Goal: Task Accomplishment & Management: Manage account settings

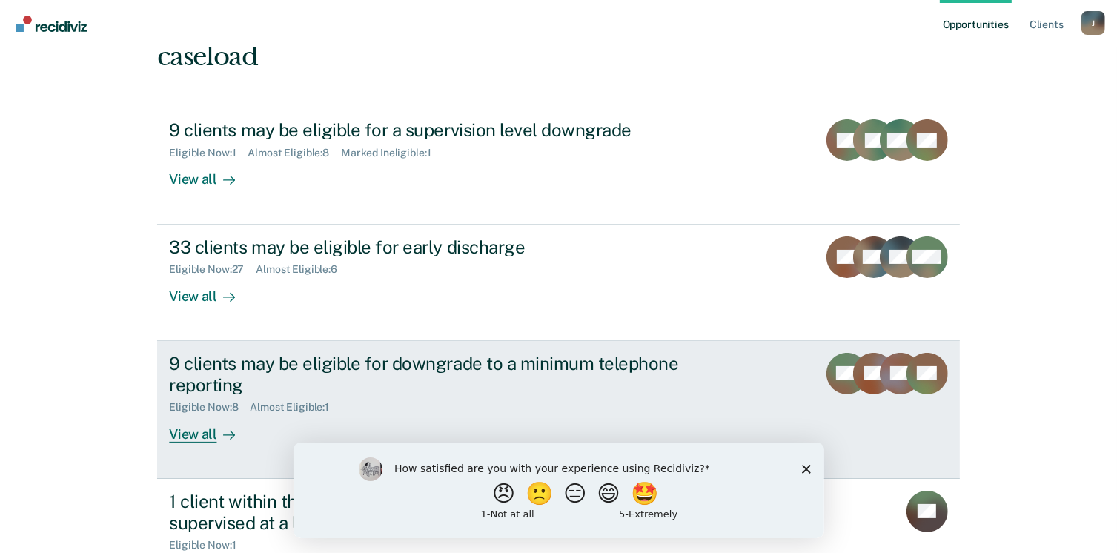
scroll to position [222, 0]
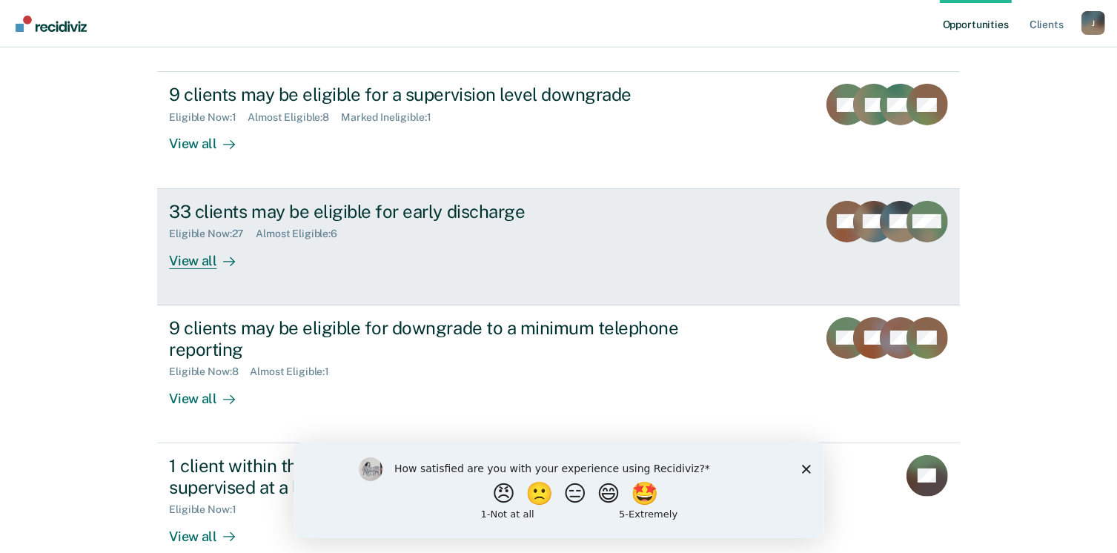
click at [176, 262] on div "View all" at bounding box center [210, 254] width 83 height 29
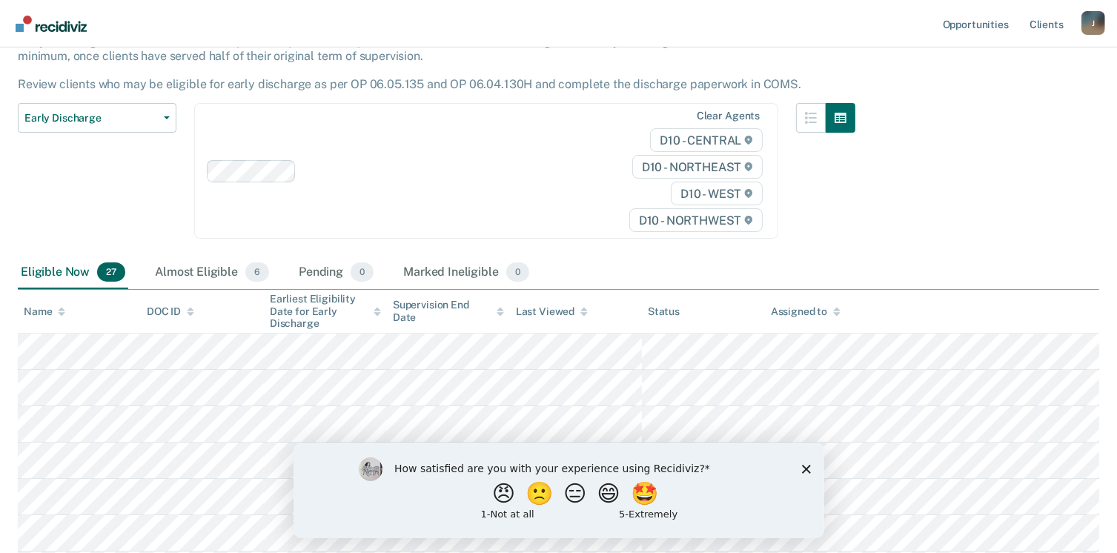
scroll to position [222, 0]
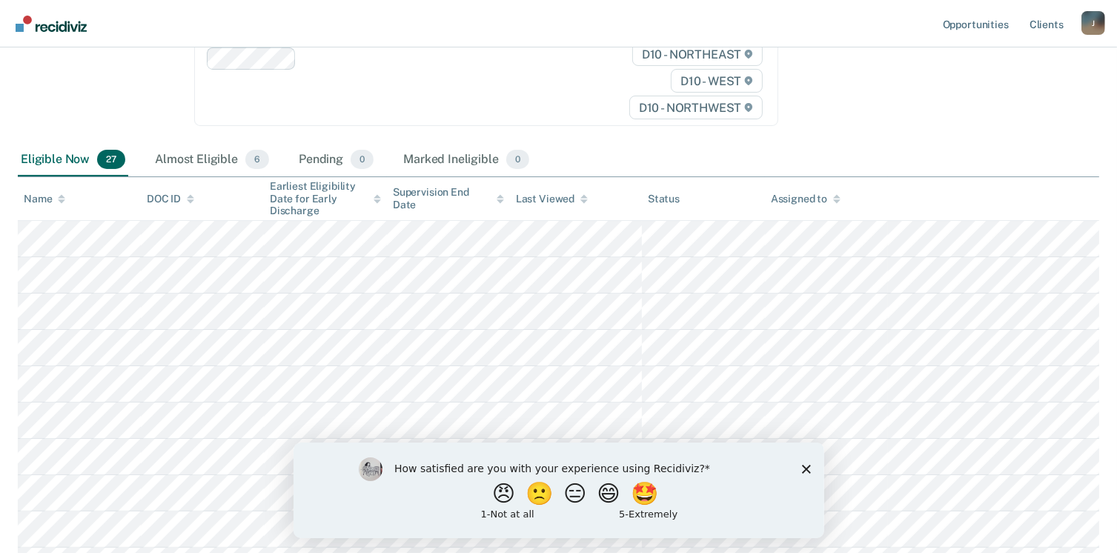
click at [810, 466] on div "How satisfied are you with your experience using Recidiviz? 😠 🙁 😑 😄 🤩 1 - Not a…" at bounding box center [558, 490] width 531 height 96
click at [804, 469] on polygon "Close survey" at bounding box center [805, 468] width 9 height 9
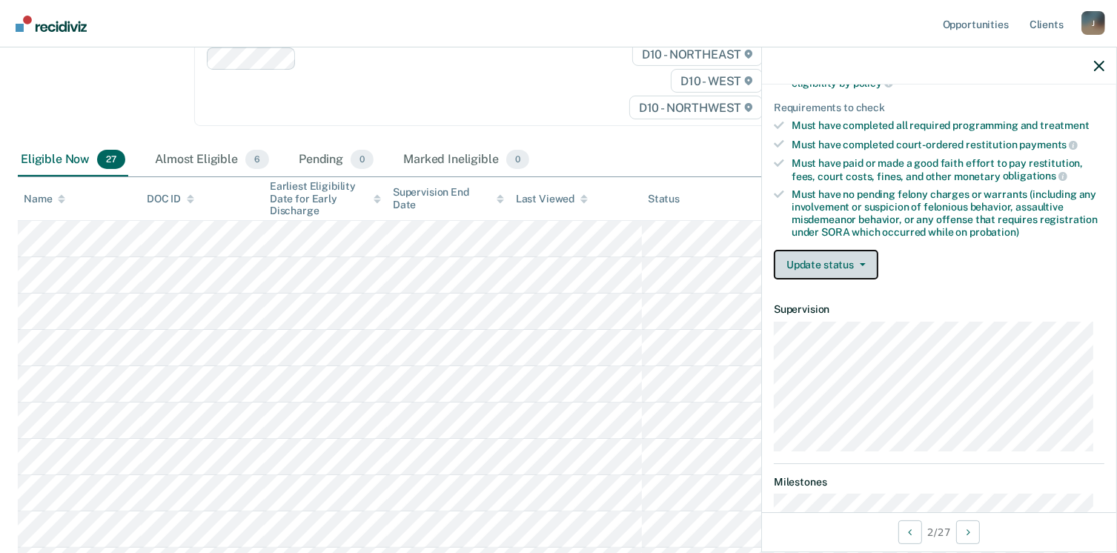
click at [860, 251] on button "Update status" at bounding box center [826, 265] width 104 height 30
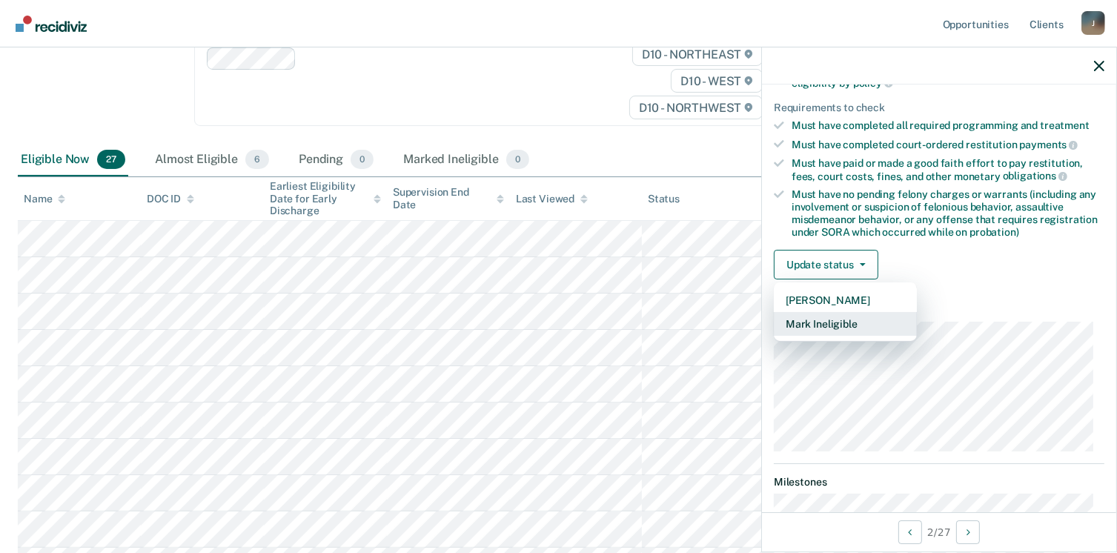
click at [863, 328] on button "Mark Ineligible" at bounding box center [845, 324] width 143 height 24
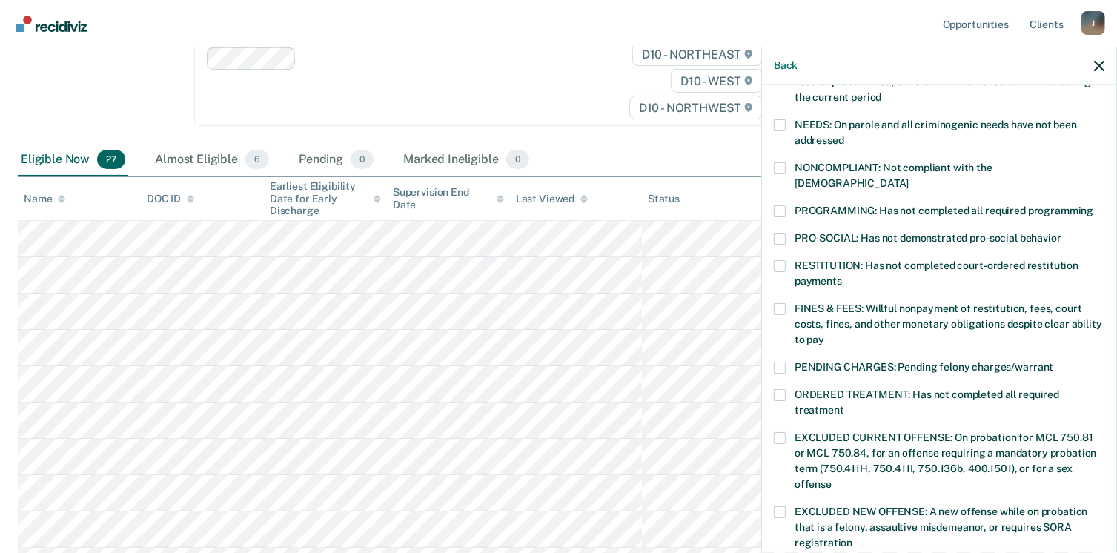
click at [783, 260] on span at bounding box center [780, 266] width 12 height 12
click at [842, 276] on input "RESTITUTION: Has not completed court-ordered restitution payments" at bounding box center [842, 276] width 0 height 0
click at [786, 303] on label "FINES & FEES: Willful nonpayment of restitution, fees, court costs, fines, and …" at bounding box center [939, 326] width 330 height 47
click at [824, 334] on input "FINES & FEES: Willful nonpayment of restitution, fees, court costs, fines, and …" at bounding box center [824, 334] width 0 height 0
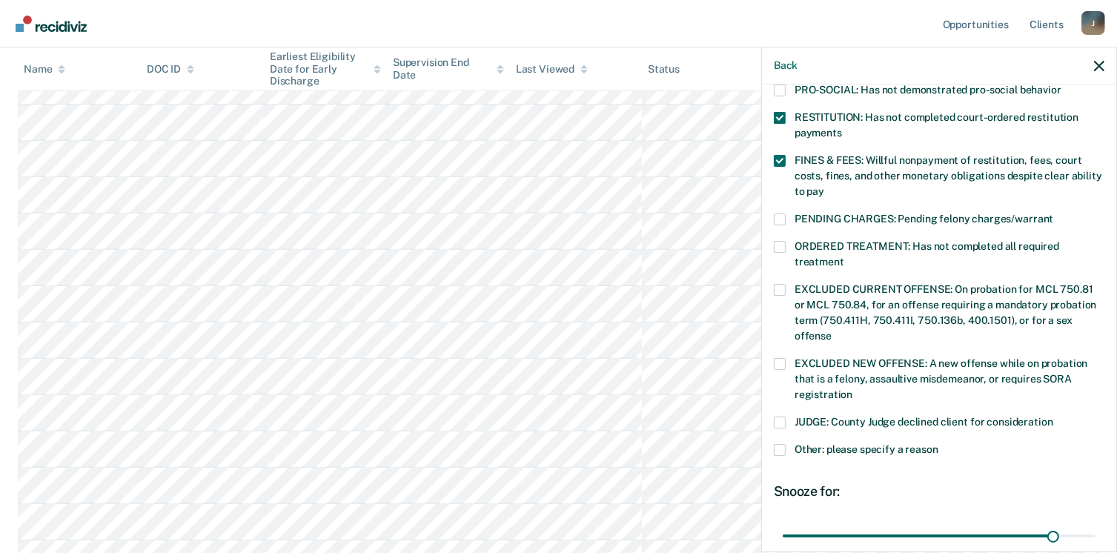
scroll to position [482, 0]
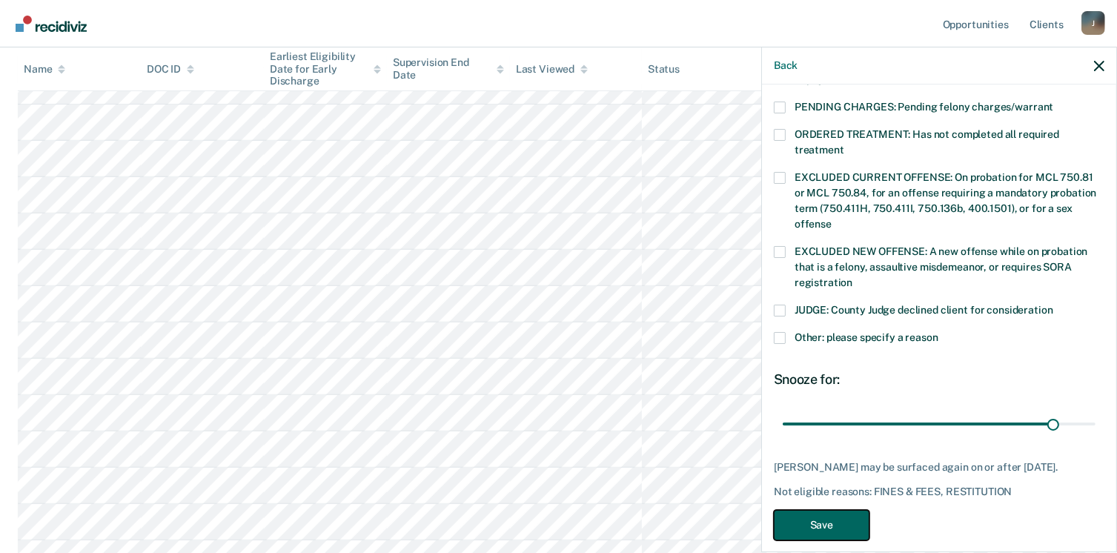
click at [854, 510] on button "Save" at bounding box center [822, 525] width 96 height 30
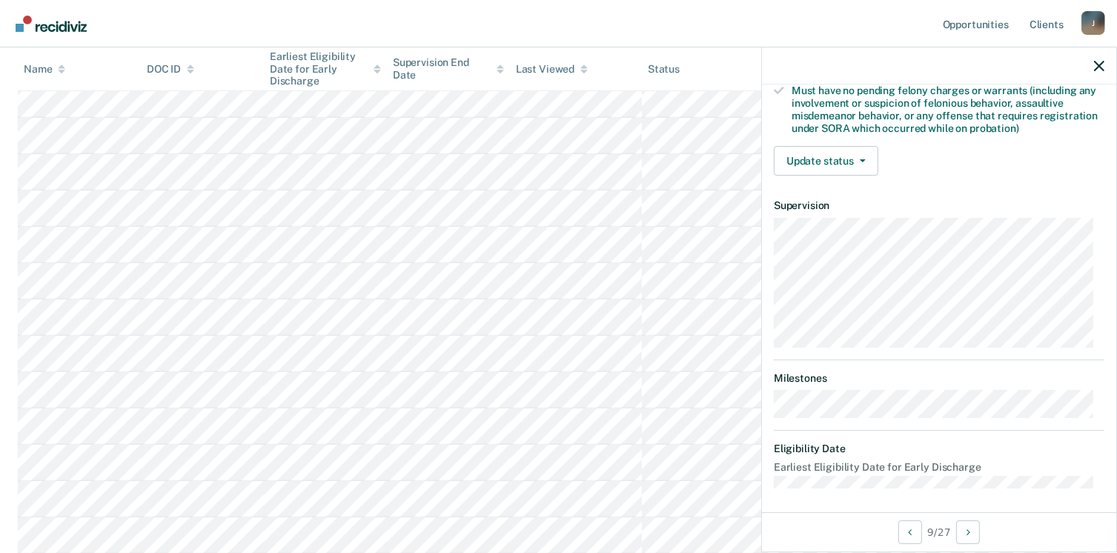
scroll to position [519, 0]
click at [810, 147] on button "Update status" at bounding box center [826, 161] width 104 height 30
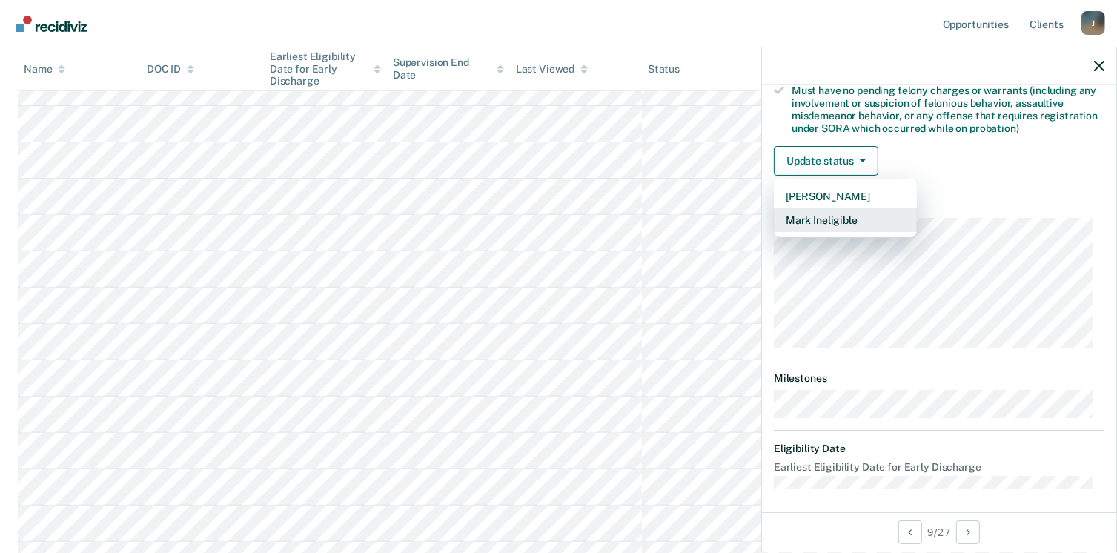
click at [830, 213] on button "Mark Ineligible" at bounding box center [845, 220] width 143 height 24
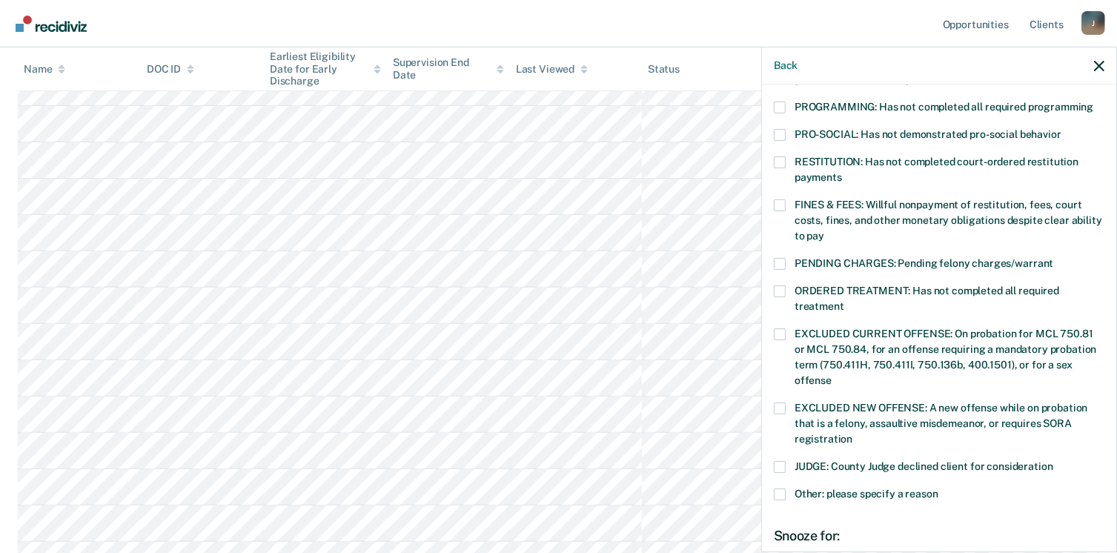
click at [788, 199] on label "FINES & FEES: Willful nonpayment of restitution, fees, court costs, fines, and …" at bounding box center [939, 222] width 330 height 47
click at [824, 230] on input "FINES & FEES: Willful nonpayment of restitution, fees, court costs, fines, and …" at bounding box center [824, 230] width 0 height 0
click at [773, 273] on div "DK Which of the following requirements has [PERSON_NAME] not met? [MEDICAL_DATA…" at bounding box center [939, 316] width 354 height 465
click at [785, 285] on label "ORDERED TREATMENT: Has not completed all required treatment" at bounding box center [939, 300] width 330 height 31
click at [844, 301] on input "ORDERED TREATMENT: Has not completed all required treatment" at bounding box center [844, 301] width 0 height 0
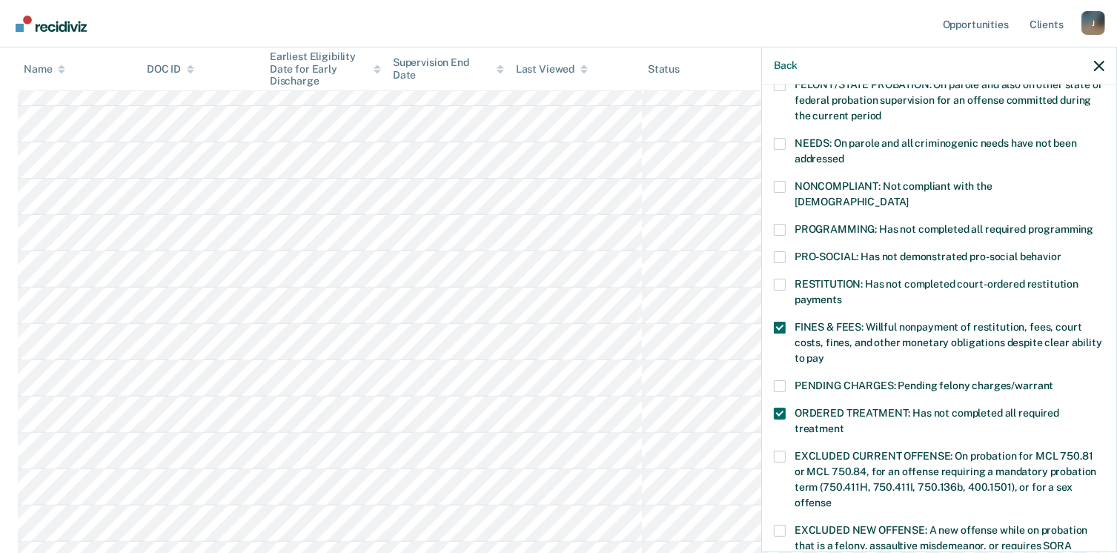
scroll to position [178, 0]
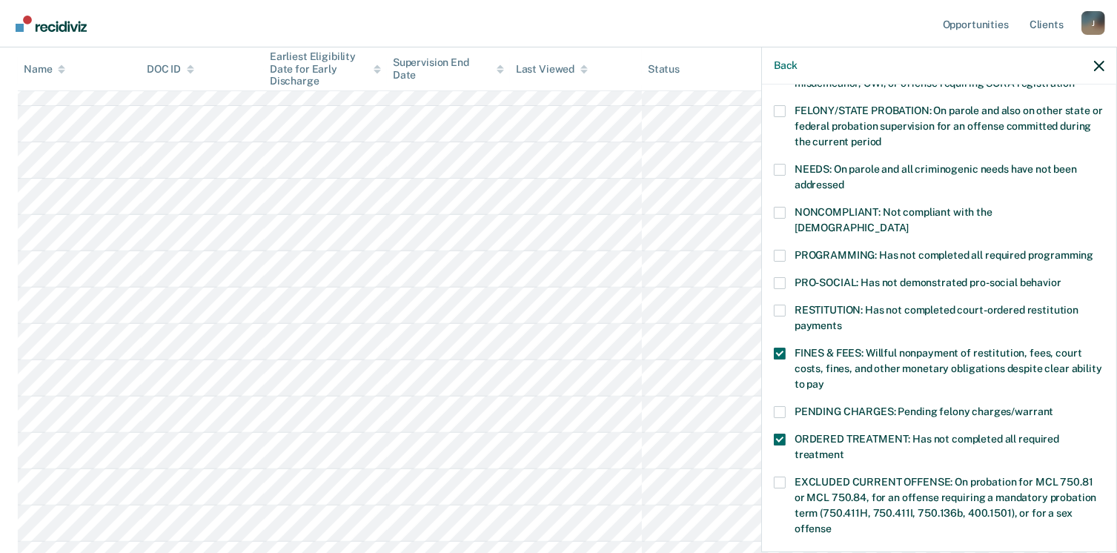
click at [774, 230] on div "NONCOMPLIANT: Not compliant with the [DEMOGRAPHIC_DATA]" at bounding box center [939, 228] width 330 height 43
click at [769, 239] on div "DK Which of the following requirements has [PERSON_NAME] not met? [MEDICAL_DATA…" at bounding box center [939, 316] width 354 height 465
click at [777, 250] on span at bounding box center [780, 256] width 12 height 12
click at [1093, 250] on input "PROGRAMMING: Has not completed all required programming" at bounding box center [1093, 250] width 0 height 0
click at [774, 207] on span at bounding box center [780, 213] width 12 height 12
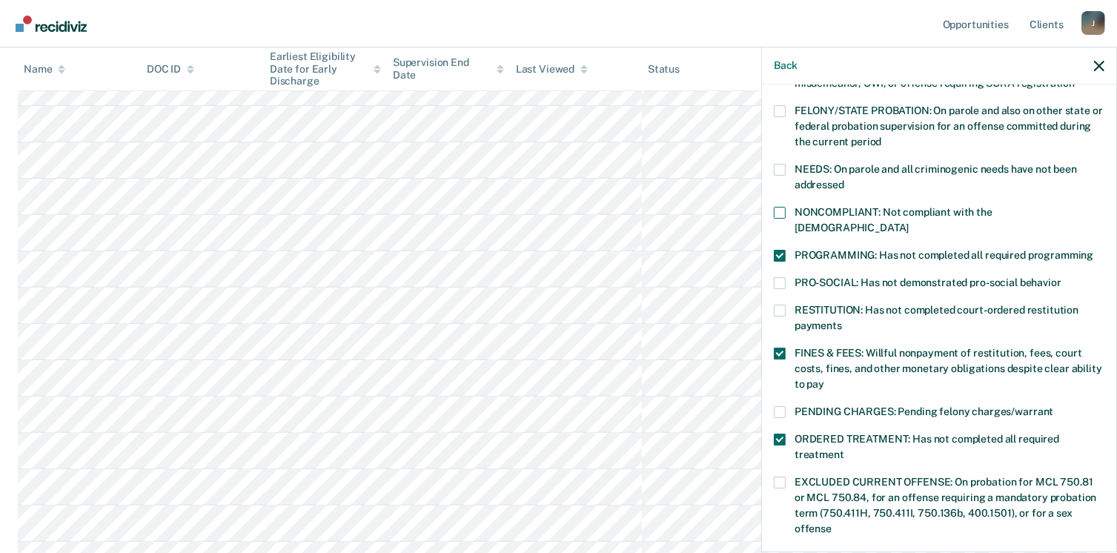
click at [908, 222] on input "NONCOMPLIANT: Not compliant with the [DEMOGRAPHIC_DATA]" at bounding box center [908, 222] width 0 height 0
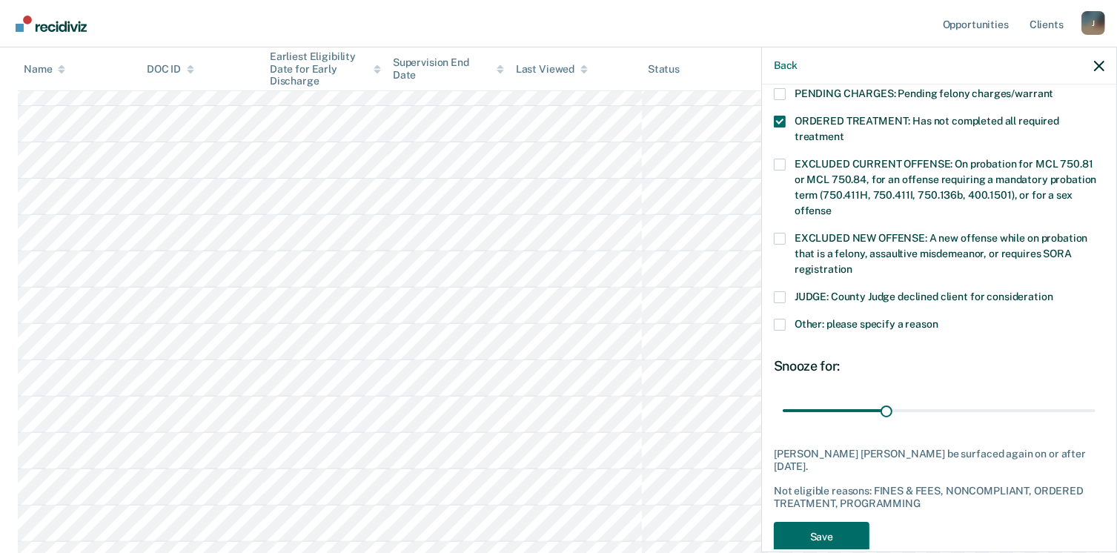
scroll to position [507, 0]
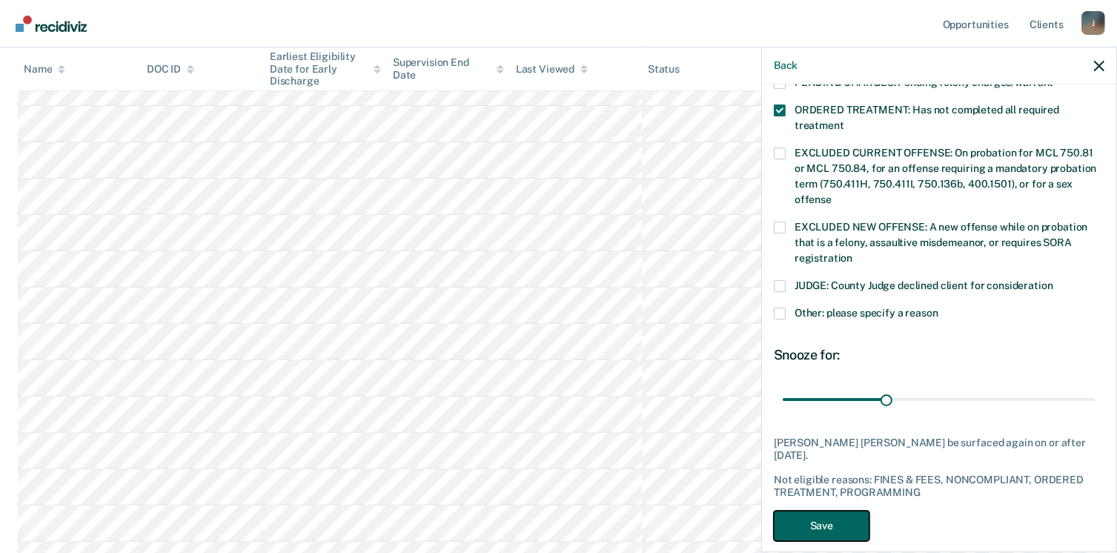
click at [854, 511] on button "Save" at bounding box center [822, 526] width 96 height 30
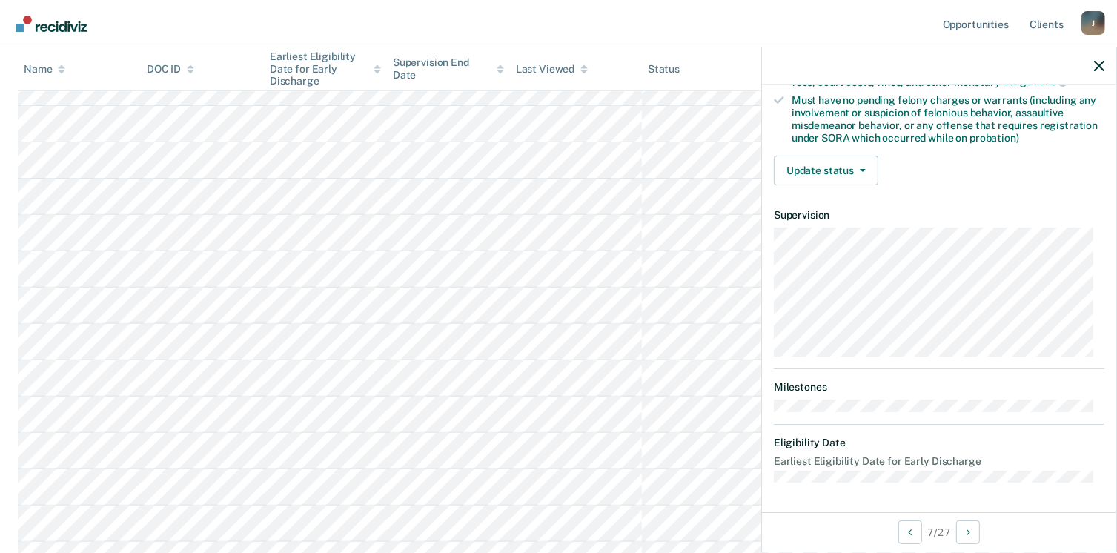
scroll to position [311, 0]
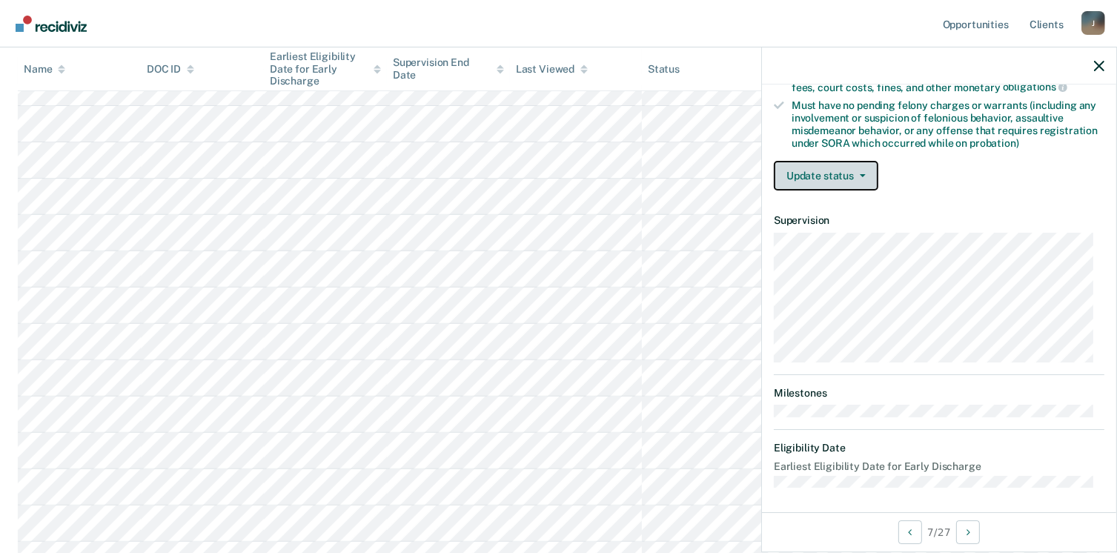
click at [855, 173] on button "Update status" at bounding box center [826, 176] width 104 height 30
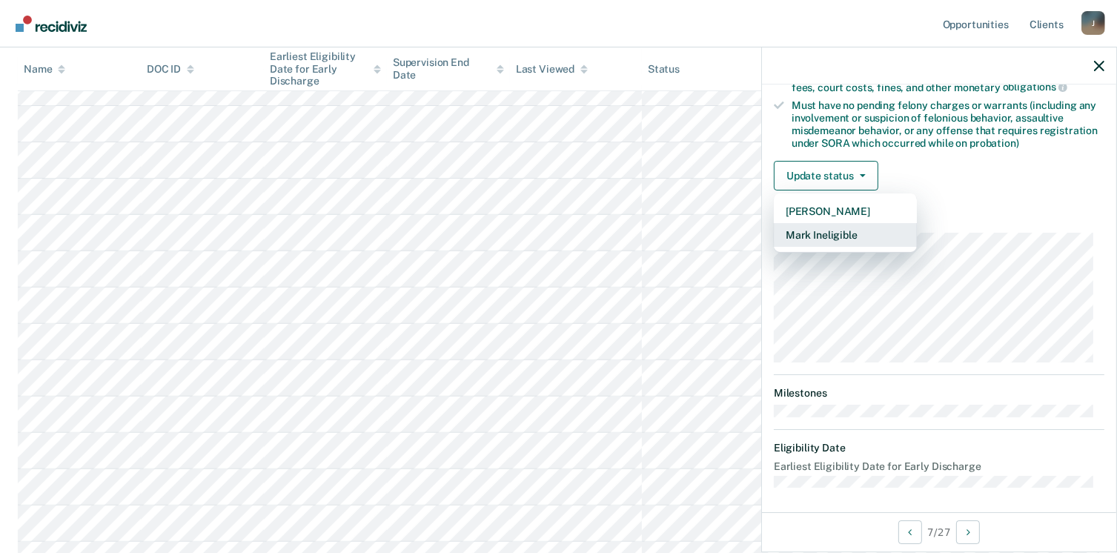
click at [848, 227] on button "Mark Ineligible" at bounding box center [845, 235] width 143 height 24
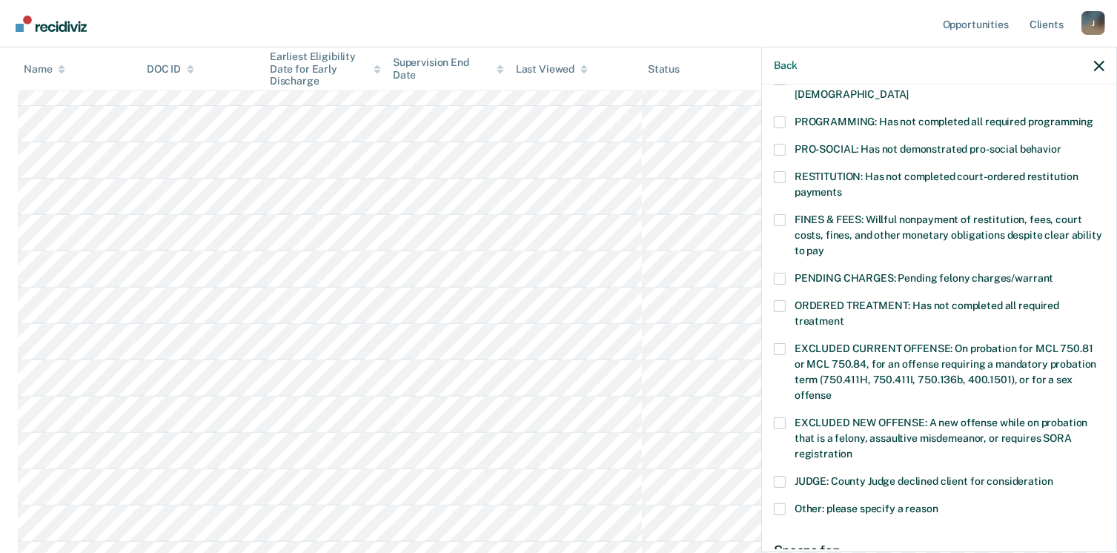
scroll to position [237, 0]
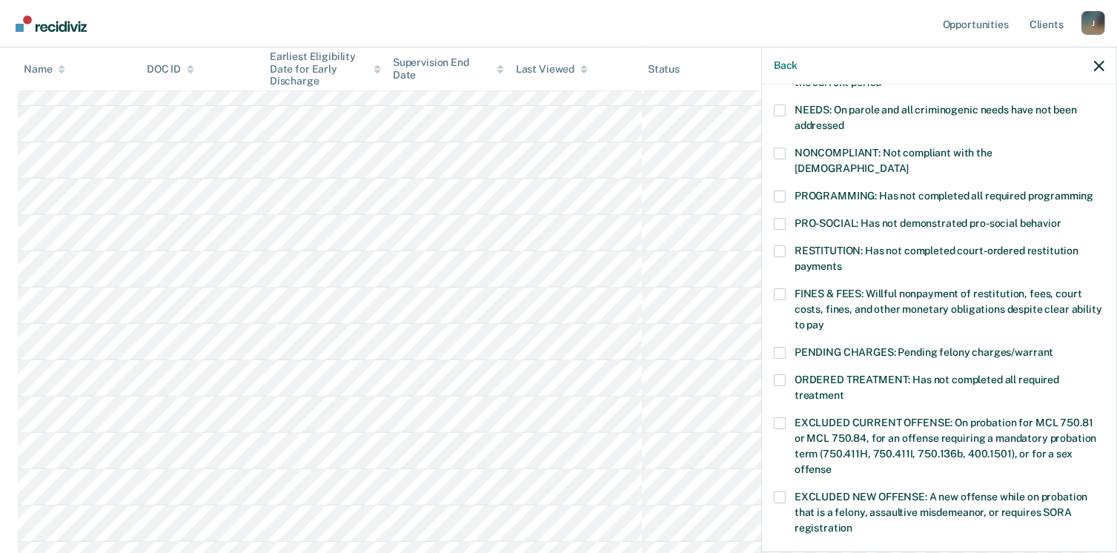
click at [777, 190] on span at bounding box center [780, 196] width 12 height 12
click at [1093, 190] on input "PROGRAMMING: Has not completed all required programming" at bounding box center [1093, 190] width 0 height 0
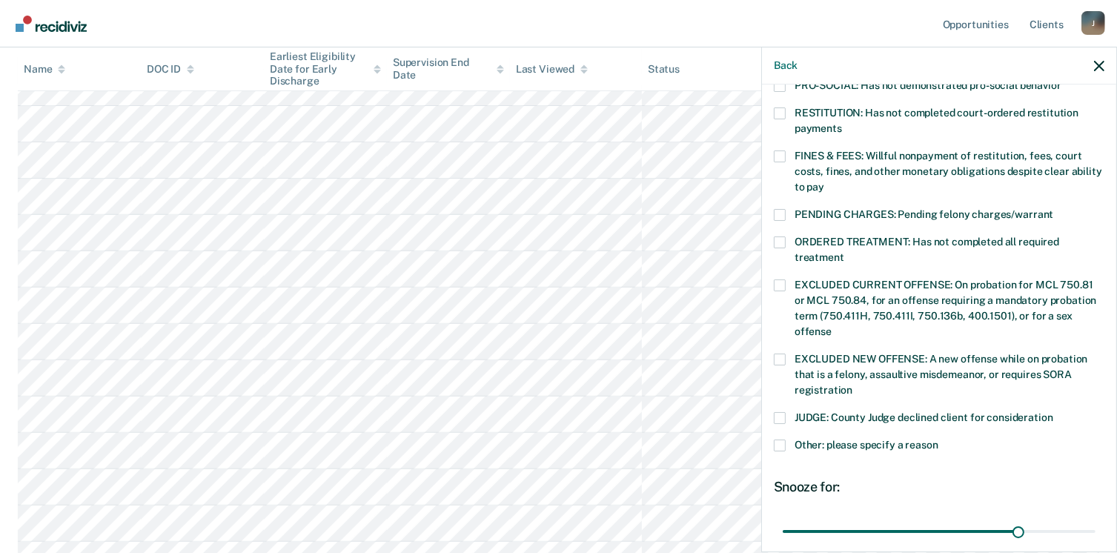
scroll to position [495, 0]
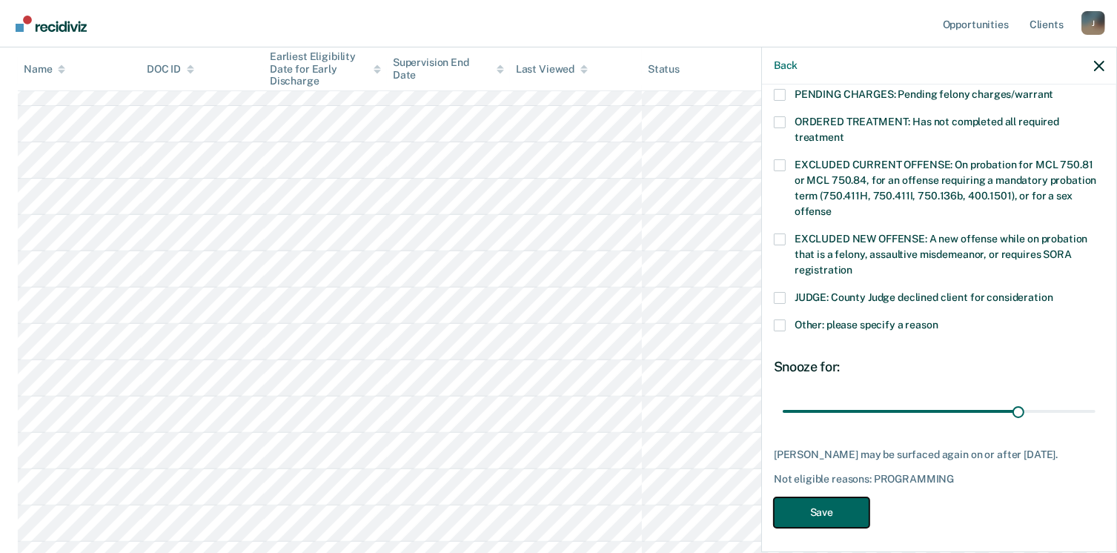
click at [851, 511] on button "Save" at bounding box center [822, 512] width 96 height 30
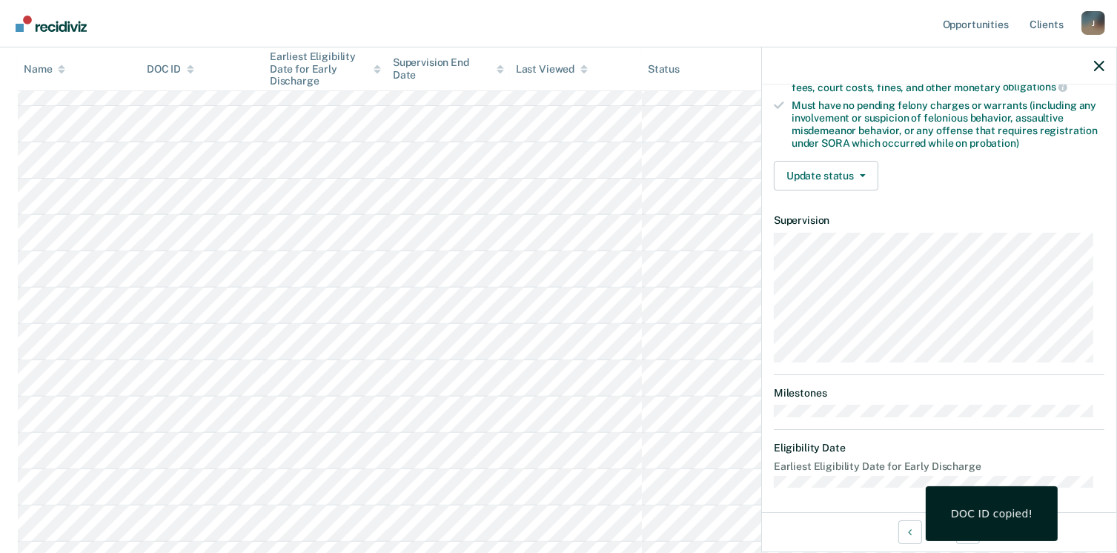
scroll to position [815, 0]
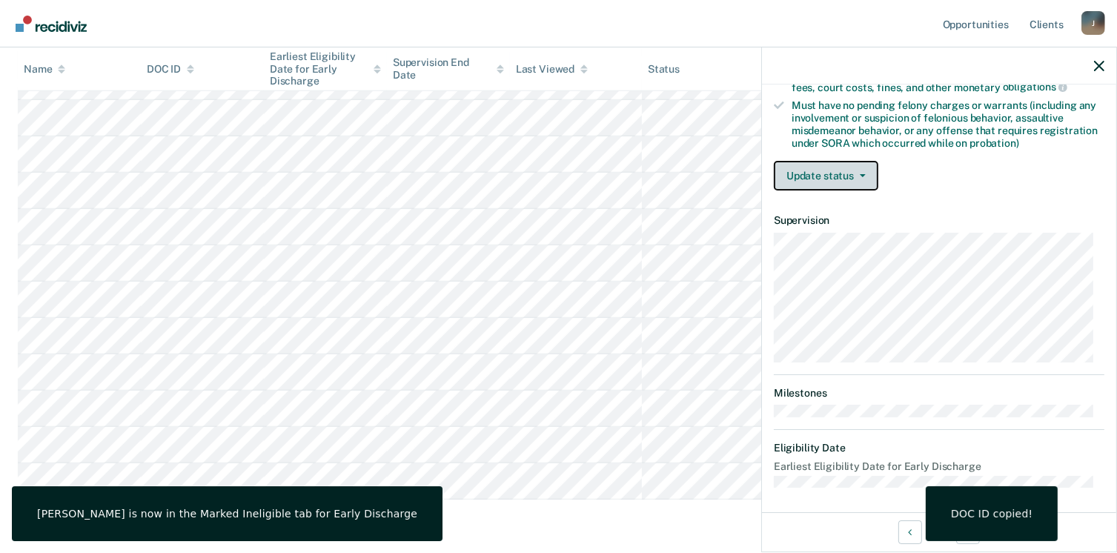
click at [811, 181] on button "Update status" at bounding box center [826, 176] width 104 height 30
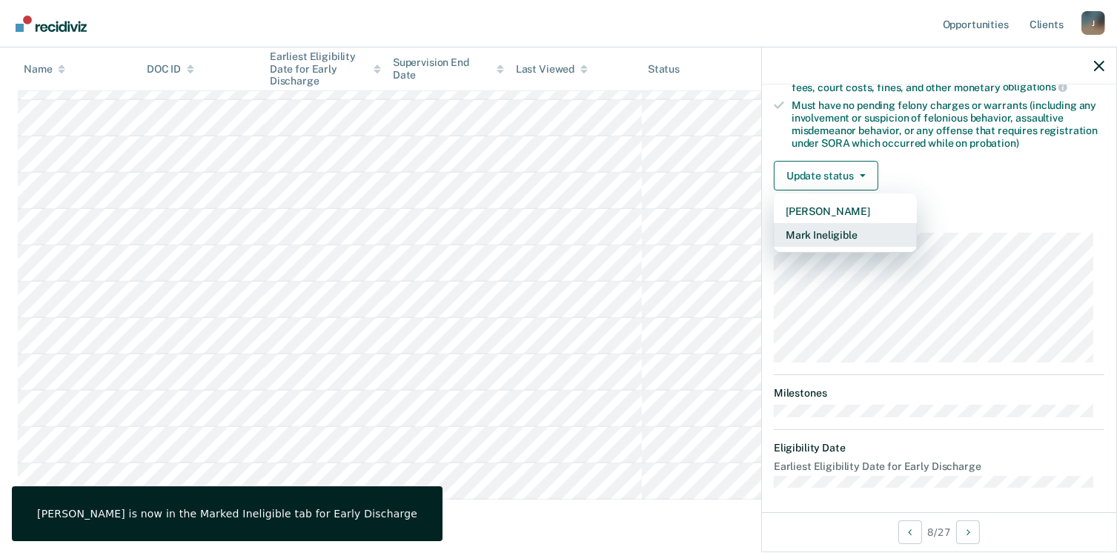
scroll to position [866, 0]
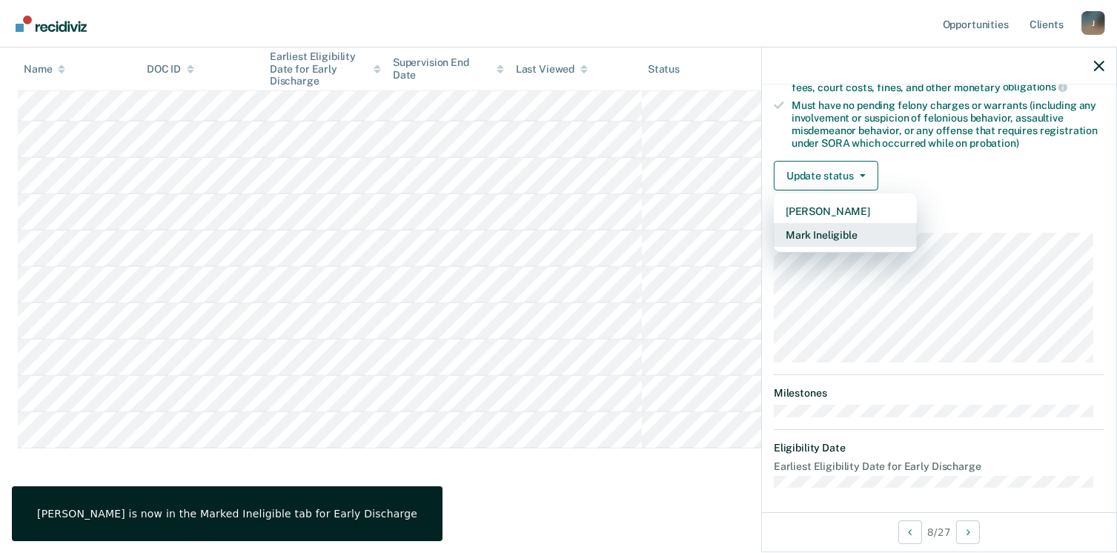
click at [860, 236] on button "Mark Ineligible" at bounding box center [845, 235] width 143 height 24
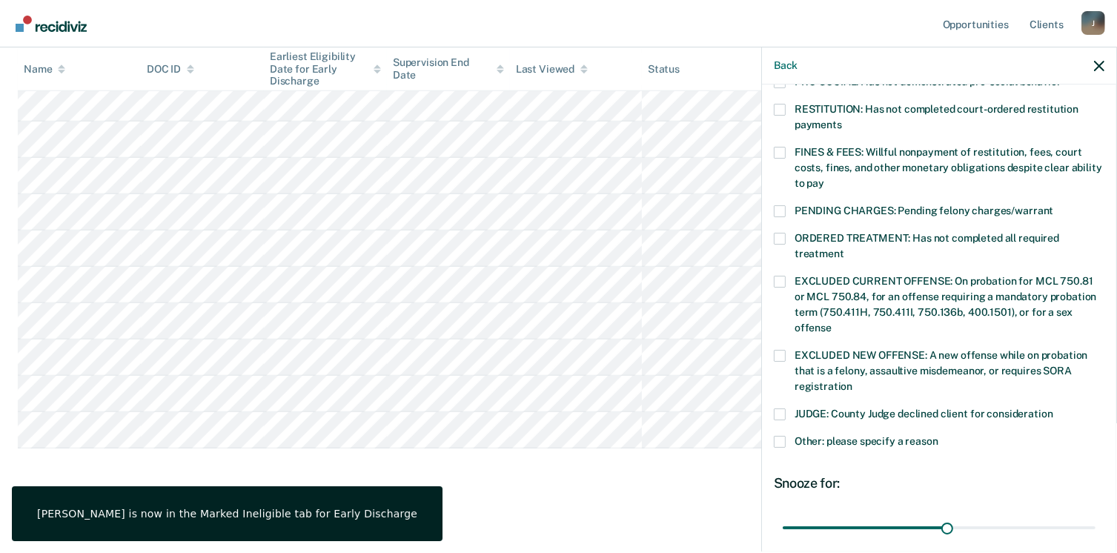
scroll to position [495, 0]
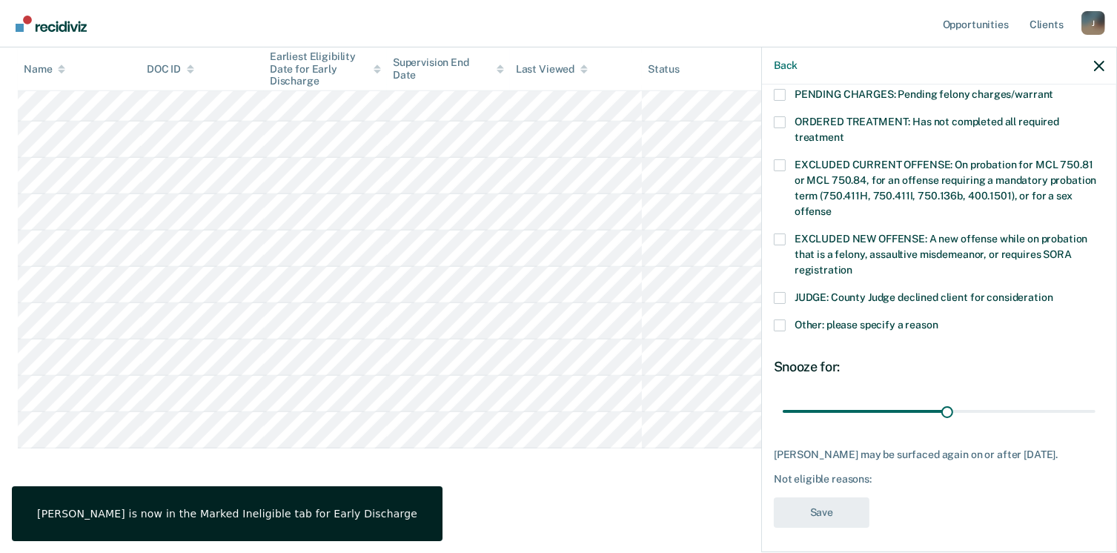
click at [786, 319] on div "Other: please specify a reason" at bounding box center [939, 332] width 330 height 27
click at [780, 319] on span at bounding box center [780, 325] width 12 height 12
click at [938, 319] on input "Other: please specify a reason" at bounding box center [938, 319] width 0 height 0
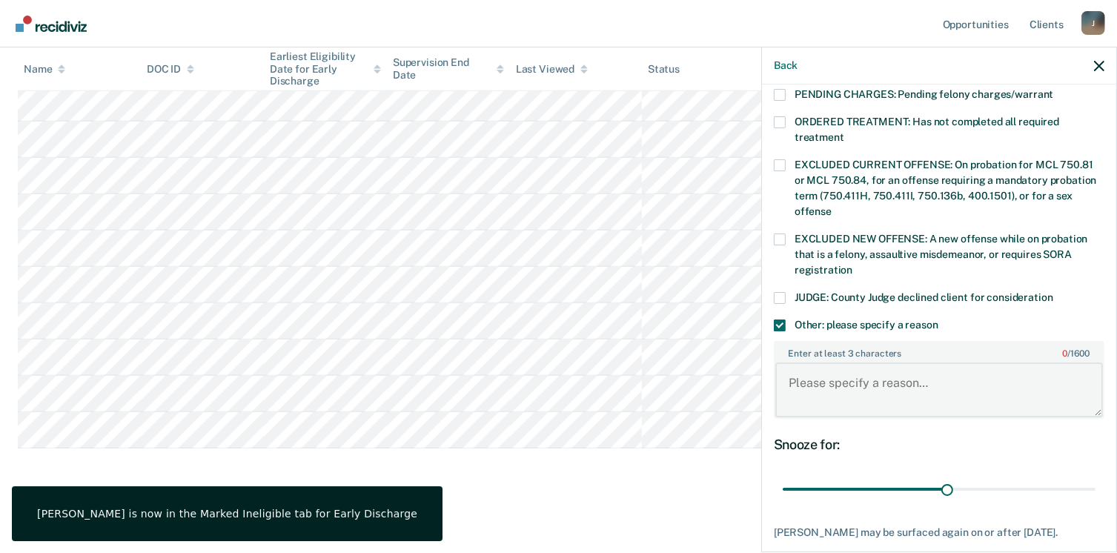
drag, startPoint x: 857, startPoint y: 361, endPoint x: 841, endPoint y: 359, distance: 15.6
click at [856, 362] on textarea "Enter at least 3 characters 0 / 1600" at bounding box center [939, 389] width 328 height 55
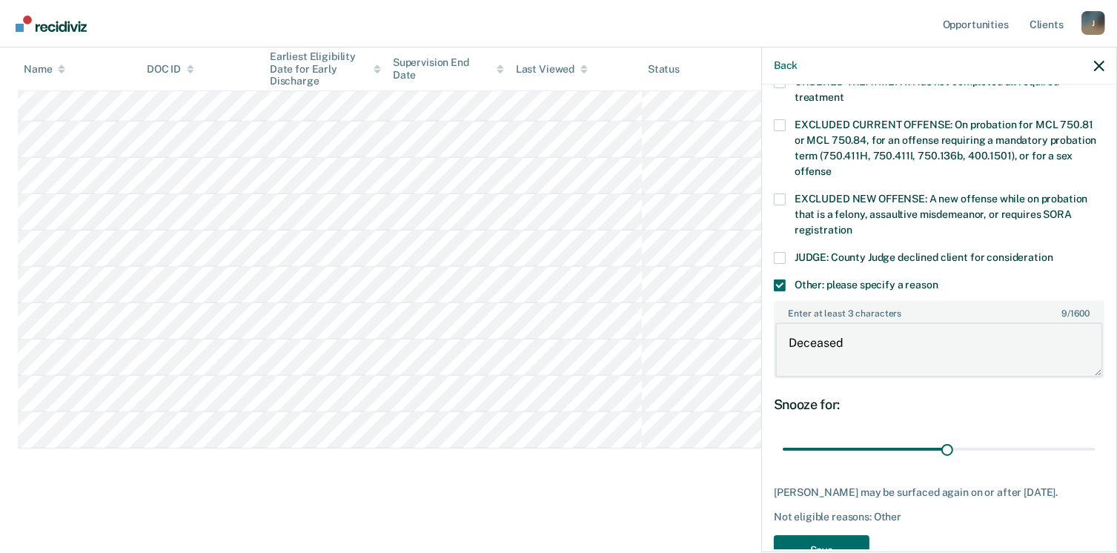
scroll to position [571, 0]
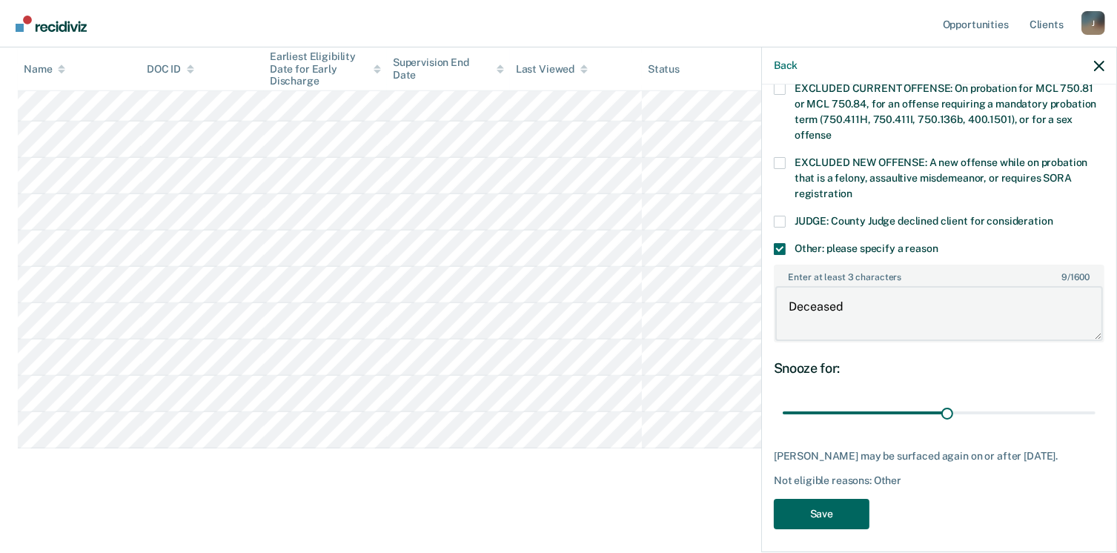
type textarea "Deceased"
click at [833, 502] on button "Save" at bounding box center [822, 514] width 96 height 30
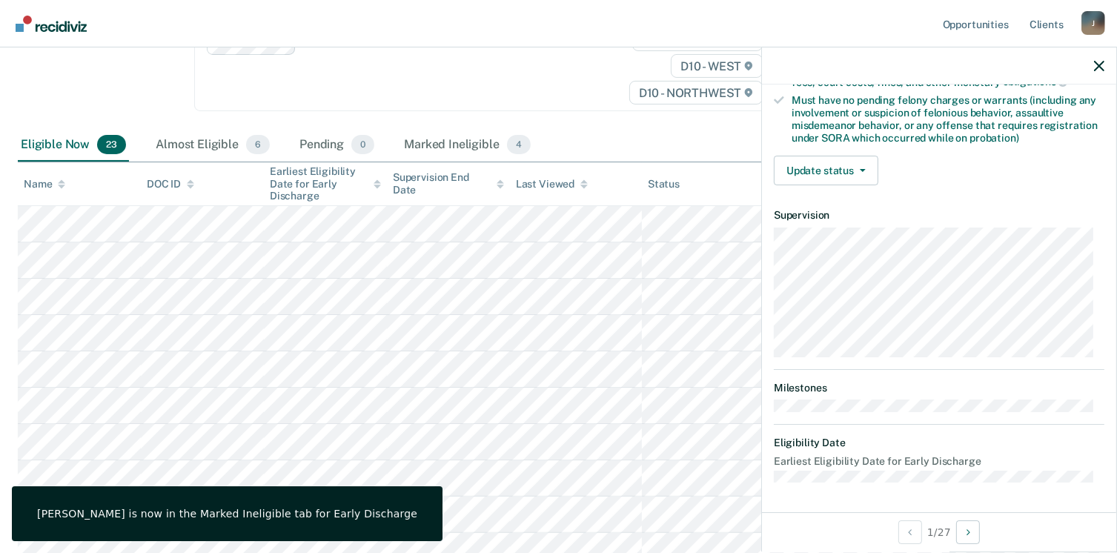
scroll to position [311, 0]
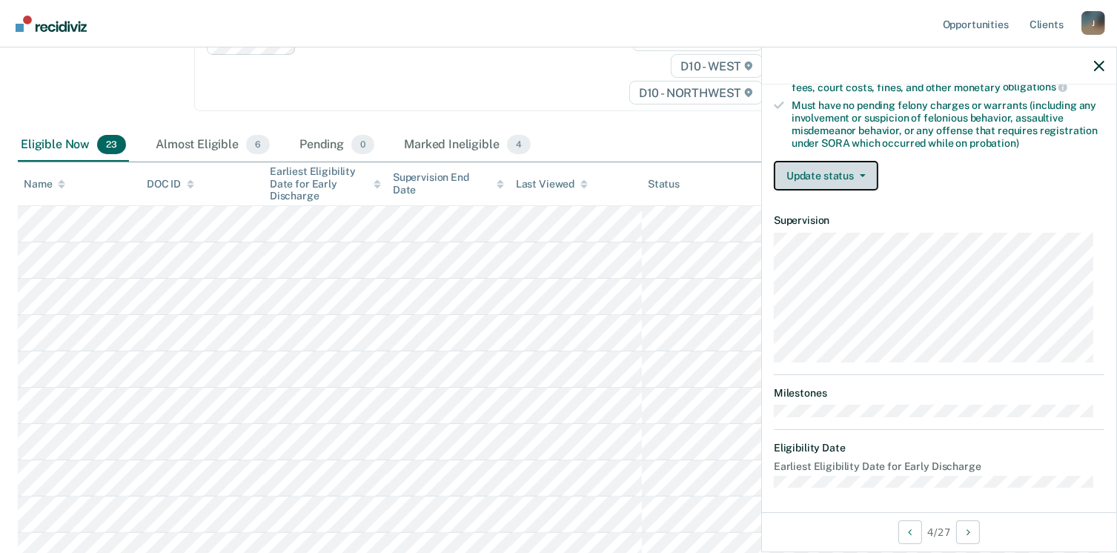
click at [813, 170] on button "Update status" at bounding box center [826, 176] width 104 height 30
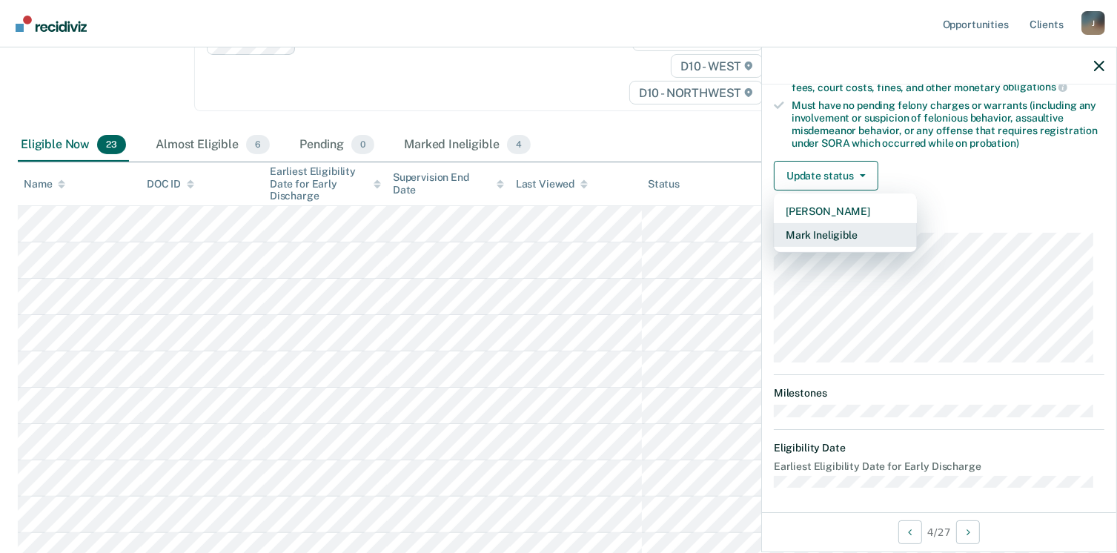
click at [824, 231] on button "Mark Ineligible" at bounding box center [845, 235] width 143 height 24
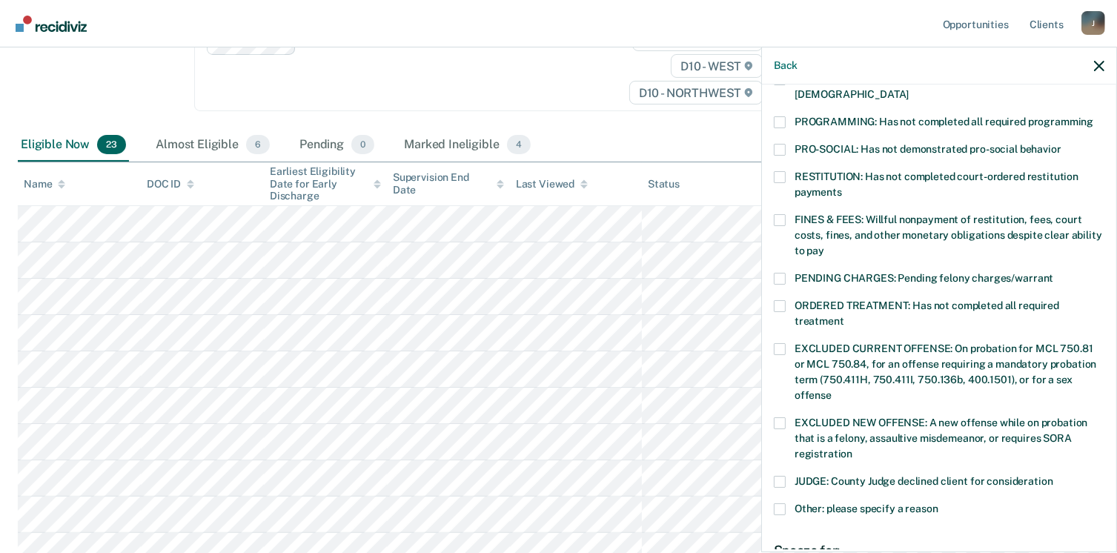
click at [778, 116] on span at bounding box center [780, 122] width 12 height 12
click at [1093, 116] on input "PROGRAMMING: Has not completed all required programming" at bounding box center [1093, 116] width 0 height 0
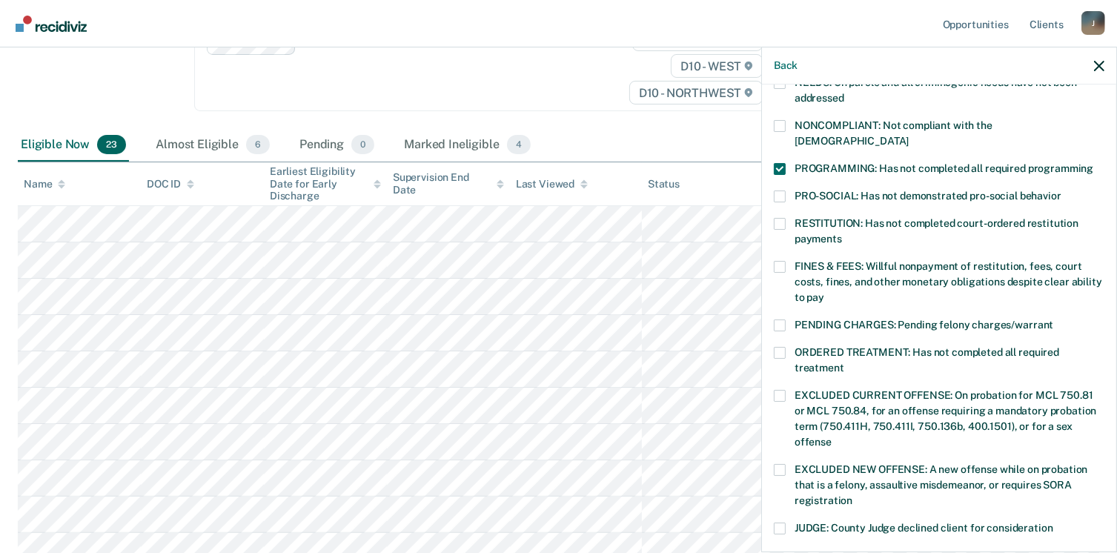
scroll to position [260, 0]
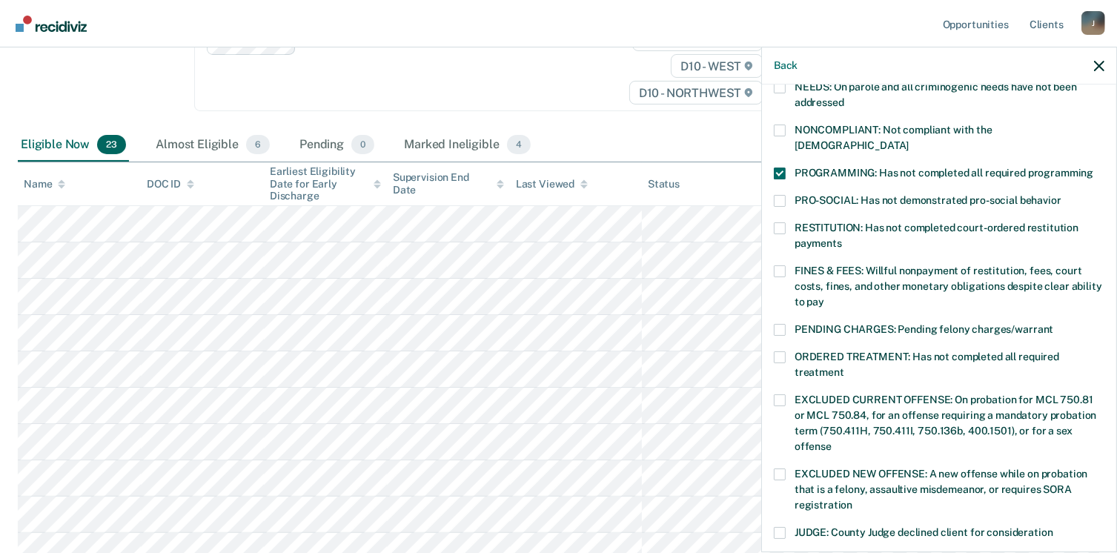
click at [779, 265] on span at bounding box center [780, 271] width 12 height 12
click at [824, 296] on input "FINES & FEES: Willful nonpayment of restitution, fees, court costs, fines, and …" at bounding box center [824, 296] width 0 height 0
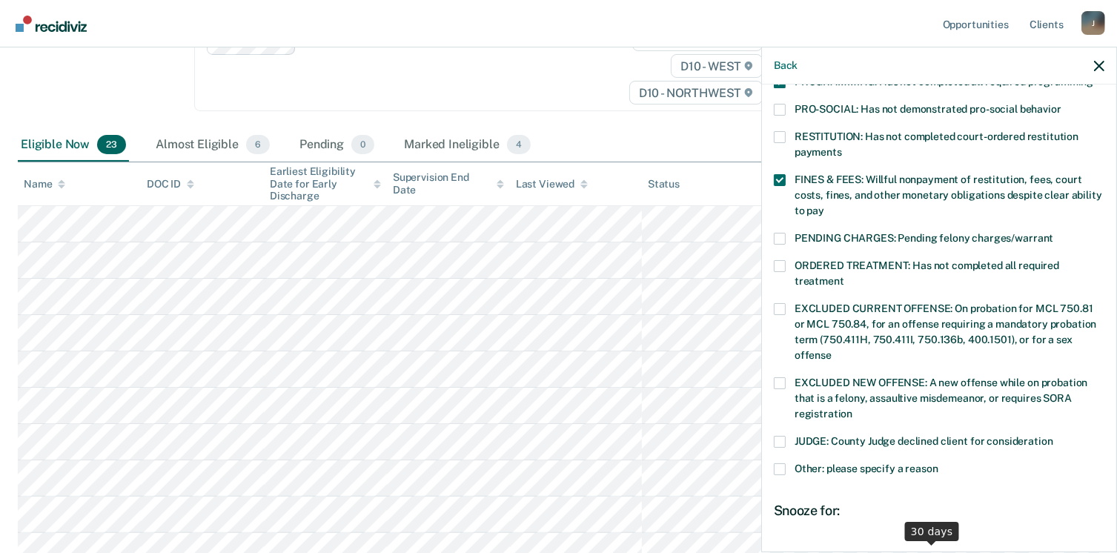
scroll to position [482, 0]
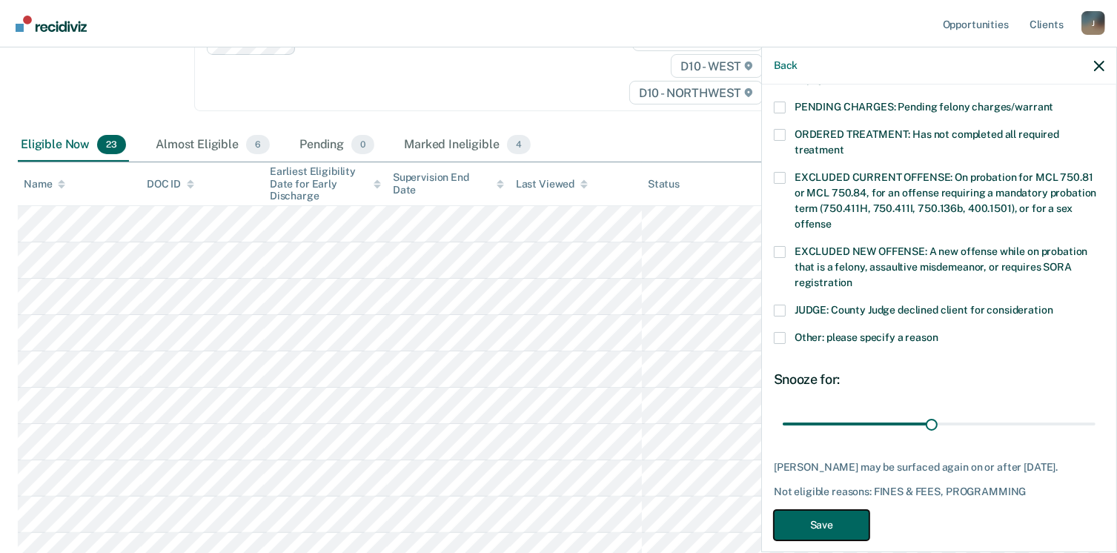
click at [815, 510] on button "Save" at bounding box center [822, 525] width 96 height 30
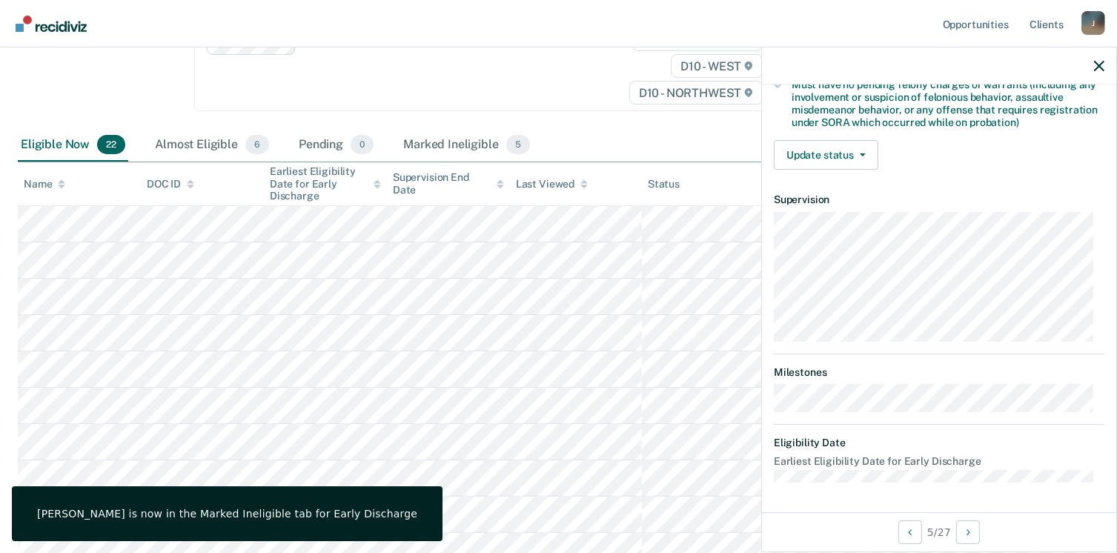
scroll to position [311, 0]
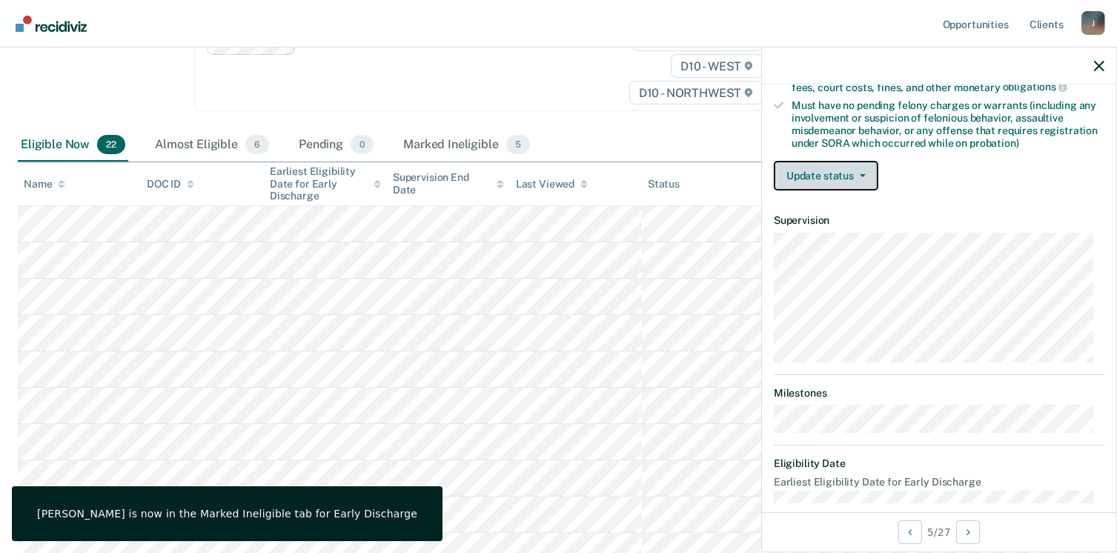
click at [820, 171] on button "Update status" at bounding box center [826, 176] width 104 height 30
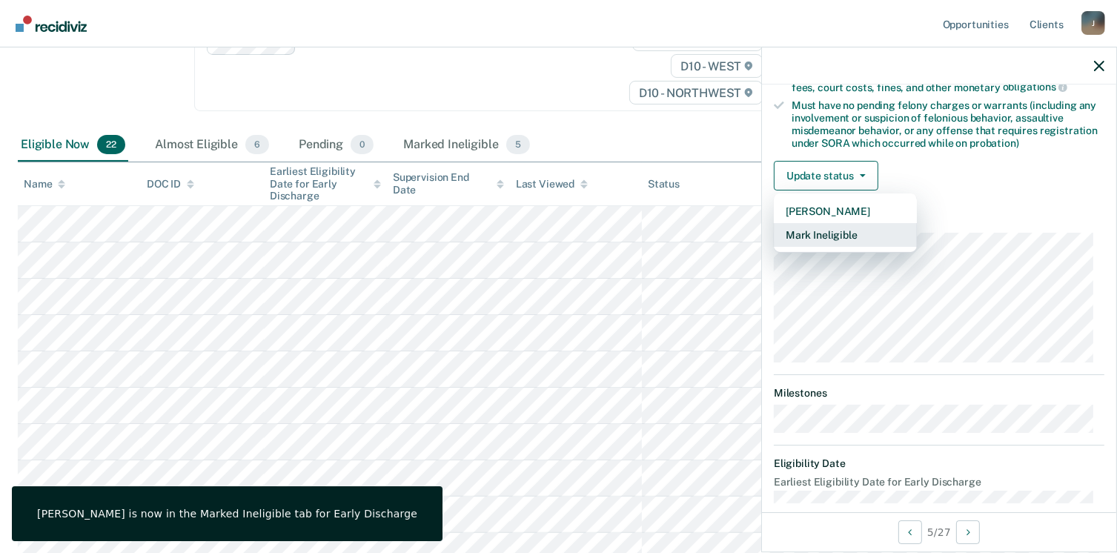
click at [830, 233] on button "Mark Ineligible" at bounding box center [845, 235] width 143 height 24
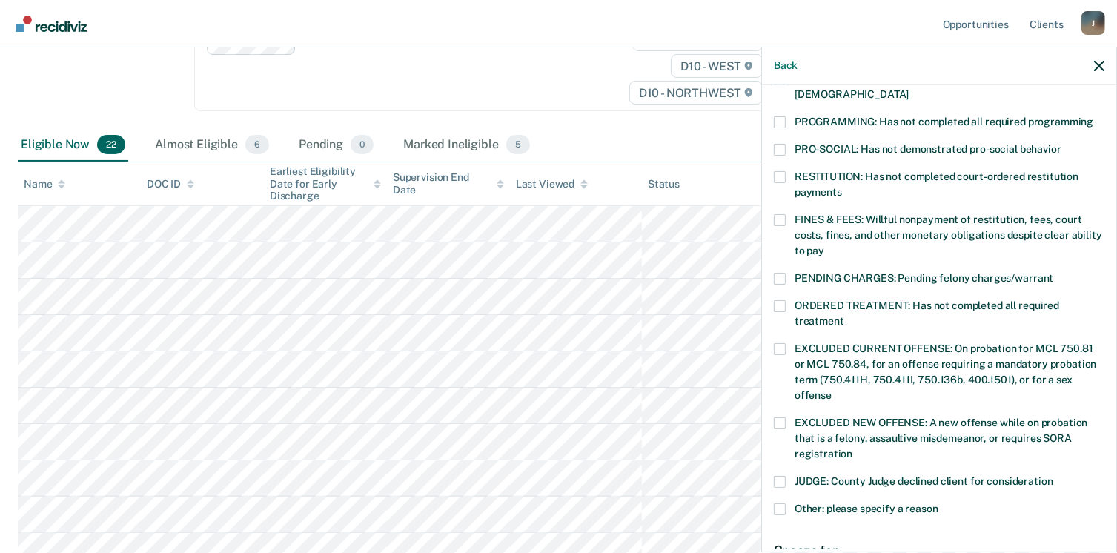
click at [770, 202] on div "MC Which of the following requirements has [PERSON_NAME] not met? [MEDICAL_DATA…" at bounding box center [939, 316] width 354 height 465
click at [778, 214] on span at bounding box center [780, 220] width 12 height 12
click at [824, 245] on input "FINES & FEES: Willful nonpayment of restitution, fees, court costs, fines, and …" at bounding box center [824, 245] width 0 height 0
click at [786, 116] on label "PROGRAMMING: Has not completed all required programming" at bounding box center [939, 124] width 330 height 16
click at [1093, 116] on input "PROGRAMMING: Has not completed all required programming" at bounding box center [1093, 116] width 0 height 0
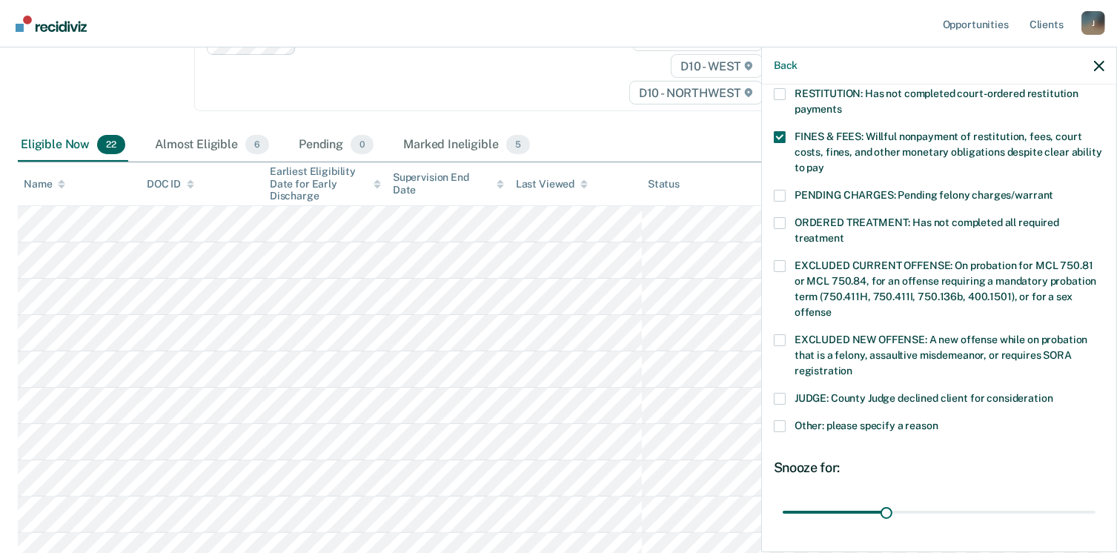
scroll to position [495, 0]
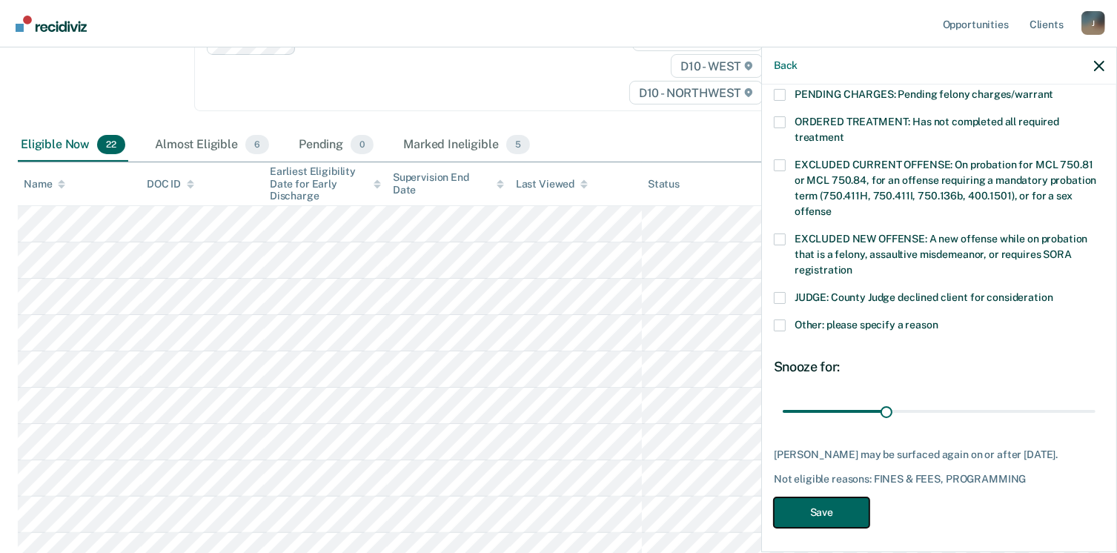
click at [834, 518] on button "Save" at bounding box center [822, 512] width 96 height 30
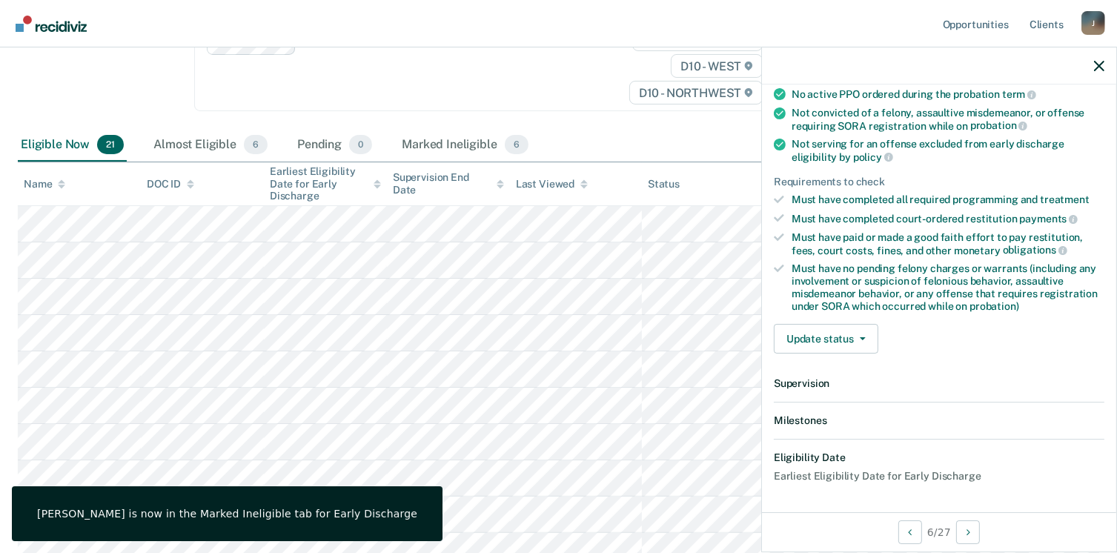
scroll to position [326, 0]
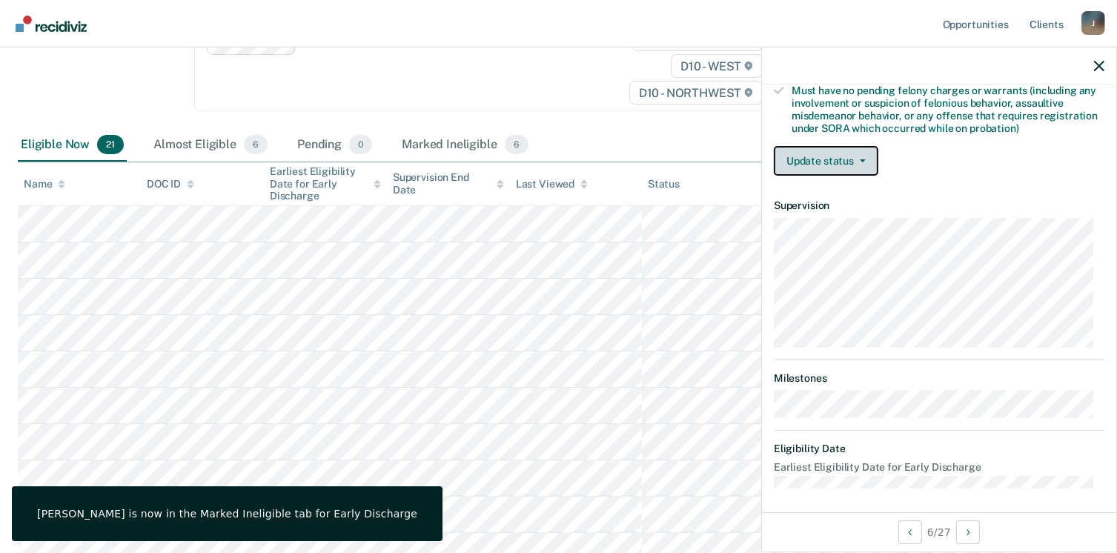
click at [820, 161] on button "Update status" at bounding box center [826, 161] width 104 height 30
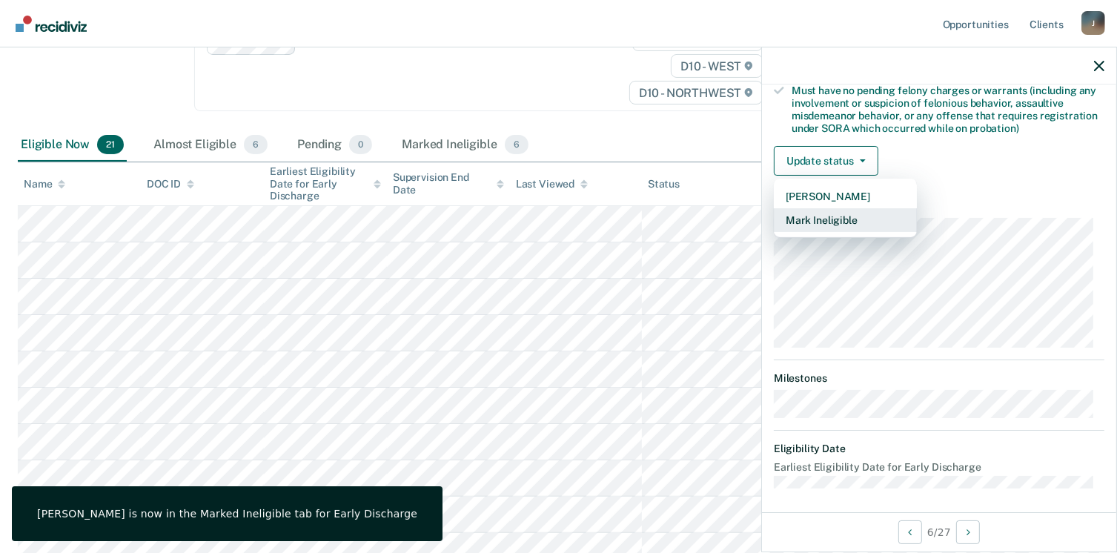
click at [826, 221] on button "Mark Ineligible" at bounding box center [845, 220] width 143 height 24
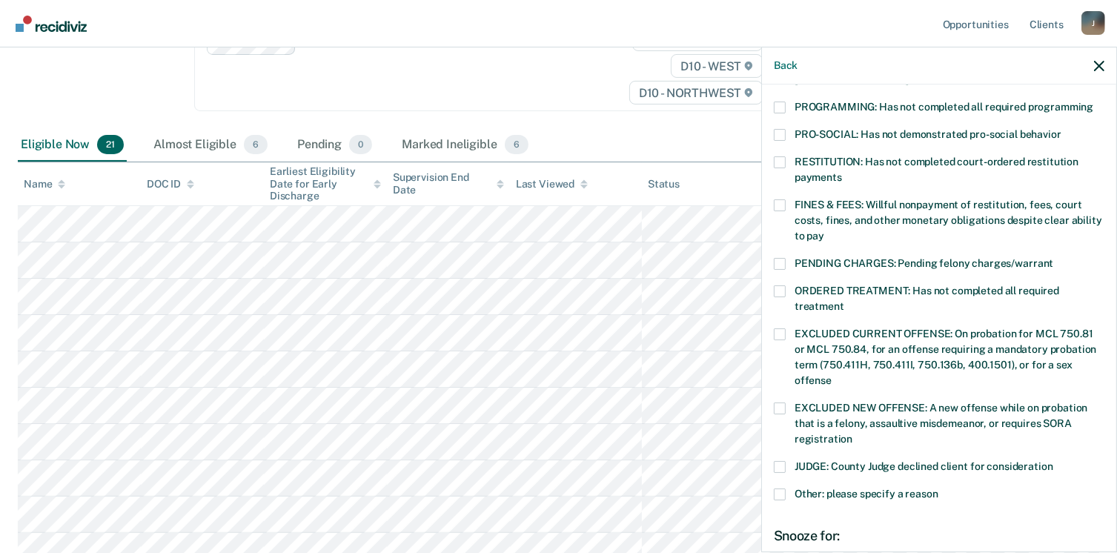
click at [779, 199] on span at bounding box center [780, 205] width 12 height 12
click at [824, 230] on input "FINES & FEES: Willful nonpayment of restitution, fees, court costs, fines, and …" at bounding box center [824, 230] width 0 height 0
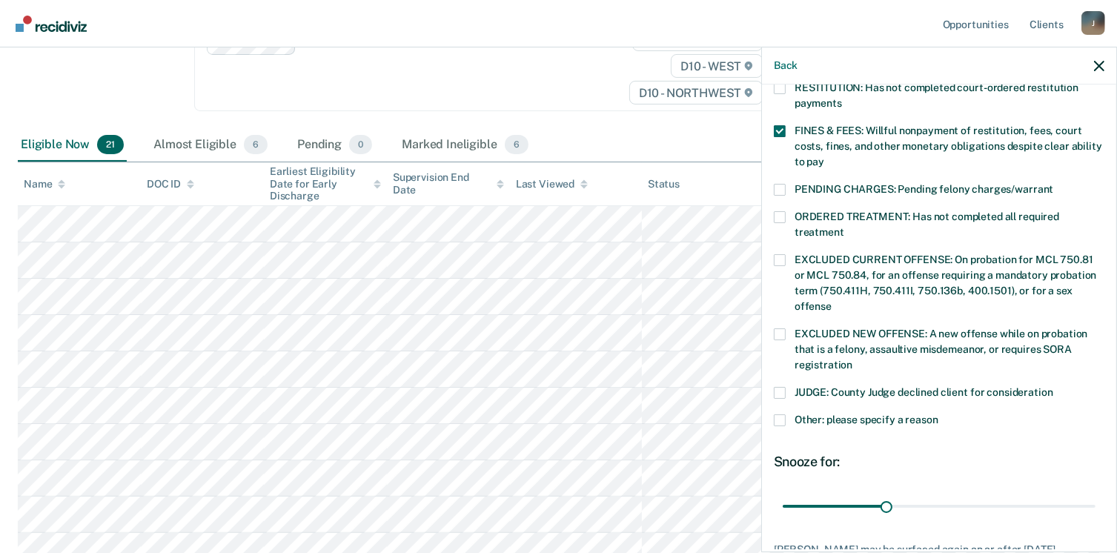
click at [779, 328] on span at bounding box center [780, 334] width 12 height 12
click at [852, 359] on input "EXCLUDED NEW OFFENSE: A new offense while on probation that is a felony, assaul…" at bounding box center [852, 359] width 0 height 0
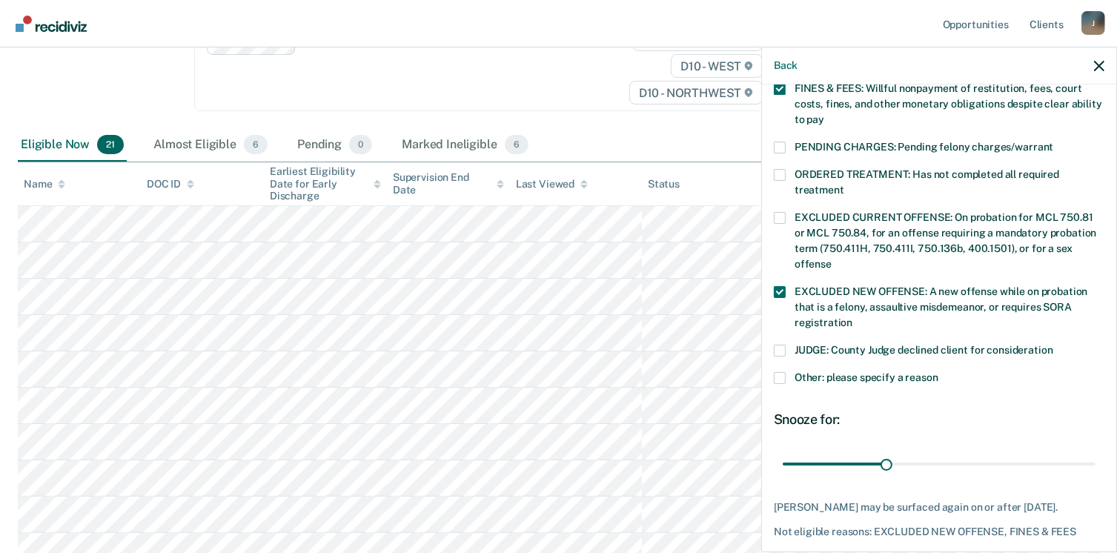
scroll to position [482, 0]
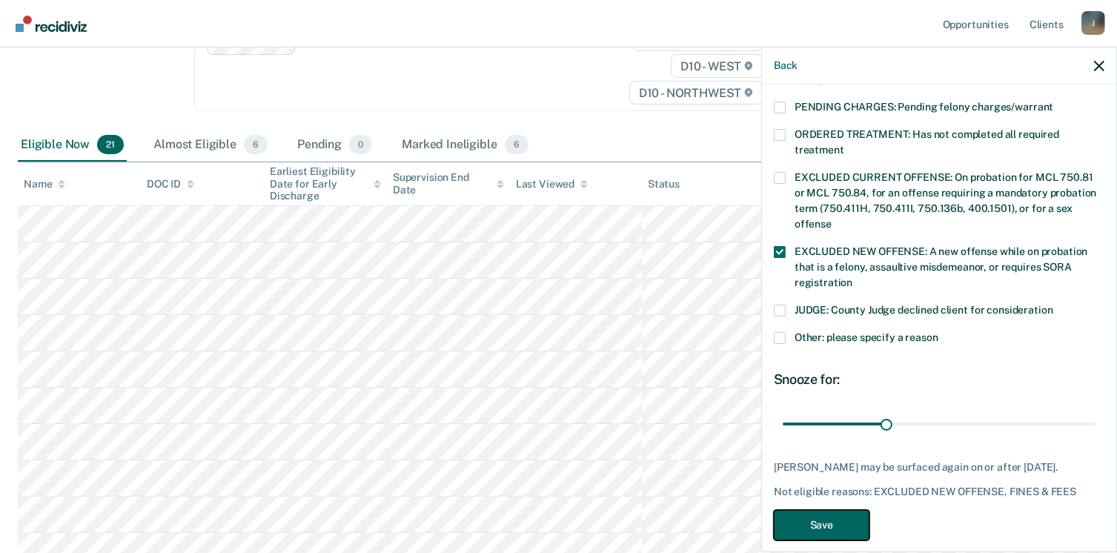
click at [851, 510] on button "Save" at bounding box center [822, 525] width 96 height 30
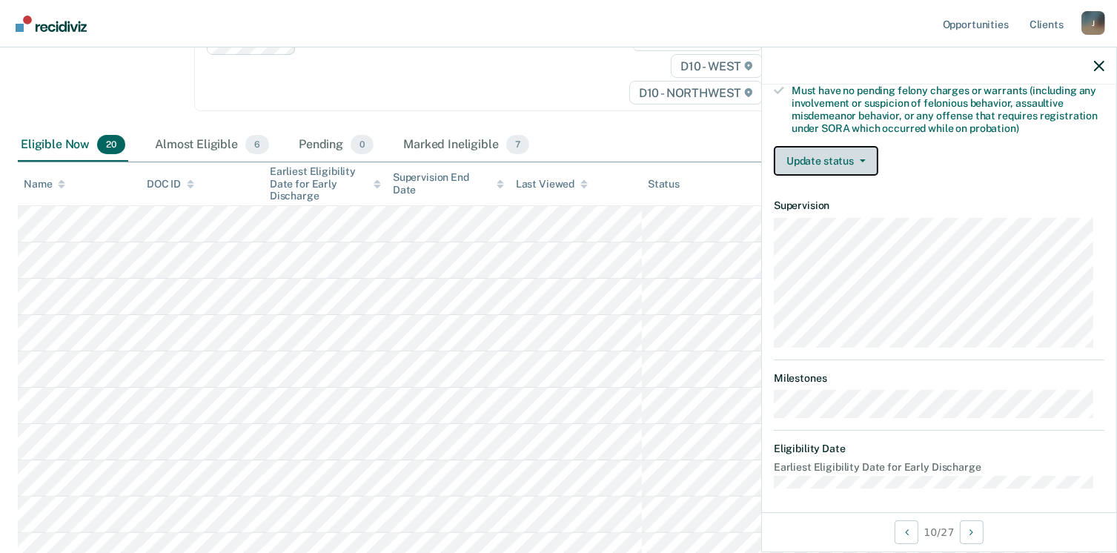
click at [839, 155] on button "Update status" at bounding box center [826, 161] width 104 height 30
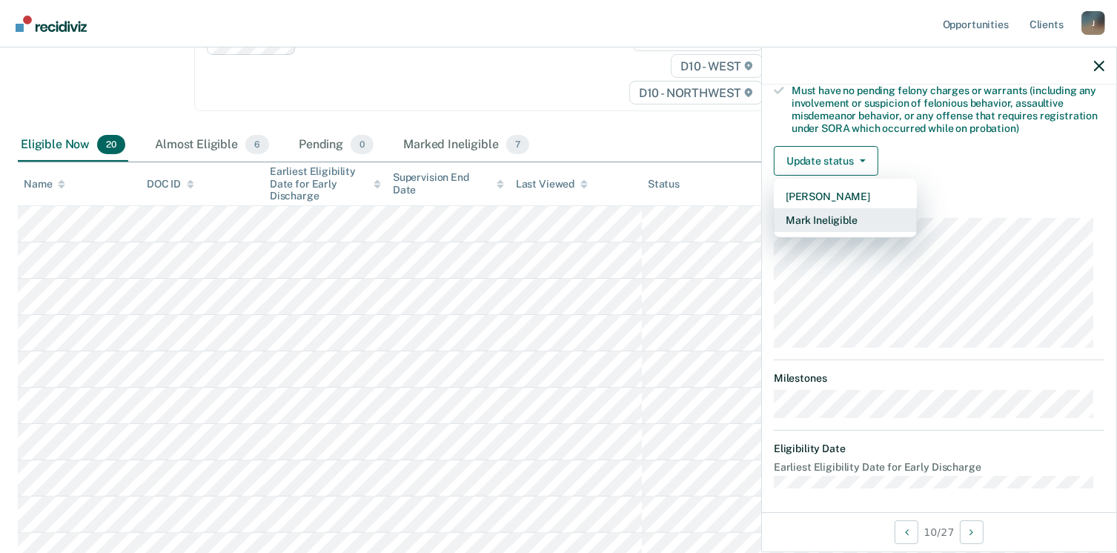
click at [843, 212] on button "Mark Ineligible" at bounding box center [845, 220] width 143 height 24
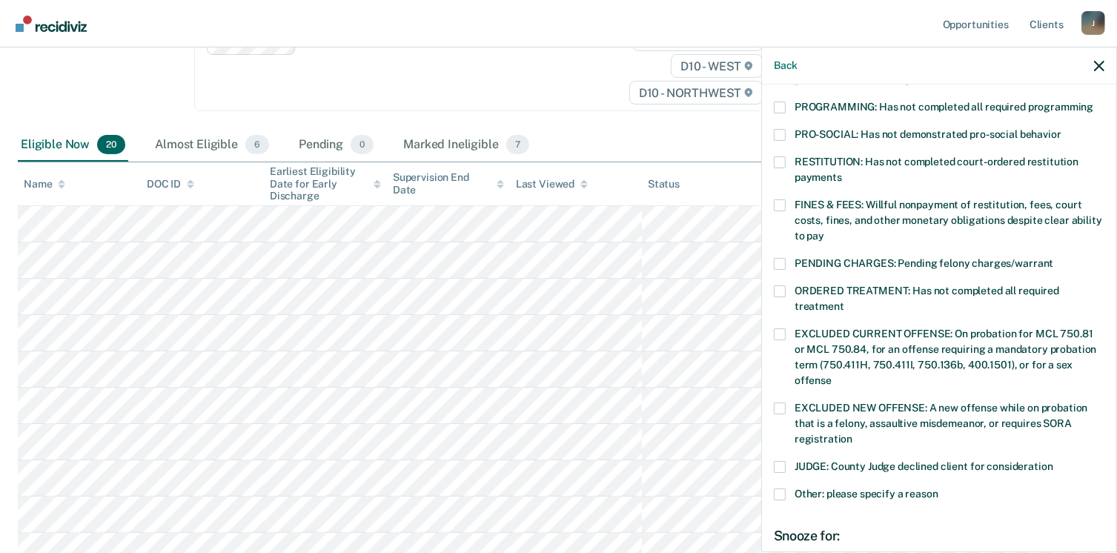
click at [791, 74] on div "Back" at bounding box center [939, 65] width 354 height 37
click at [790, 64] on button "Back" at bounding box center [786, 65] width 24 height 13
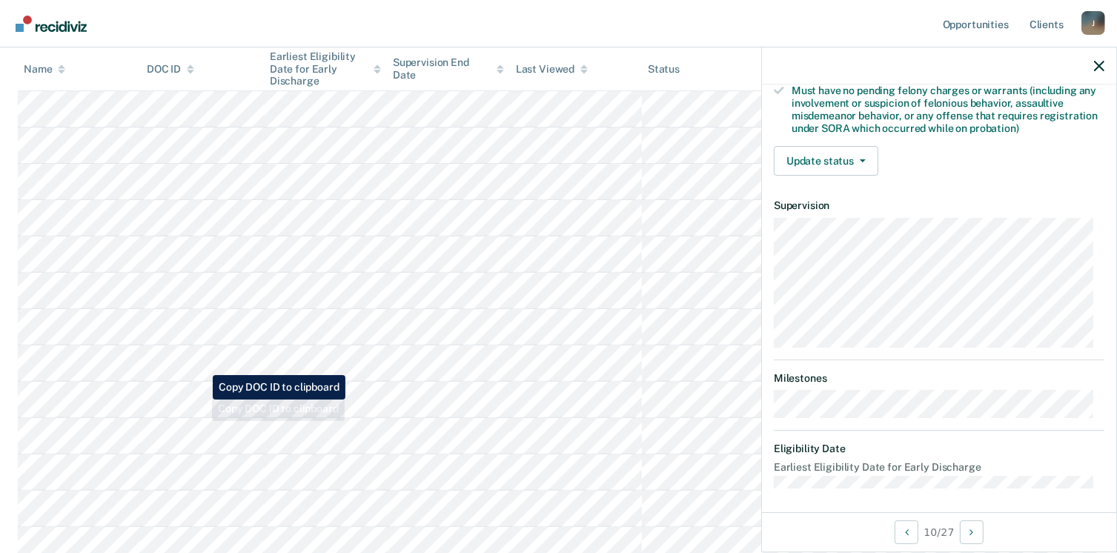
scroll to position [721, 0]
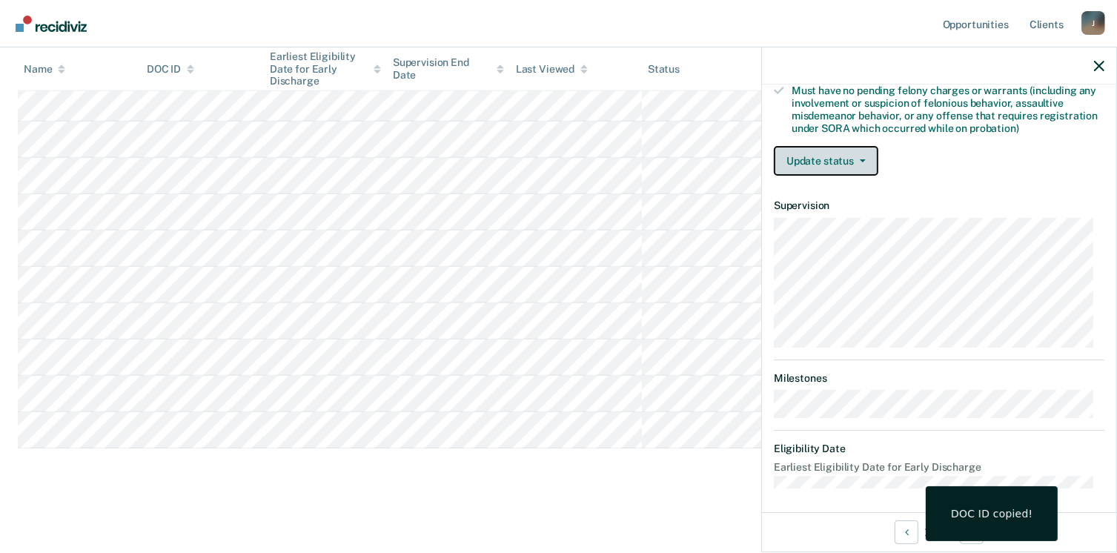
click at [801, 165] on button "Update status" at bounding box center [826, 161] width 104 height 30
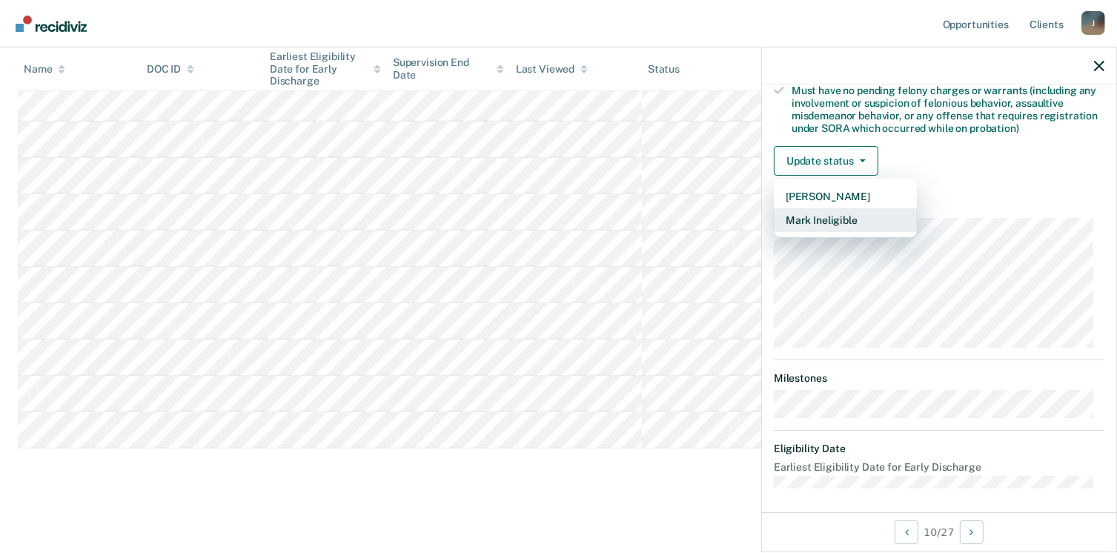
click at [813, 219] on button "Mark Ineligible" at bounding box center [845, 220] width 143 height 24
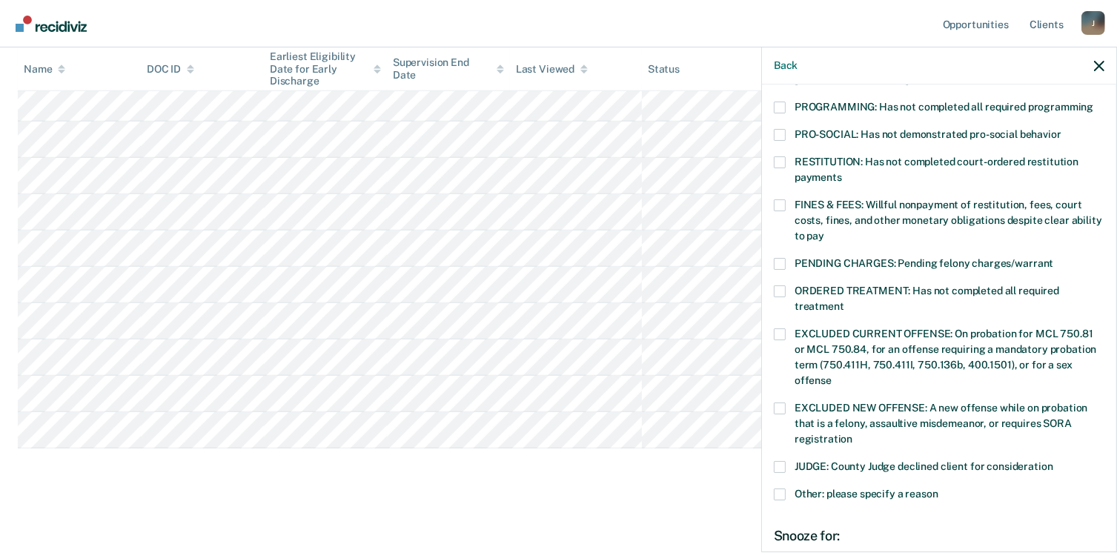
click at [775, 199] on span at bounding box center [780, 205] width 12 height 12
click at [824, 230] on input "FINES & FEES: Willful nonpayment of restitution, fees, court costs, fines, and …" at bounding box center [824, 230] width 0 height 0
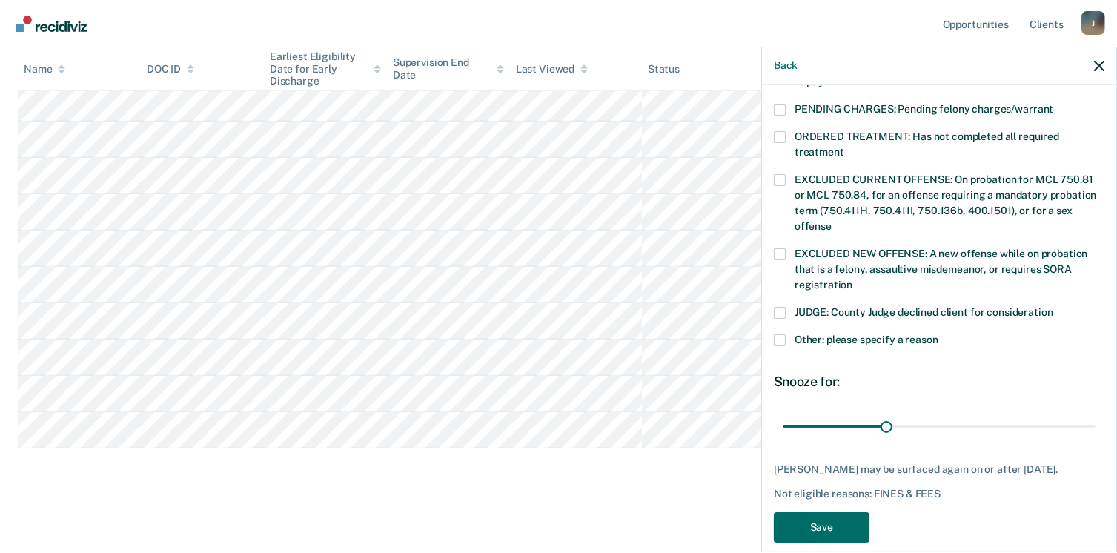
scroll to position [482, 0]
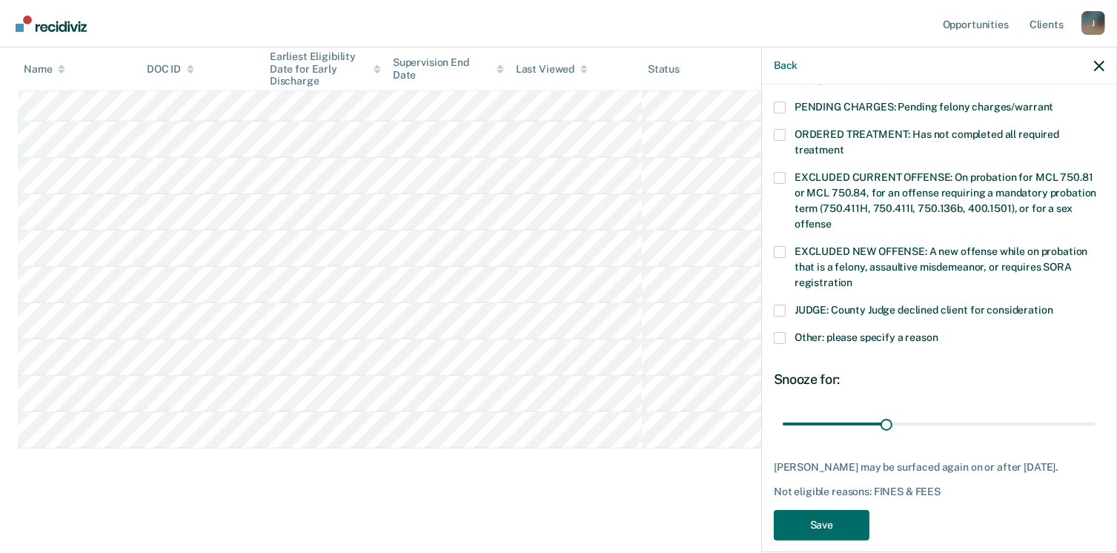
click at [768, 241] on div "DR Which of the following requirements has [PERSON_NAME] not met? [MEDICAL_DATA…" at bounding box center [939, 316] width 354 height 465
click at [774, 246] on span at bounding box center [780, 252] width 12 height 12
click at [852, 277] on input "EXCLUDED NEW OFFENSE: A new offense while on probation that is a felony, assaul…" at bounding box center [852, 277] width 0 height 0
click at [827, 526] on div "DR Which of the following requirements has [PERSON_NAME] not met? [MEDICAL_DATA…" at bounding box center [939, 84] width 330 height 929
click at [822, 514] on button "Save" at bounding box center [822, 525] width 96 height 30
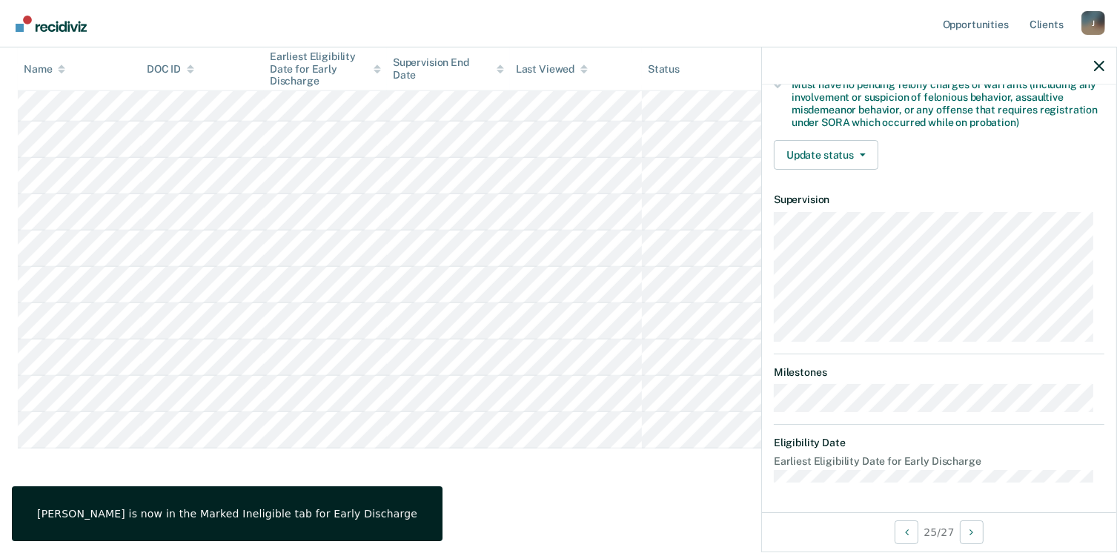
scroll to position [326, 0]
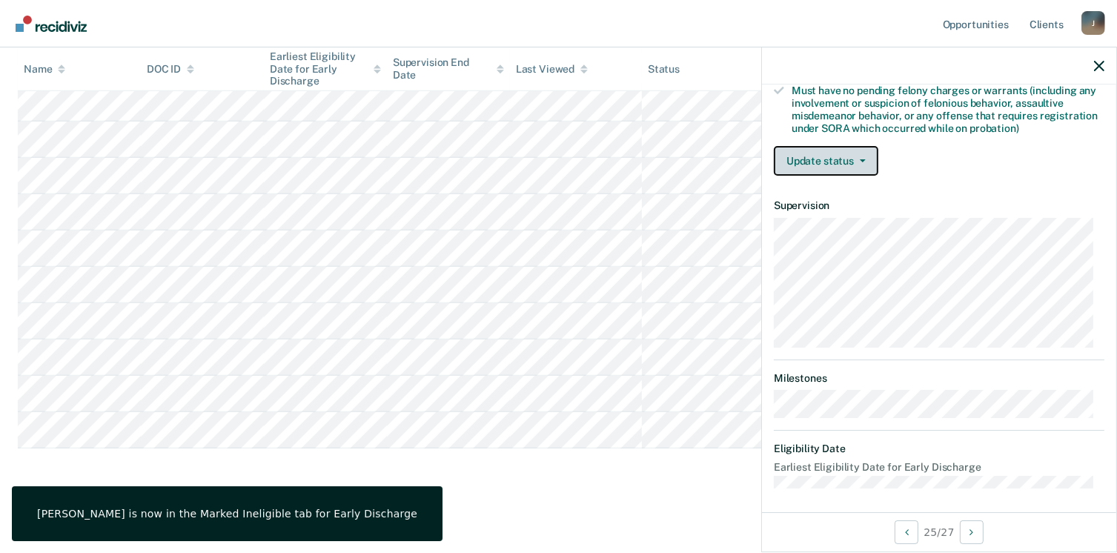
click at [837, 156] on button "Update status" at bounding box center [826, 161] width 104 height 30
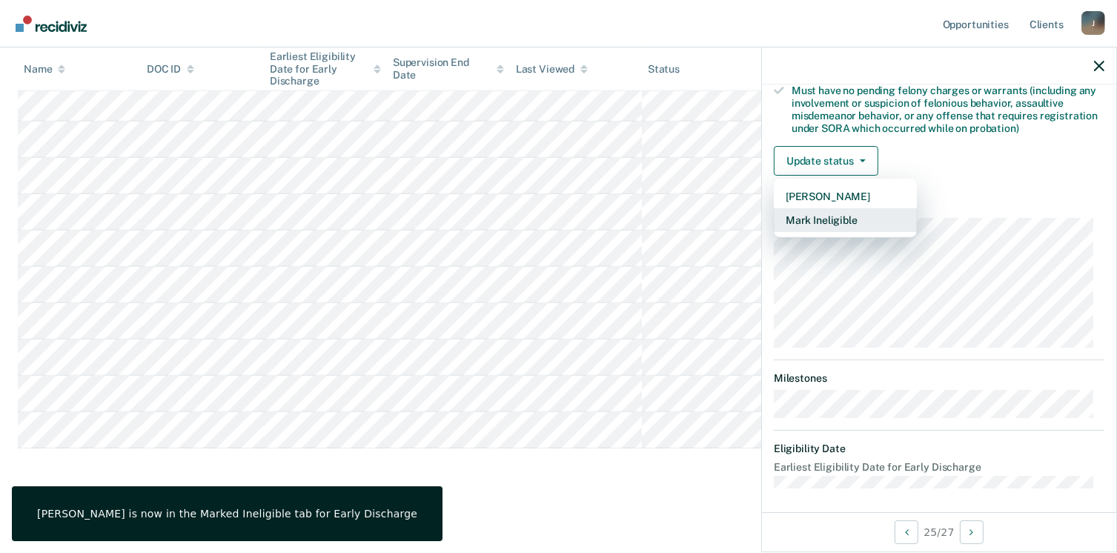
click at [829, 211] on button "Mark Ineligible" at bounding box center [845, 220] width 143 height 24
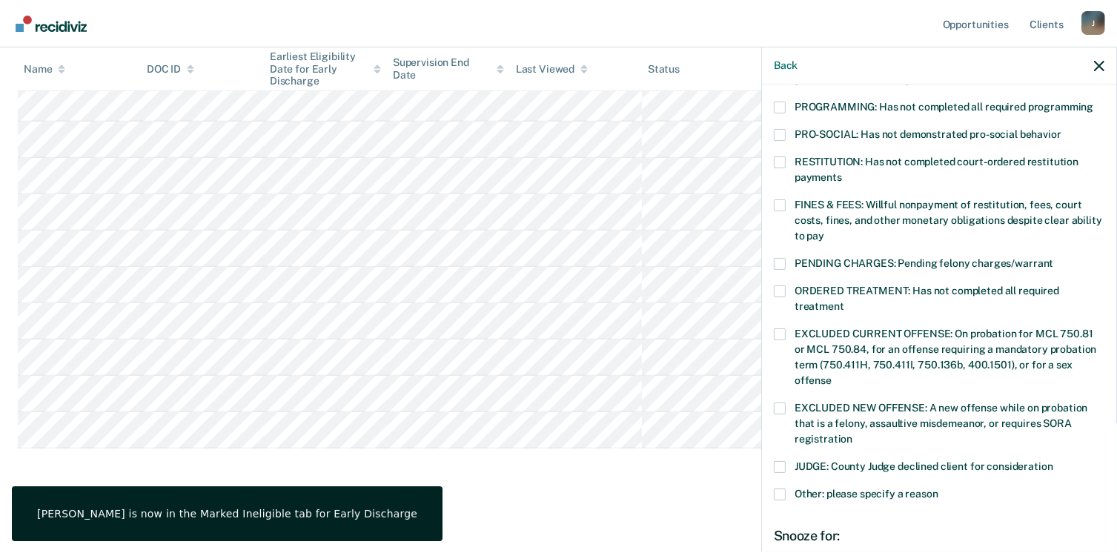
click at [777, 199] on span at bounding box center [780, 205] width 12 height 12
click at [824, 230] on input "FINES & FEES: Willful nonpayment of restitution, fees, court costs, fines, and …" at bounding box center [824, 230] width 0 height 0
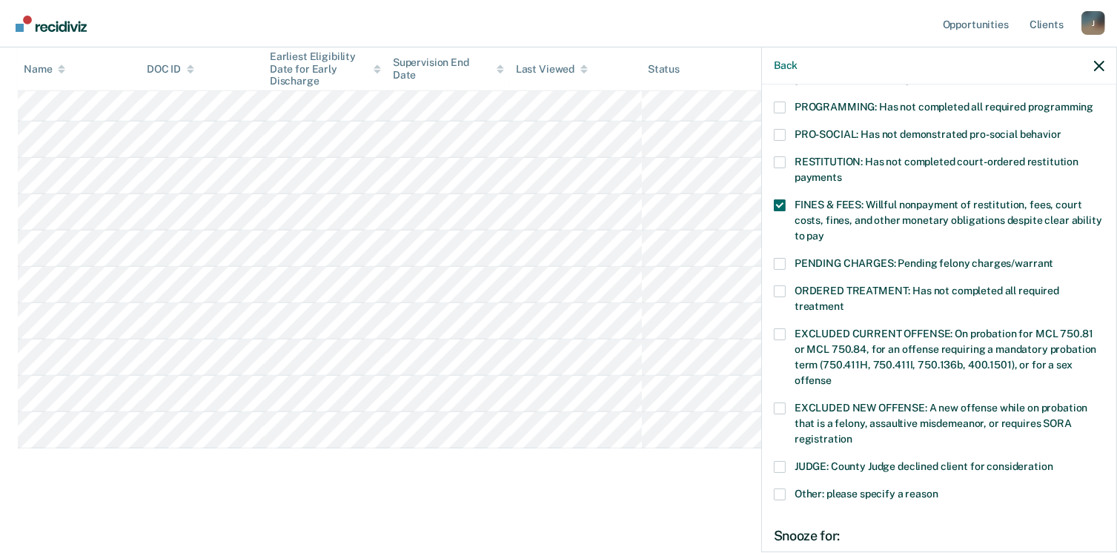
click at [777, 102] on span at bounding box center [780, 108] width 12 height 12
click at [1093, 102] on input "PROGRAMMING: Has not completed all required programming" at bounding box center [1093, 102] width 0 height 0
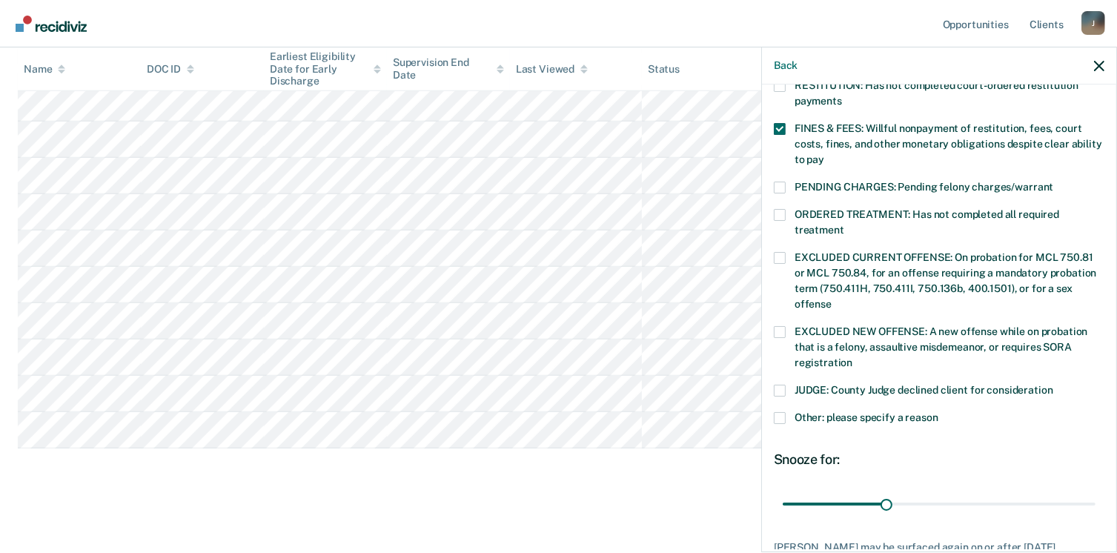
scroll to position [482, 0]
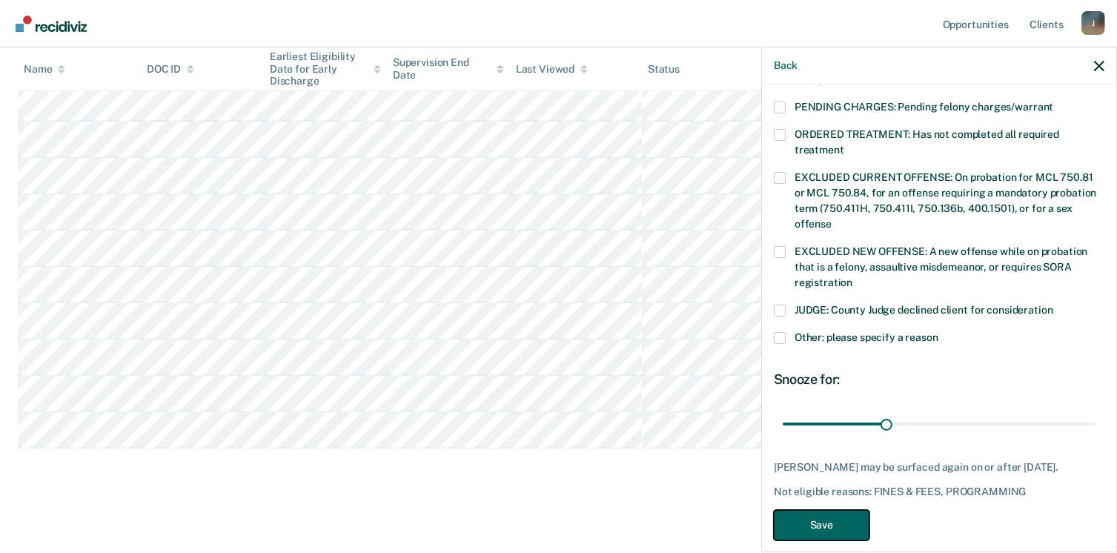
click at [840, 510] on button "Save" at bounding box center [822, 525] width 96 height 30
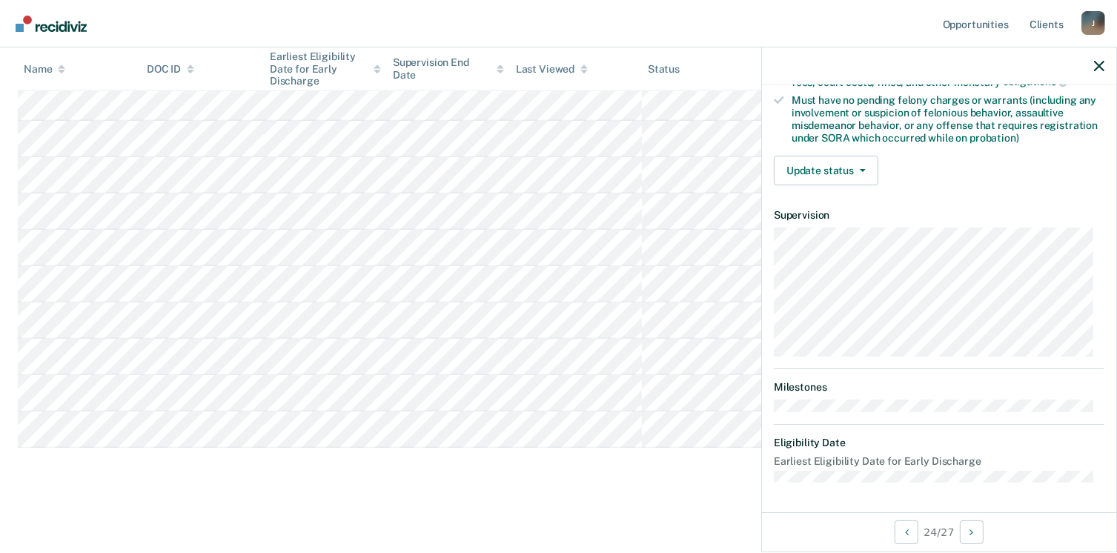
scroll to position [311, 0]
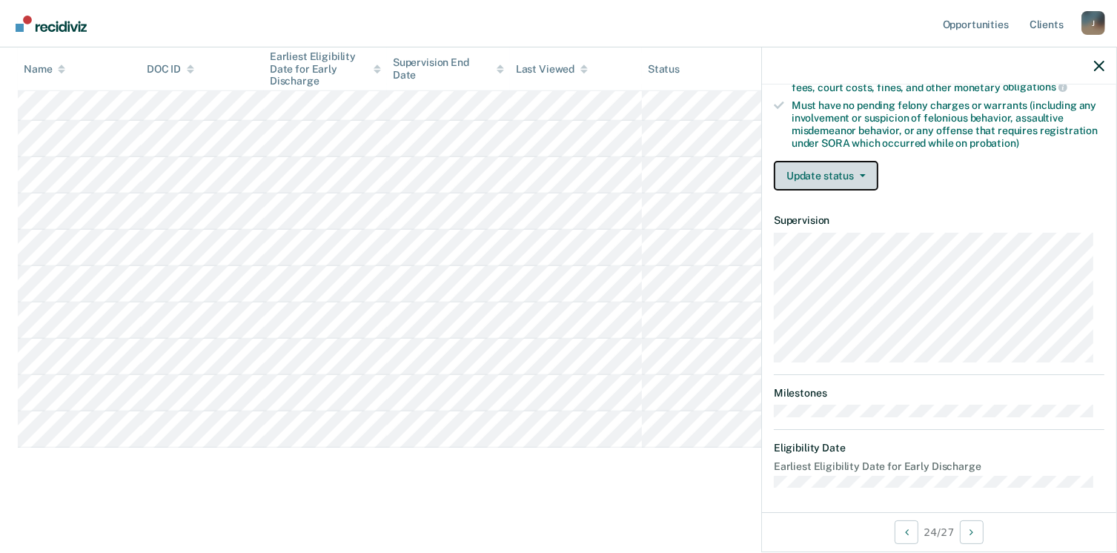
click at [797, 173] on button "Update status" at bounding box center [826, 176] width 104 height 30
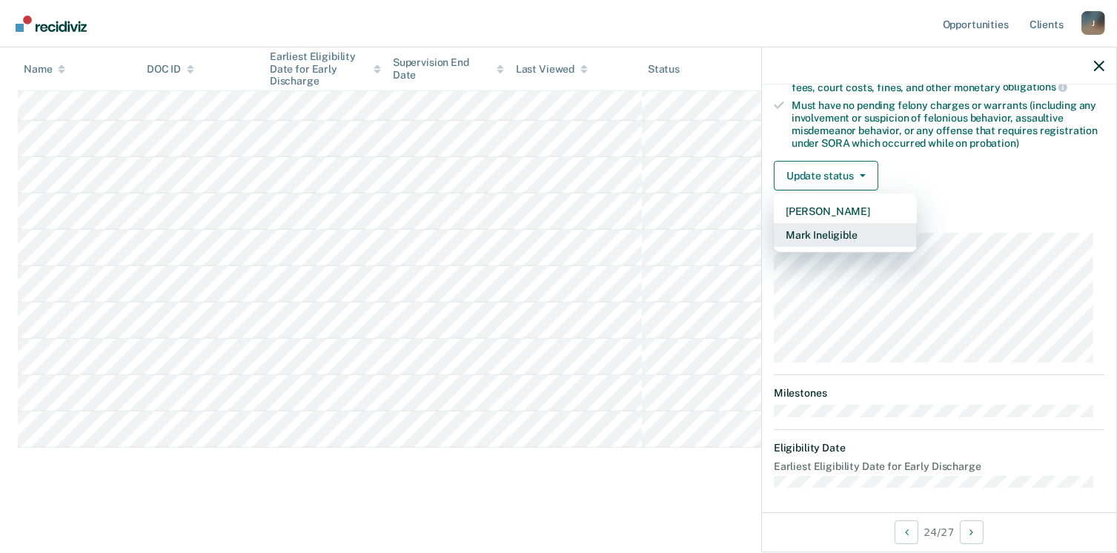
click at [807, 230] on button "Mark Ineligible" at bounding box center [845, 235] width 143 height 24
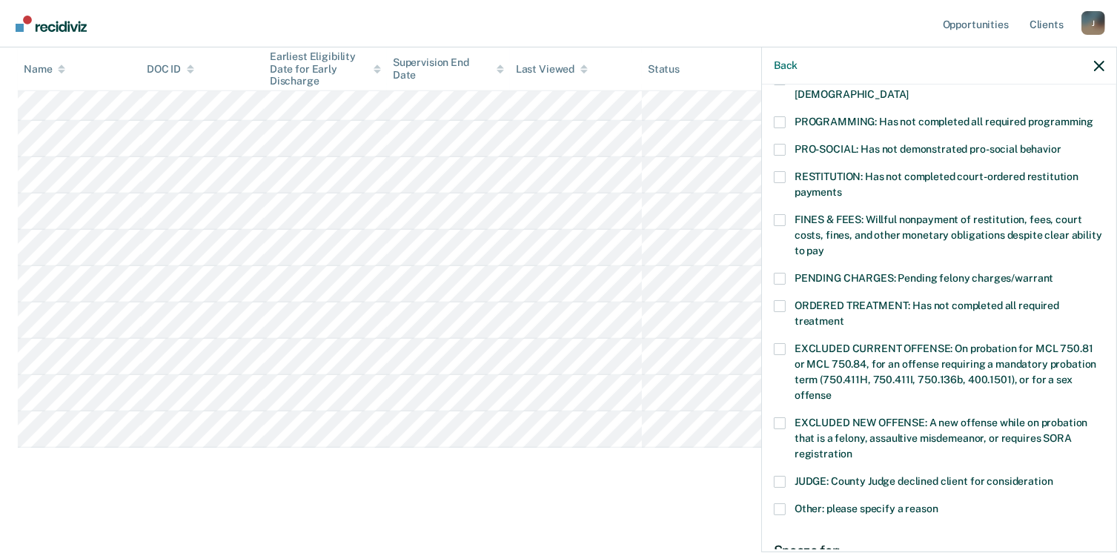
click at [777, 116] on span at bounding box center [780, 122] width 12 height 12
click at [1093, 116] on input "PROGRAMMING: Has not completed all required programming" at bounding box center [1093, 116] width 0 height 0
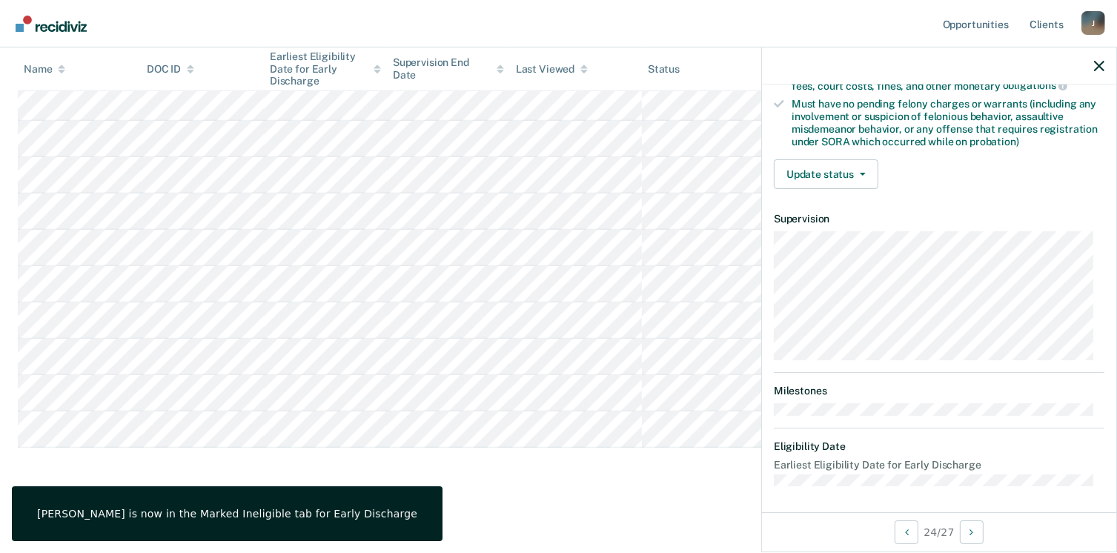
click at [778, 202] on article "RM Early Discharge Eligible Validated by data from COMS Completed at least half…" at bounding box center [939, 138] width 330 height 695
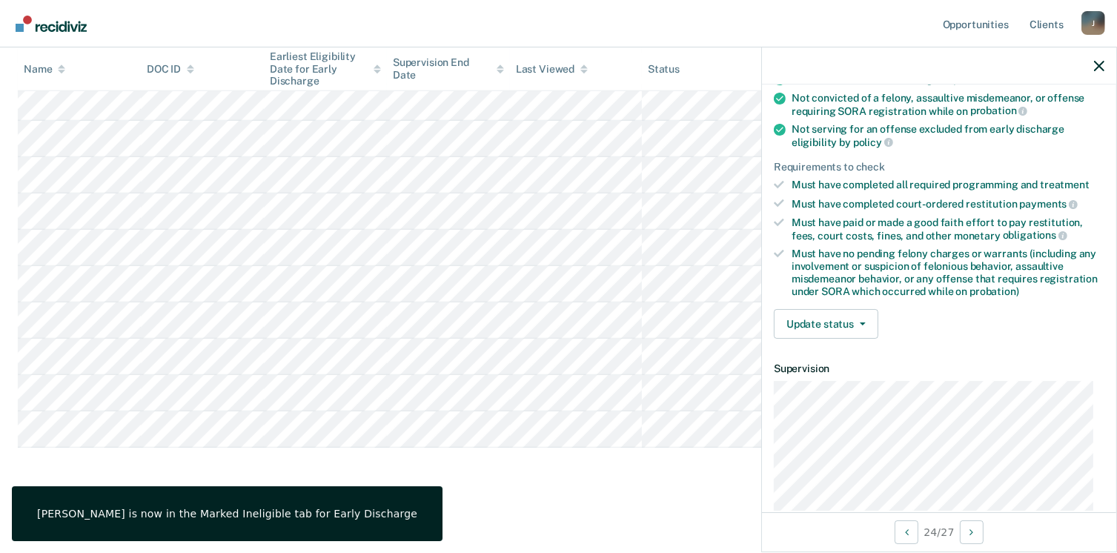
scroll to position [163, 0]
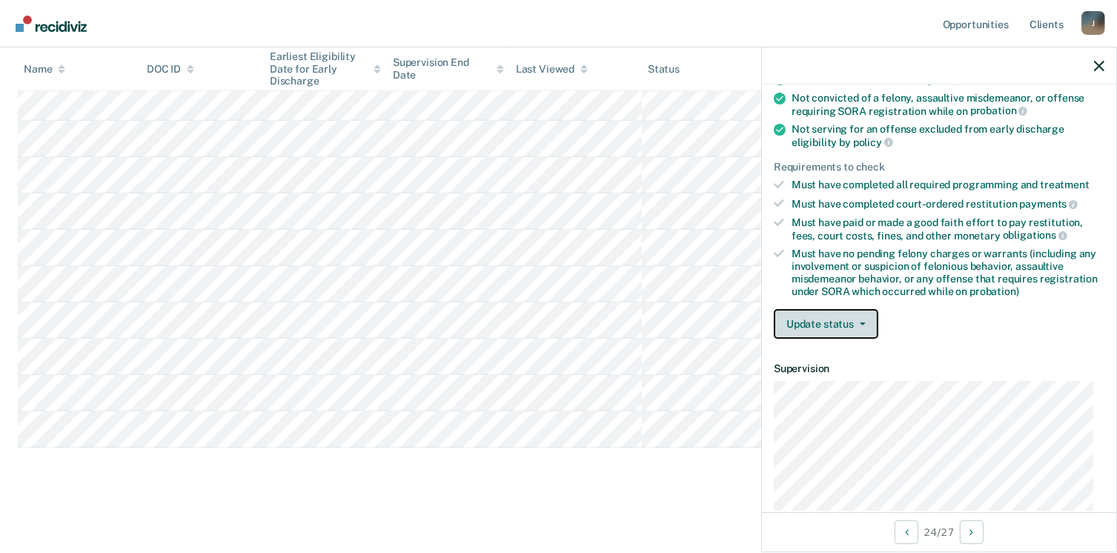
click at [799, 326] on button "Update status" at bounding box center [826, 324] width 104 height 30
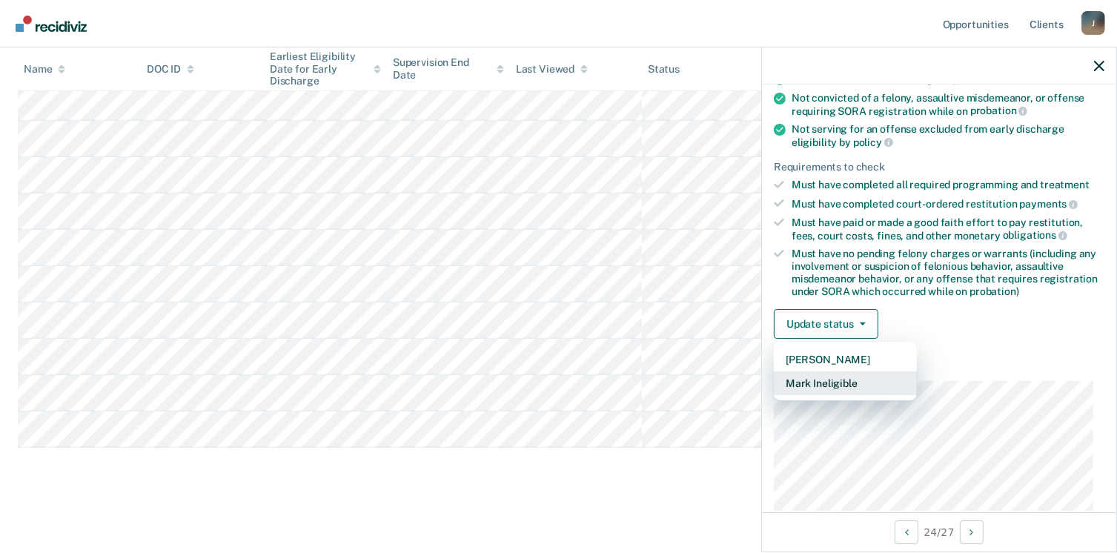
click at [810, 382] on button "Mark Ineligible" at bounding box center [845, 383] width 143 height 24
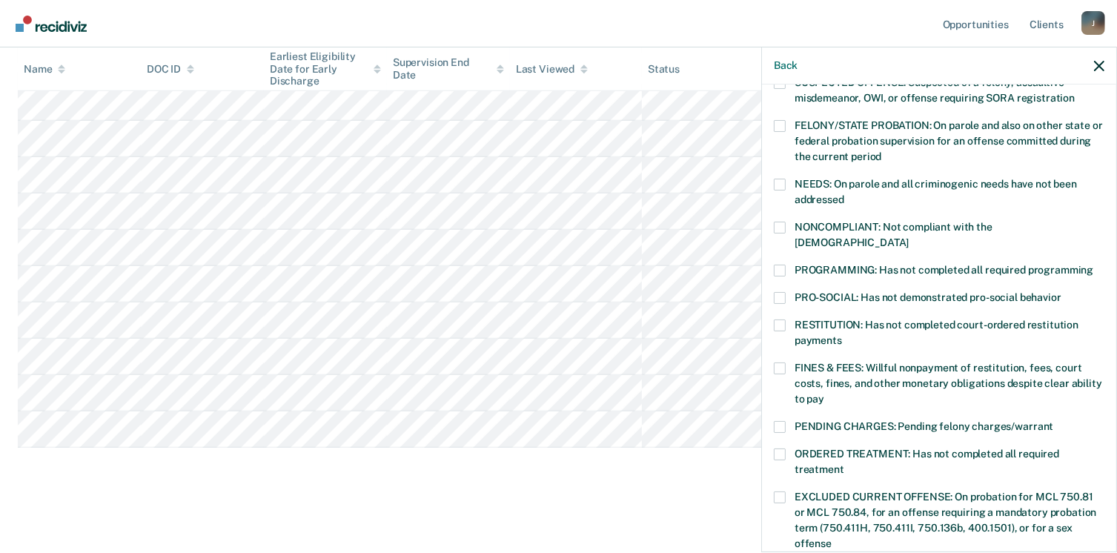
click at [774, 226] on span at bounding box center [780, 228] width 12 height 12
click at [908, 237] on input "NONCOMPLIANT: Not compliant with the [DEMOGRAPHIC_DATA]" at bounding box center [908, 237] width 0 height 0
click at [780, 230] on span at bounding box center [780, 228] width 12 height 12
click at [908, 237] on input "NONCOMPLIANT: Not compliant with the [DEMOGRAPHIC_DATA]" at bounding box center [908, 237] width 0 height 0
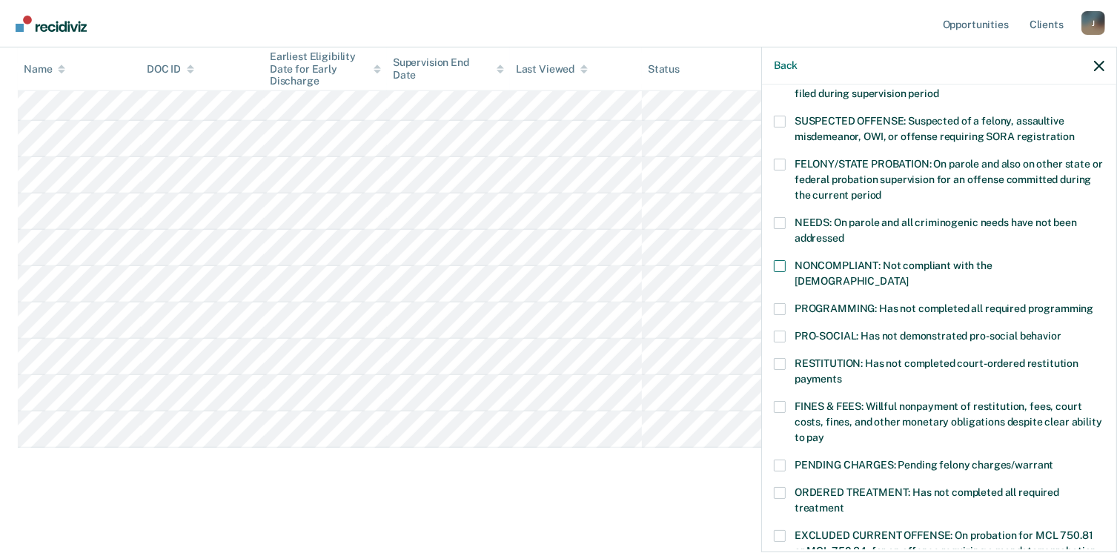
scroll to position [89, 0]
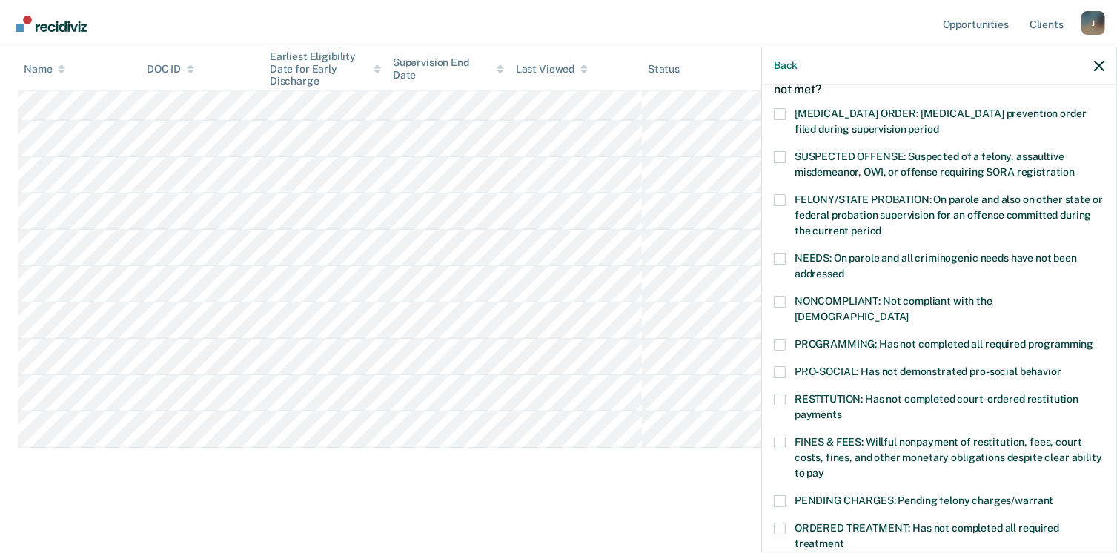
click at [788, 339] on label "PROGRAMMING: Has not completed all required programming" at bounding box center [939, 347] width 330 height 16
click at [1093, 339] on input "PROGRAMMING: Has not completed all required programming" at bounding box center [1093, 339] width 0 height 0
click at [788, 436] on label "FINES & FEES: Willful nonpayment of restitution, fees, court costs, fines, and …" at bounding box center [939, 459] width 330 height 47
click at [824, 468] on input "FINES & FEES: Willful nonpayment of restitution, fees, court costs, fines, and …" at bounding box center [824, 468] width 0 height 0
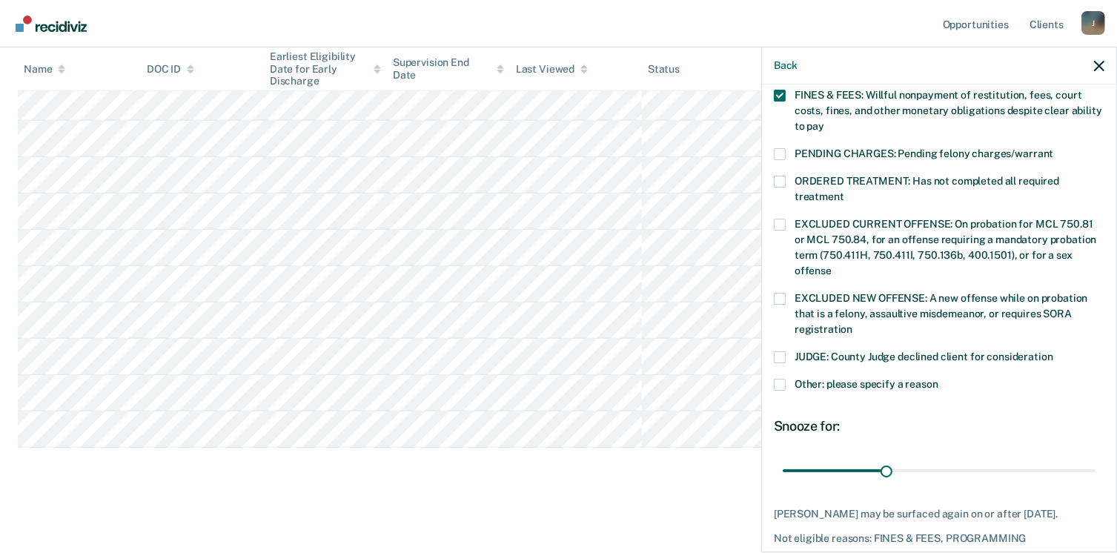
scroll to position [495, 0]
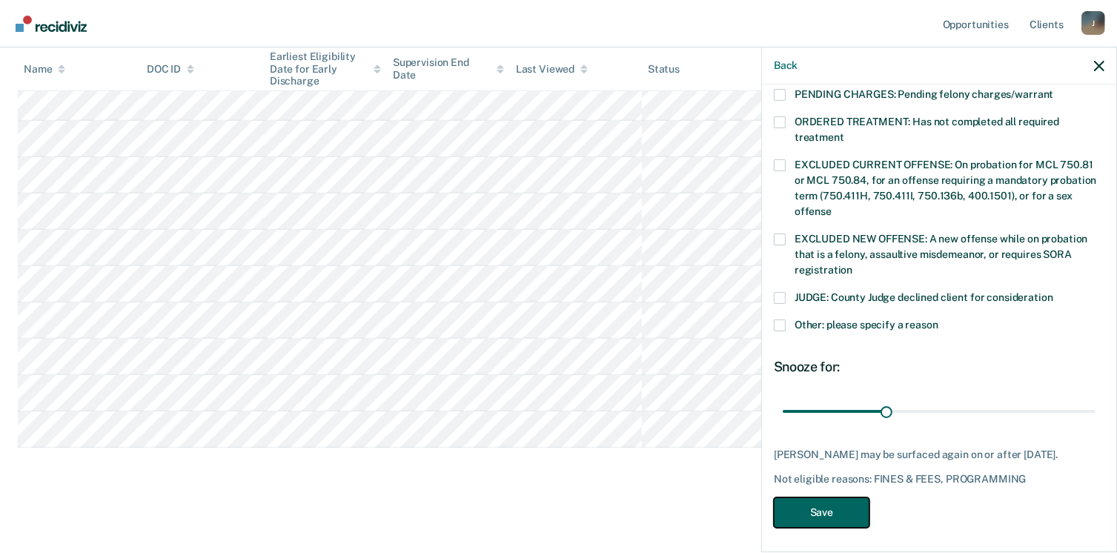
click at [839, 505] on button "Save" at bounding box center [822, 512] width 96 height 30
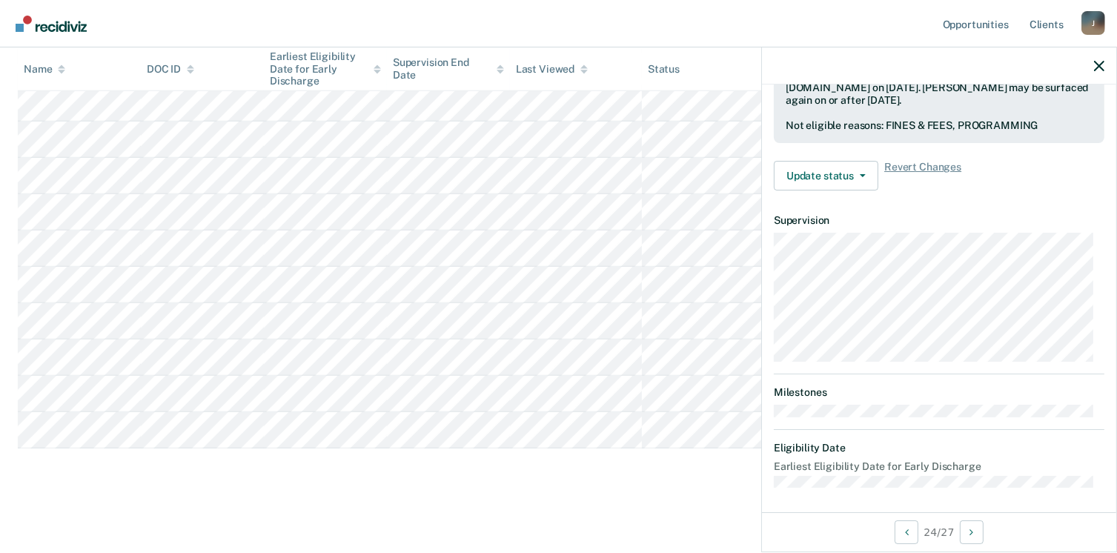
scroll to position [311, 0]
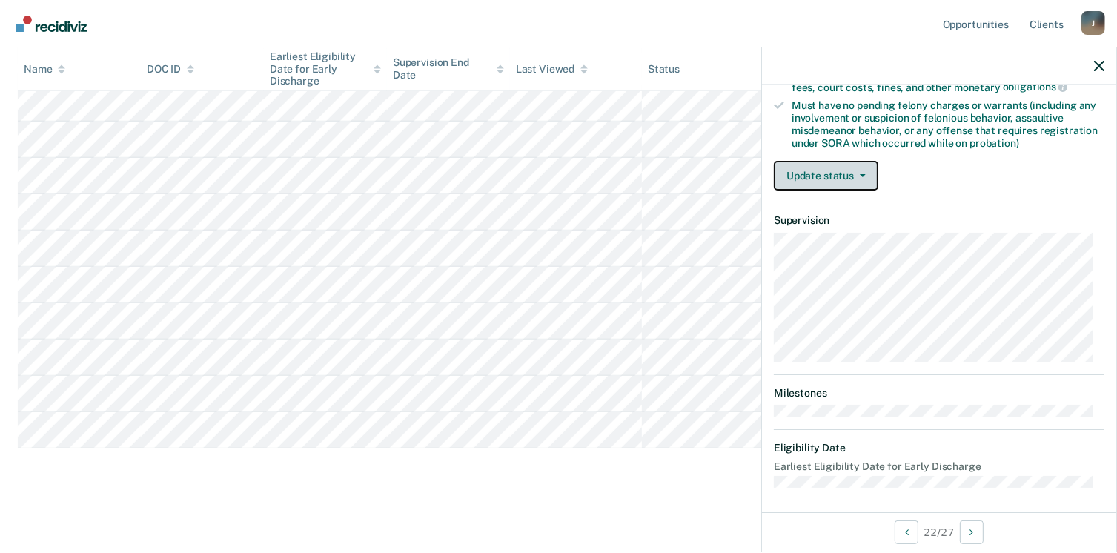
click at [812, 161] on button "Update status" at bounding box center [826, 176] width 104 height 30
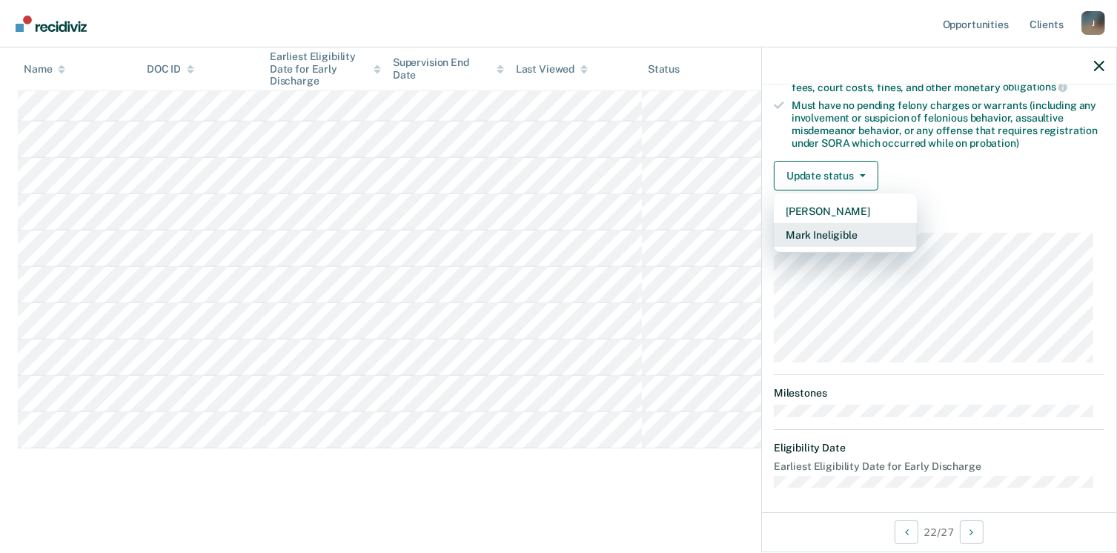
click at [849, 232] on button "Mark Ineligible" at bounding box center [845, 235] width 143 height 24
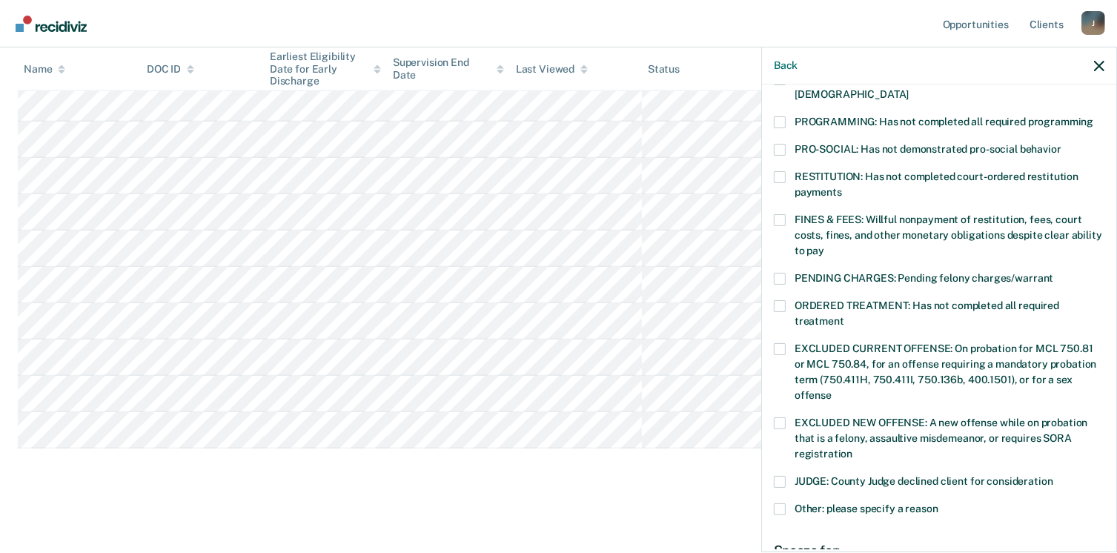
click at [780, 116] on span at bounding box center [780, 122] width 12 height 12
click at [1093, 116] on input "PROGRAMMING: Has not completed all required programming" at bounding box center [1093, 116] width 0 height 0
click at [771, 207] on div "TR Which of the following requirements has [PERSON_NAME] not met? [MEDICAL_DATA…" at bounding box center [939, 316] width 354 height 465
click at [788, 214] on label "FINES & FEES: Willful nonpayment of restitution, fees, court costs, fines, and …" at bounding box center [939, 237] width 330 height 47
click at [824, 245] on input "FINES & FEES: Willful nonpayment of restitution, fees, court costs, fines, and …" at bounding box center [824, 245] width 0 height 0
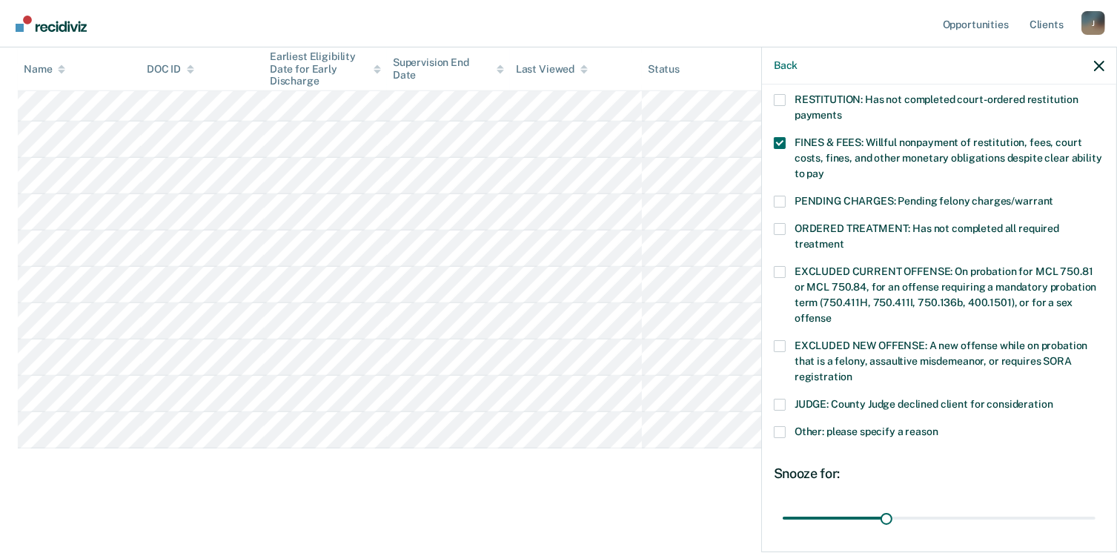
scroll to position [482, 0]
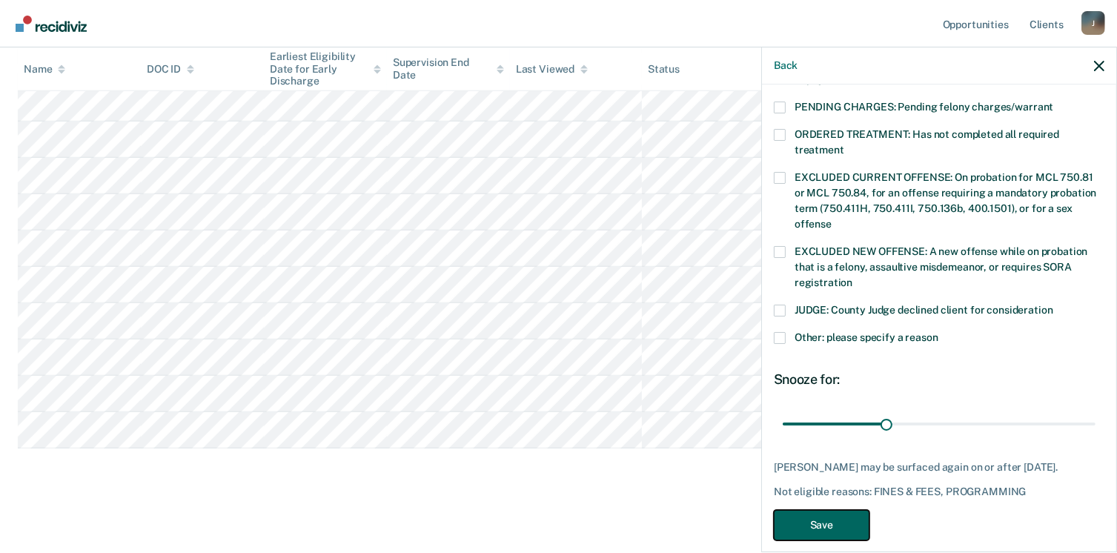
click at [844, 510] on button "Save" at bounding box center [822, 525] width 96 height 30
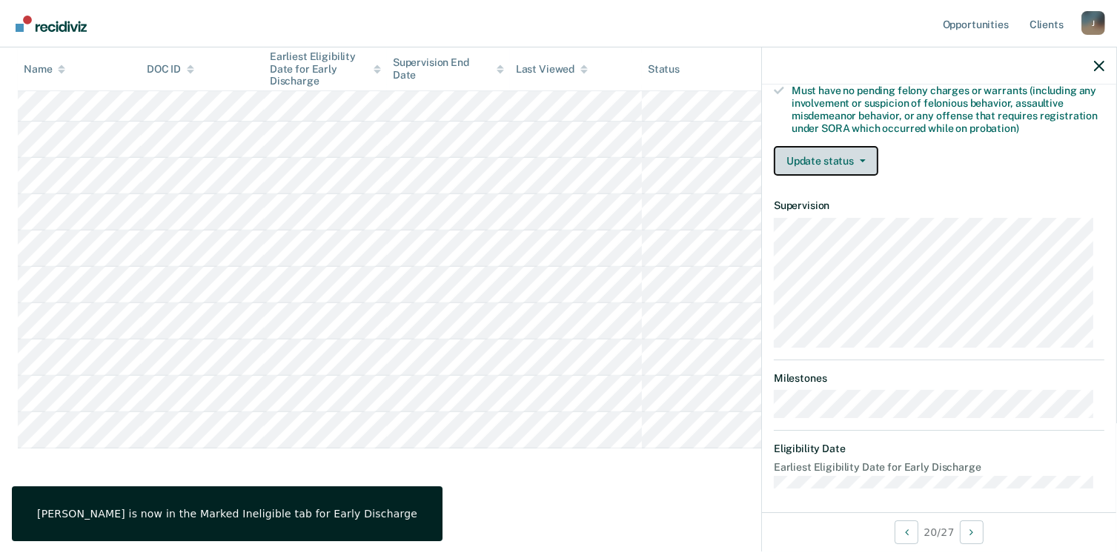
click at [826, 164] on button "Update status" at bounding box center [826, 161] width 104 height 30
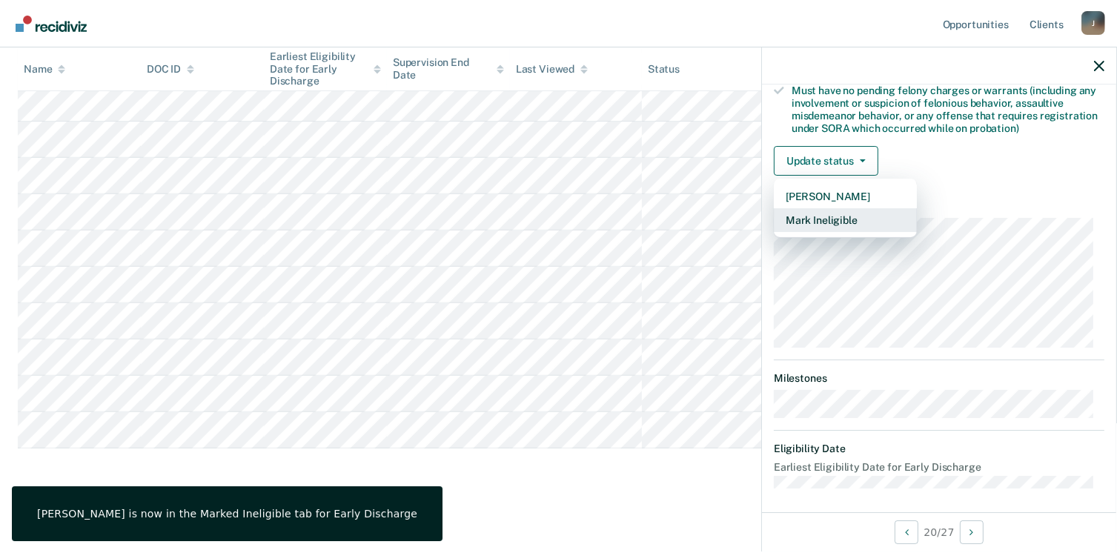
click at [839, 220] on button "Mark Ineligible" at bounding box center [845, 220] width 143 height 24
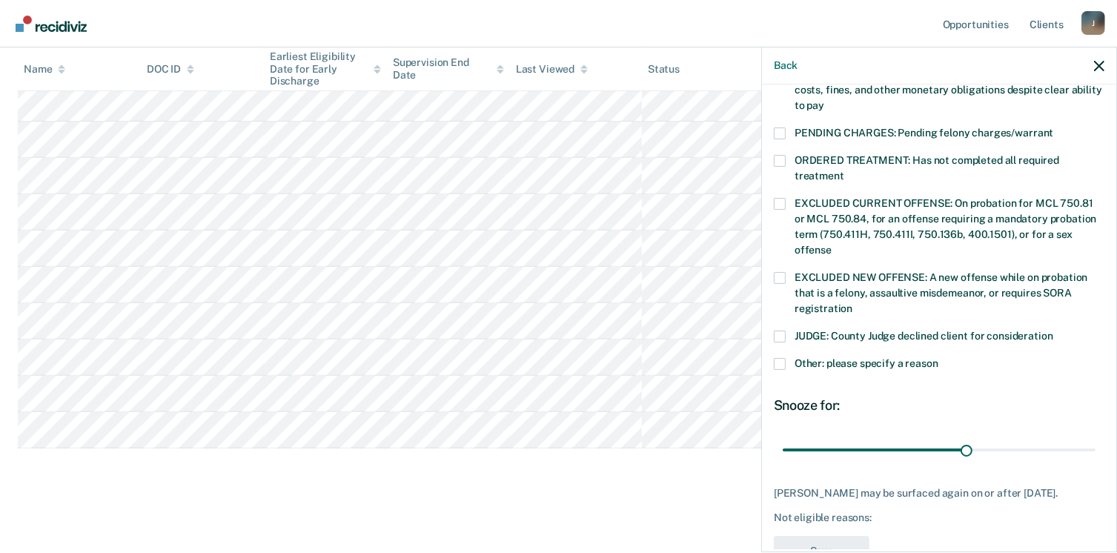
scroll to position [482, 0]
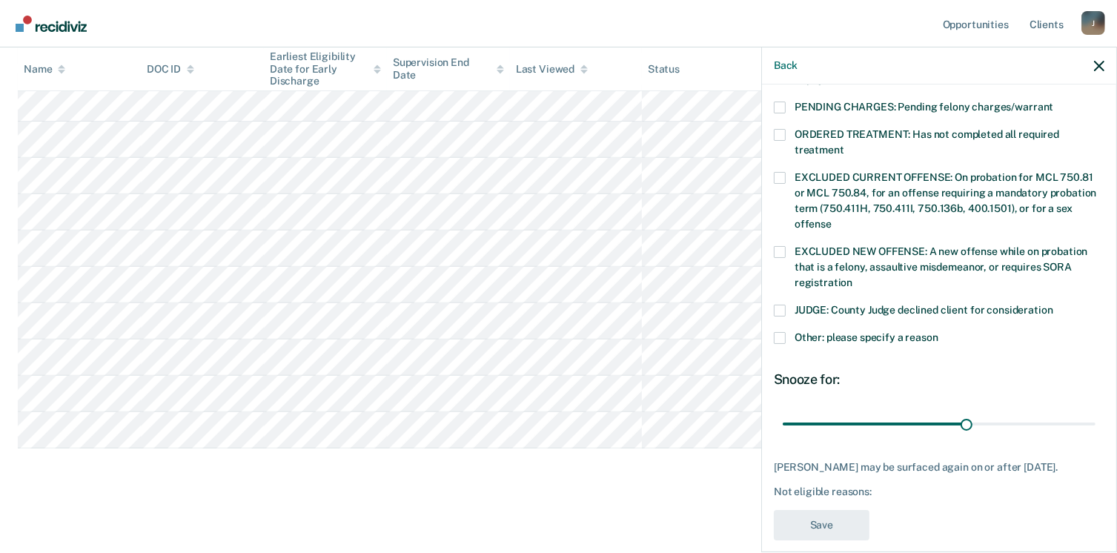
click at [777, 332] on span at bounding box center [780, 338] width 12 height 12
click at [938, 332] on input "Other: please specify a reason" at bounding box center [938, 332] width 0 height 0
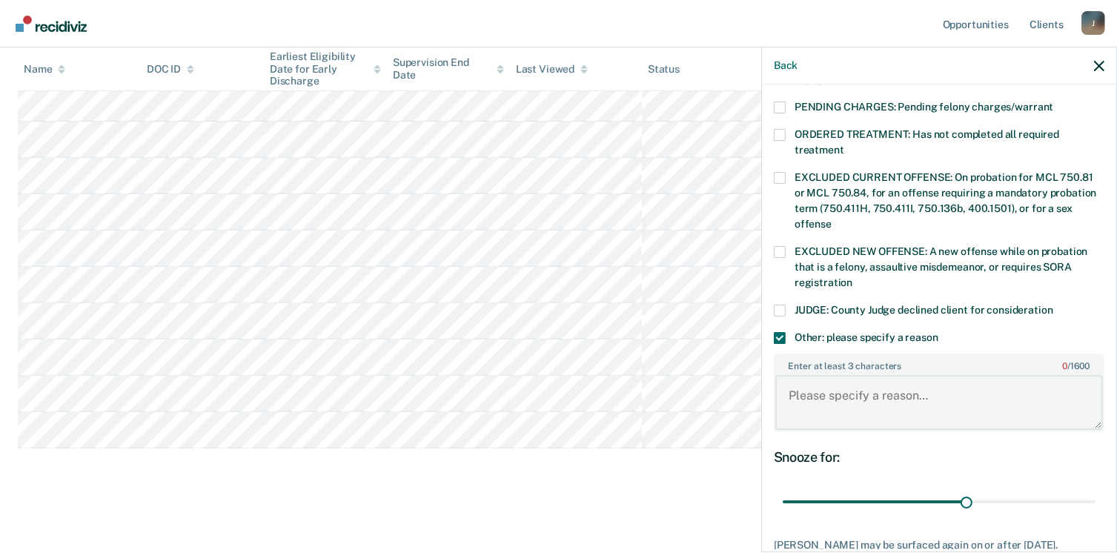
click at [839, 389] on textarea "Enter at least 3 characters 0 / 1600" at bounding box center [939, 402] width 328 height 55
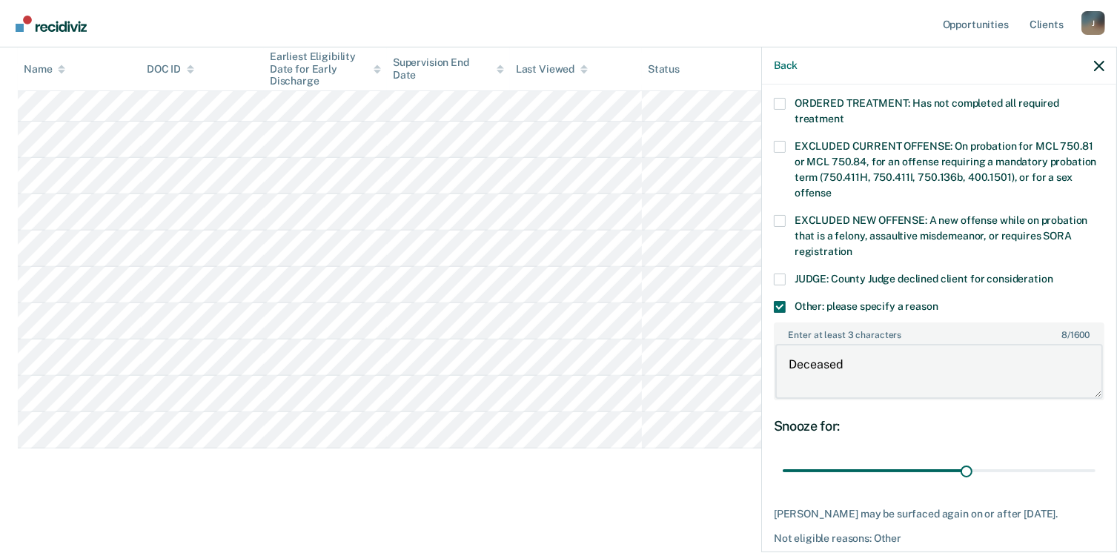
scroll to position [559, 0]
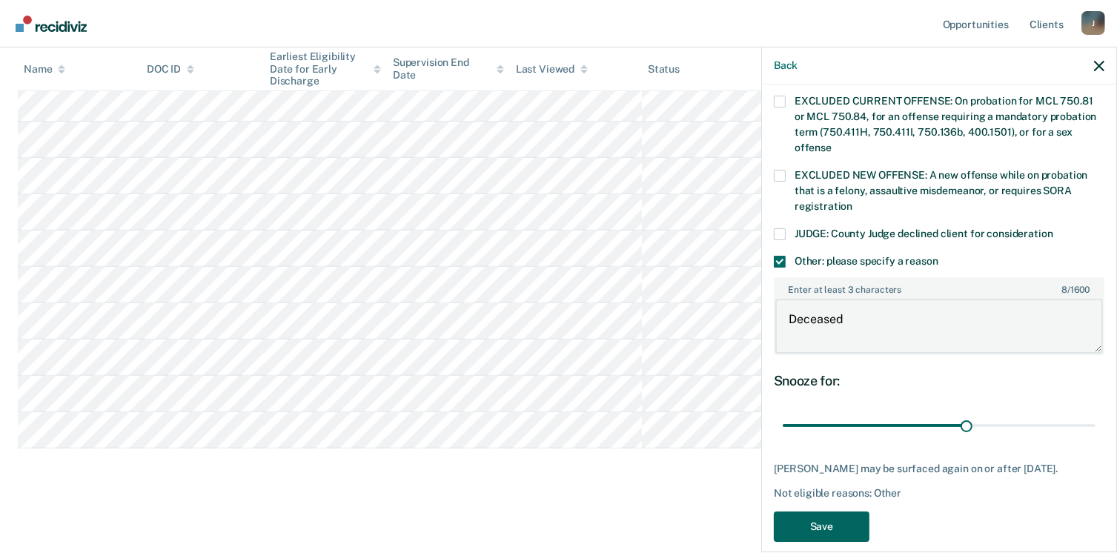
type textarea "Deceased"
click at [821, 511] on button "Save" at bounding box center [822, 526] width 96 height 30
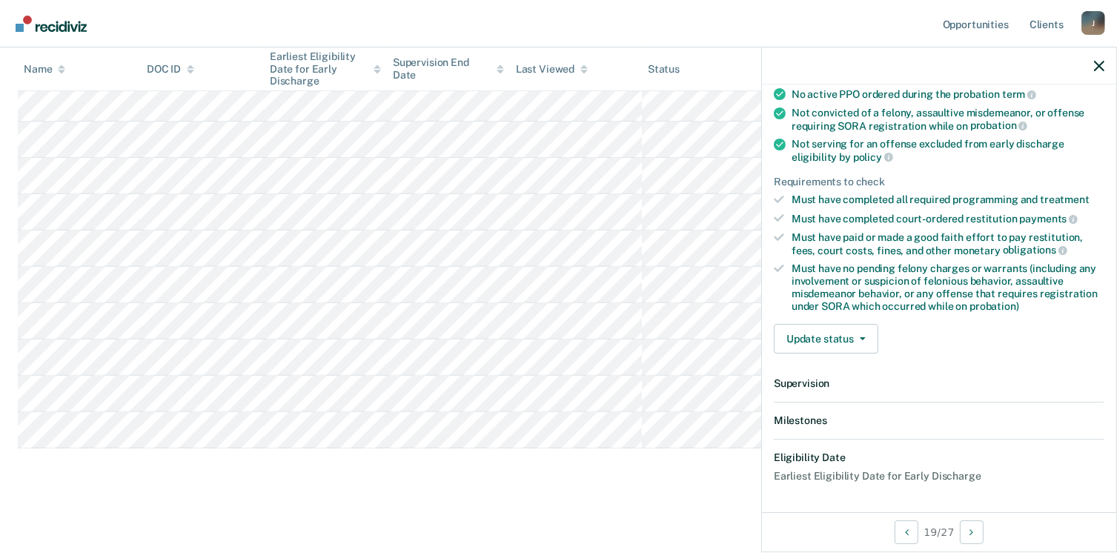
scroll to position [326, 0]
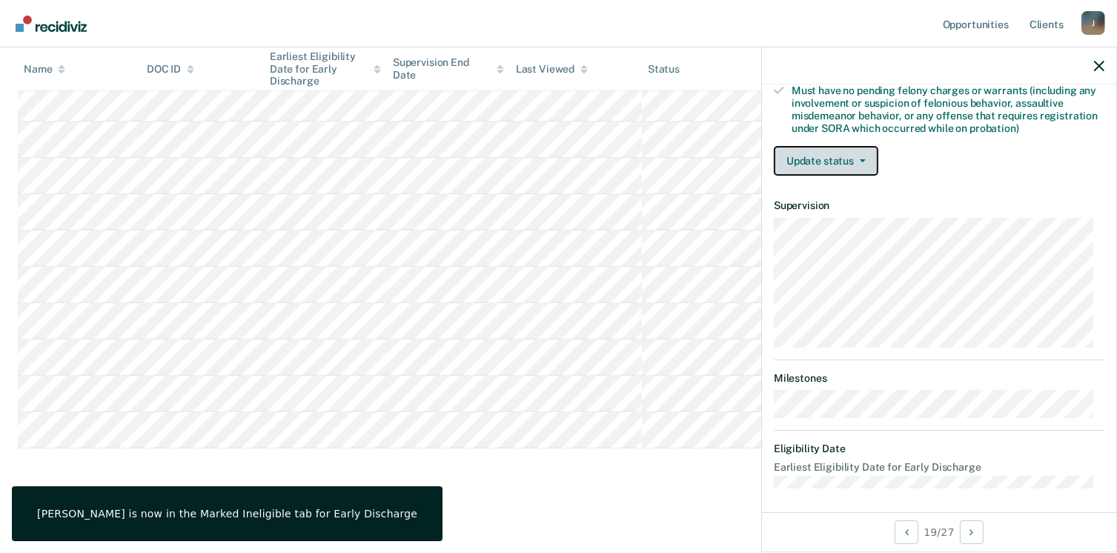
click at [839, 167] on button "Update status" at bounding box center [826, 161] width 104 height 30
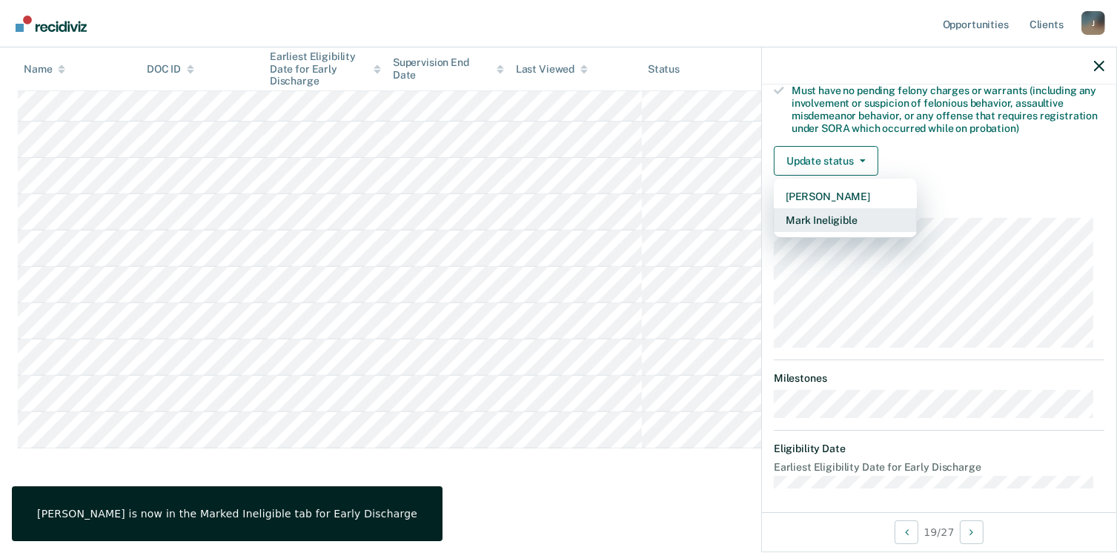
click at [831, 211] on button "Mark Ineligible" at bounding box center [845, 220] width 143 height 24
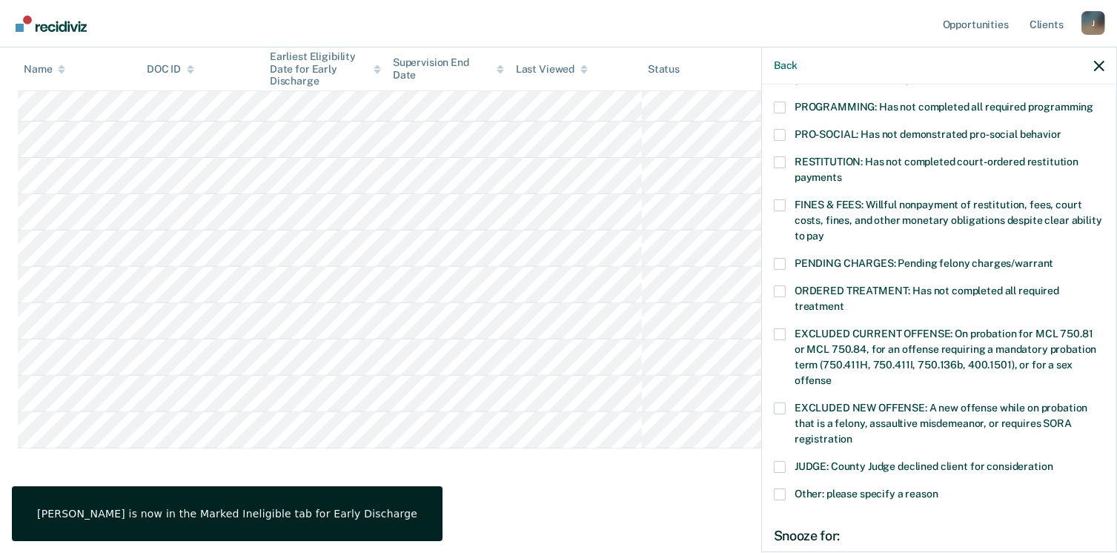
click at [782, 199] on span at bounding box center [780, 205] width 12 height 12
click at [824, 230] on input "FINES & FEES: Willful nonpayment of restitution, fees, court costs, fines, and …" at bounding box center [824, 230] width 0 height 0
click at [771, 88] on div "DY Which of the following requirements has [PERSON_NAME] not met? [MEDICAL_DATA…" at bounding box center [939, 316] width 354 height 465
click at [775, 102] on span at bounding box center [780, 108] width 12 height 12
click at [1093, 102] on input "PROGRAMMING: Has not completed all required programming" at bounding box center [1093, 102] width 0 height 0
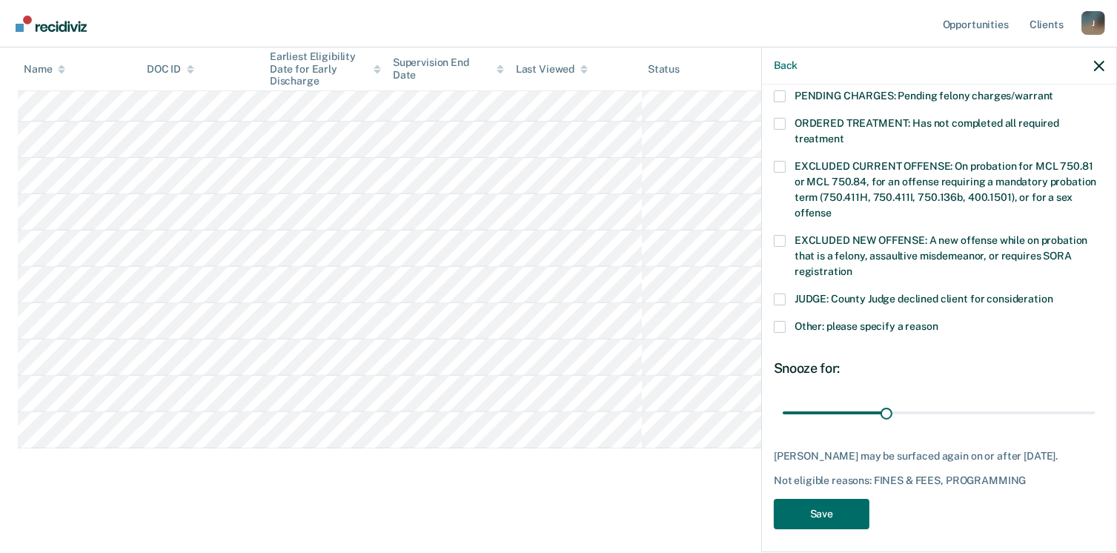
scroll to position [495, 0]
click at [856, 508] on button "Save" at bounding box center [822, 512] width 96 height 30
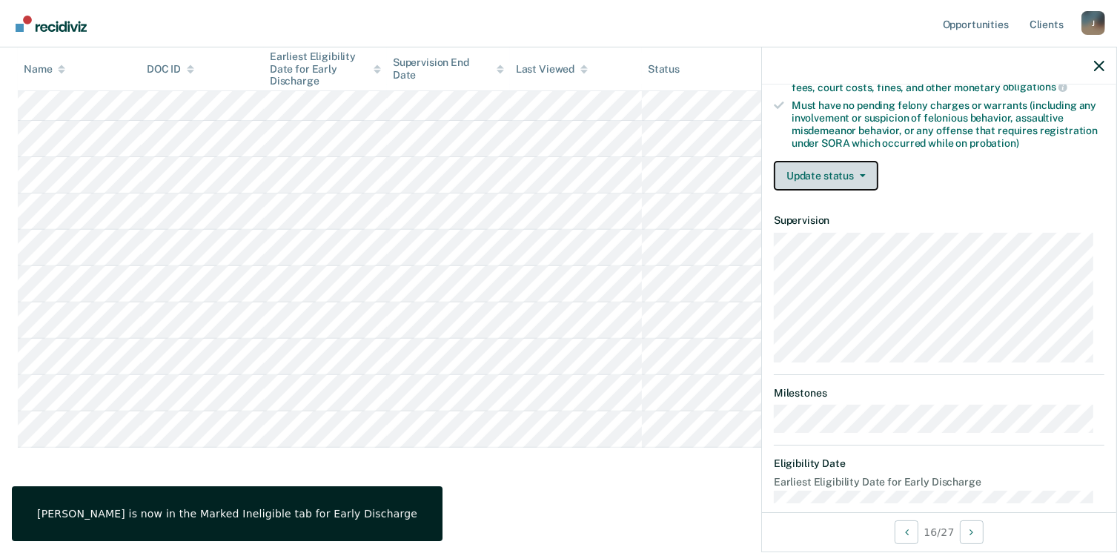
click at [860, 182] on button "Update status" at bounding box center [826, 176] width 104 height 30
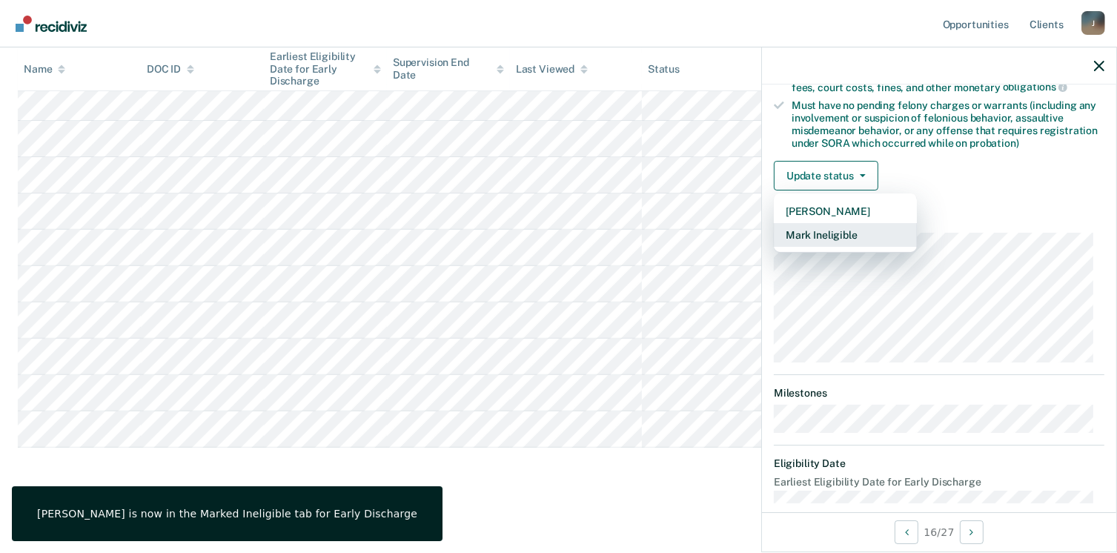
click at [808, 226] on button "Mark Ineligible" at bounding box center [845, 235] width 143 height 24
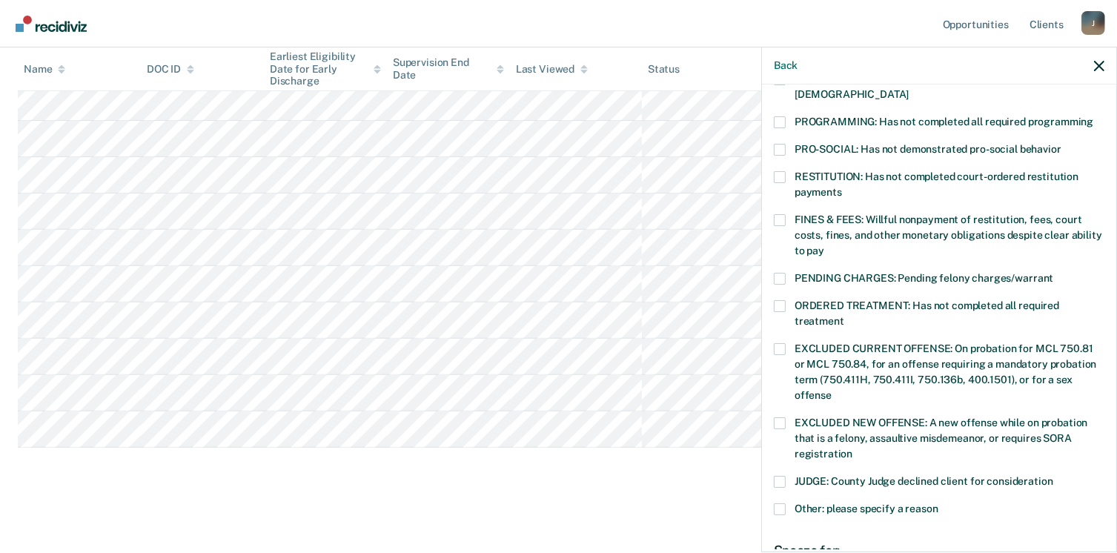
click at [777, 214] on span at bounding box center [780, 220] width 12 height 12
click at [824, 245] on input "FINES & FEES: Willful nonpayment of restitution, fees, court costs, fines, and …" at bounding box center [824, 245] width 0 height 0
click at [782, 116] on span at bounding box center [780, 122] width 12 height 12
click at [1093, 116] on input "PROGRAMMING: Has not completed all required programming" at bounding box center [1093, 116] width 0 height 0
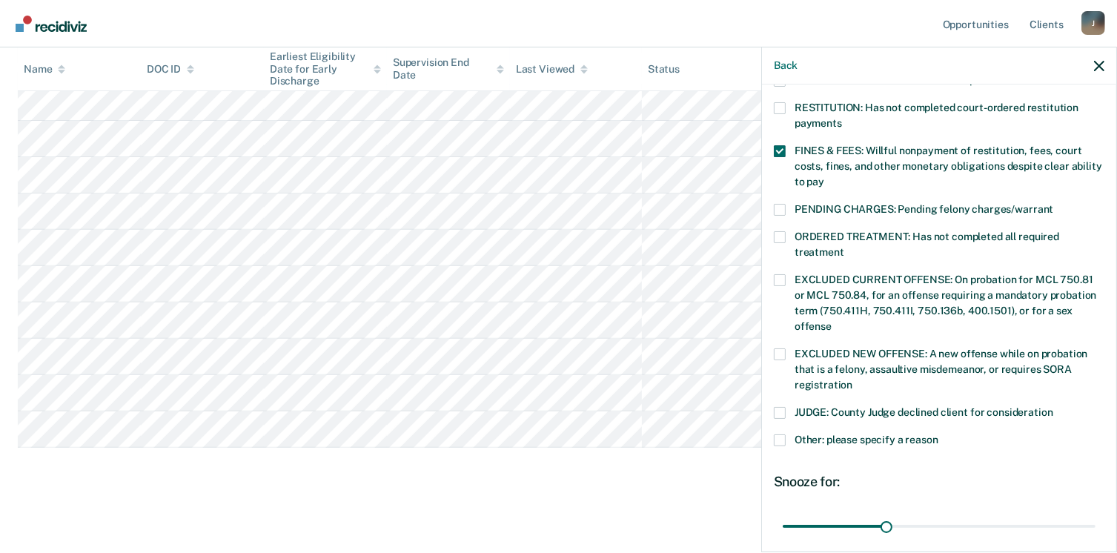
scroll to position [482, 0]
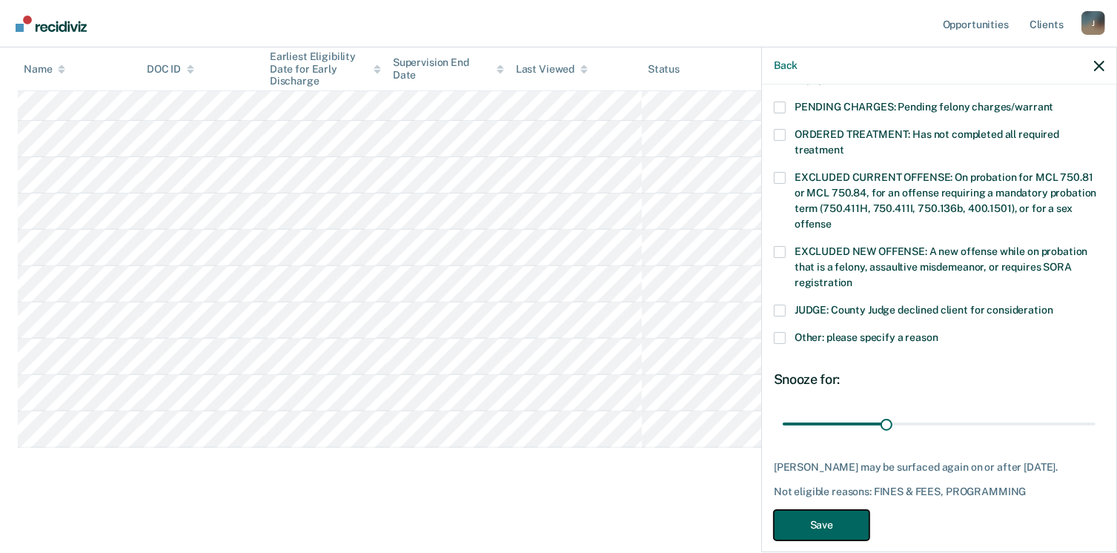
click at [836, 510] on button "Save" at bounding box center [822, 525] width 96 height 30
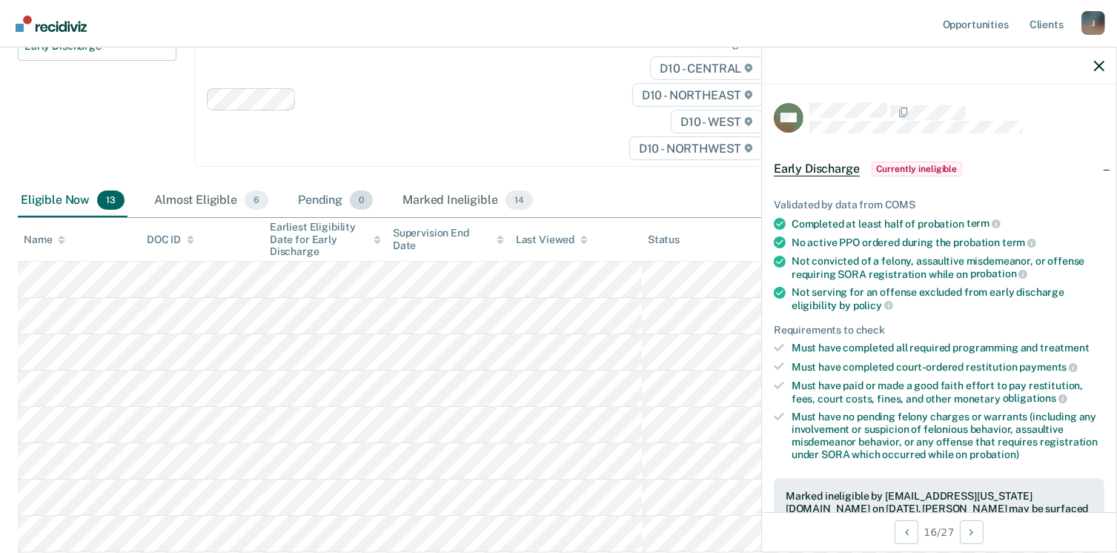
scroll to position [22, 0]
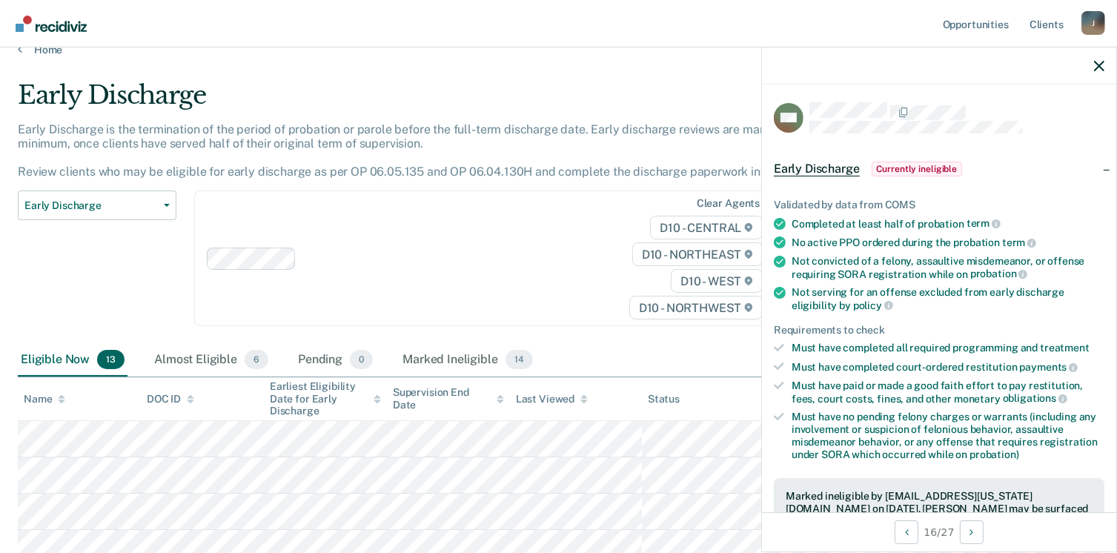
click at [1094, 16] on div "J" at bounding box center [1093, 23] width 24 height 24
click at [13, 46] on link "Go to Recidiviz Home" at bounding box center [51, 23] width 79 height 47
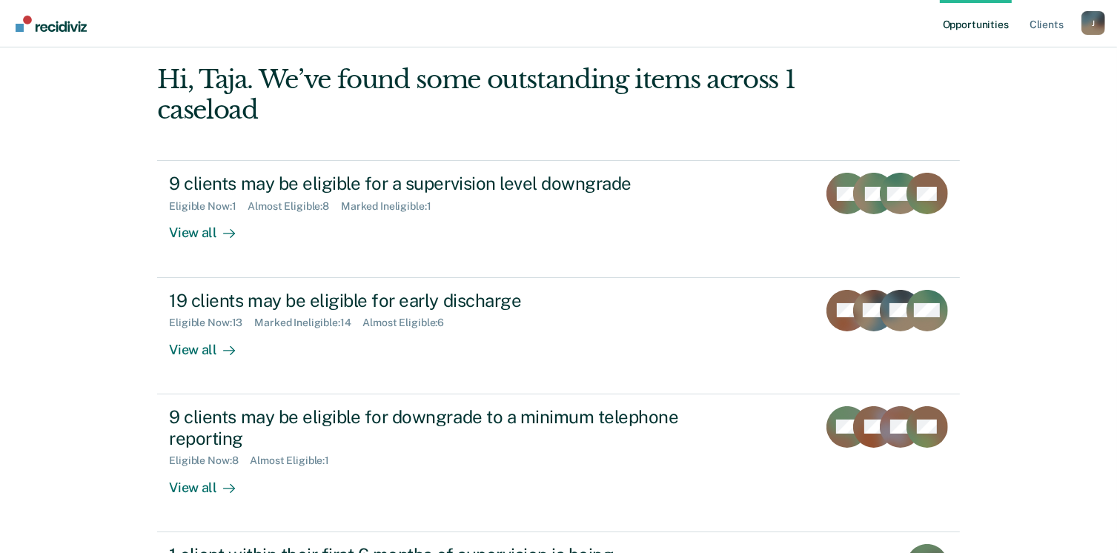
scroll to position [148, 0]
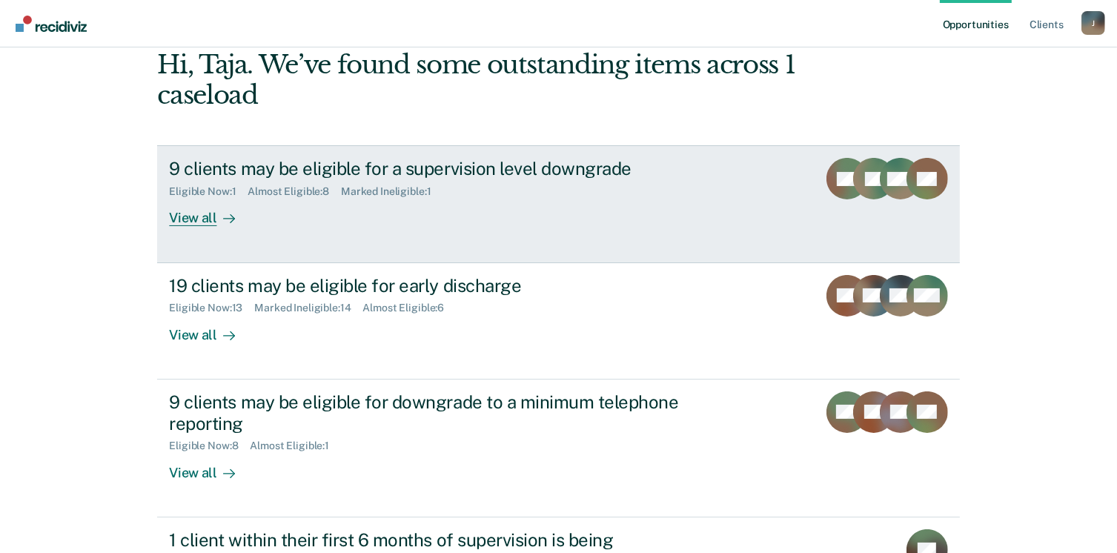
click at [205, 217] on div "View all" at bounding box center [210, 212] width 83 height 29
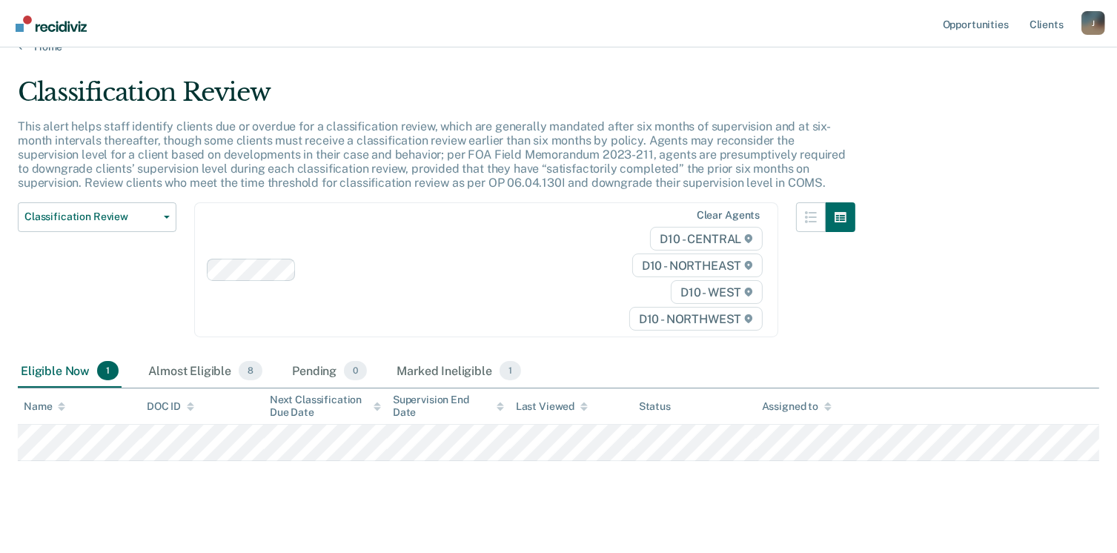
scroll to position [39, 0]
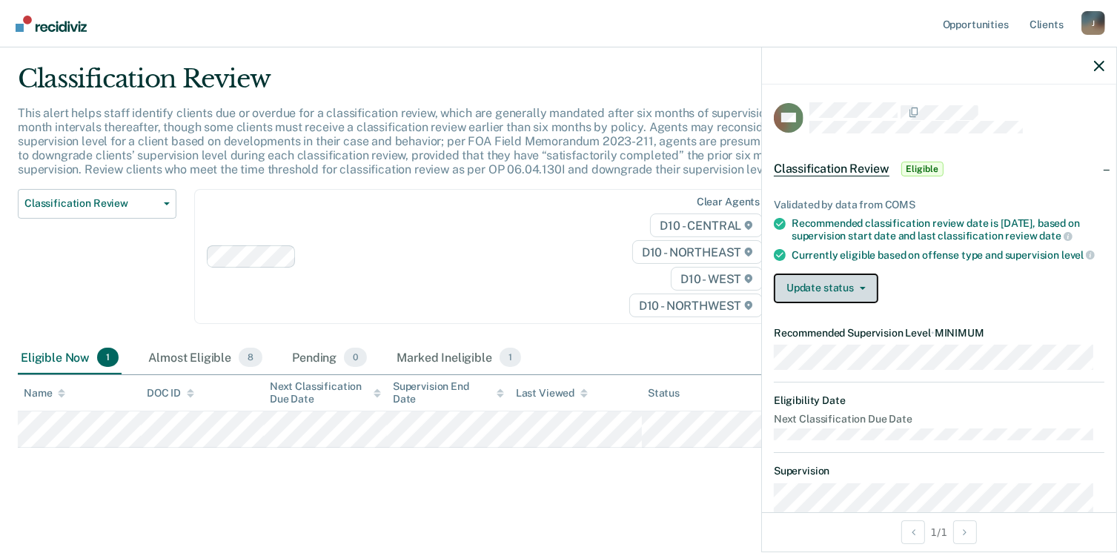
click at [810, 290] on button "Update status" at bounding box center [826, 288] width 104 height 30
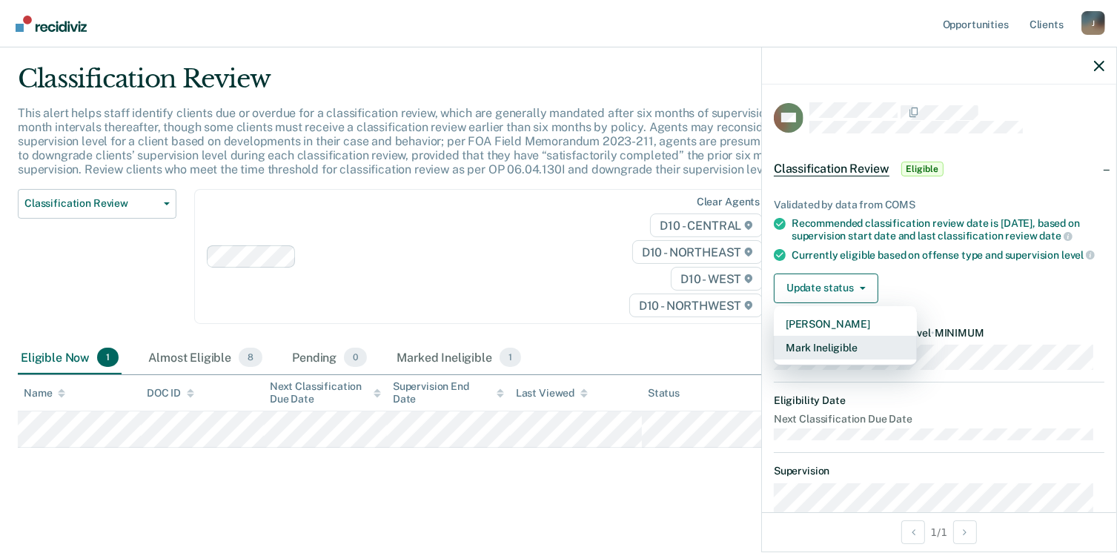
click at [831, 359] on button "Mark Ineligible" at bounding box center [845, 348] width 143 height 24
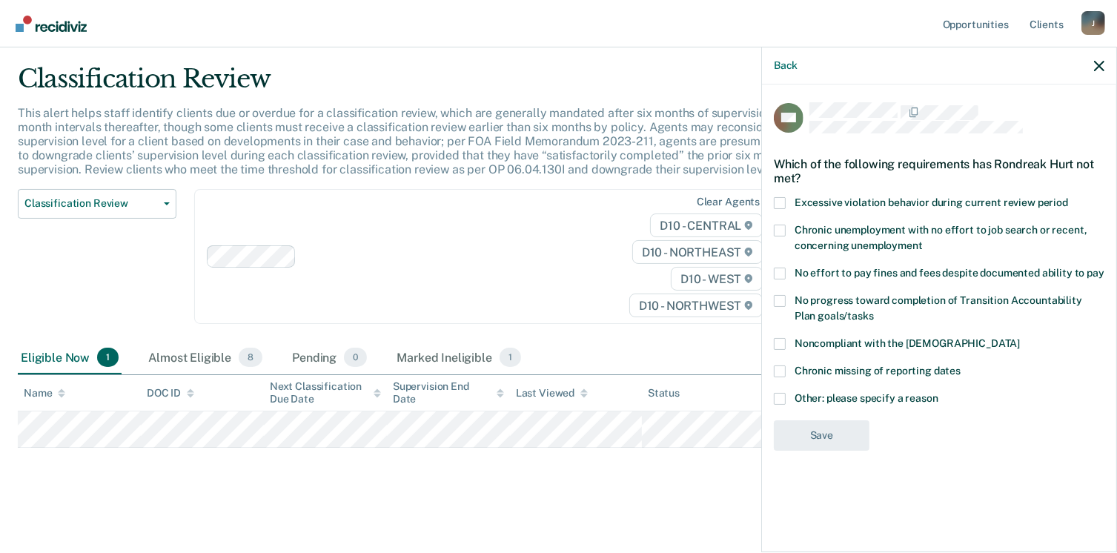
click at [786, 395] on label "Other: please specify a reason" at bounding box center [939, 401] width 330 height 16
click at [938, 393] on input "Other: please specify a reason" at bounding box center [938, 393] width 0 height 0
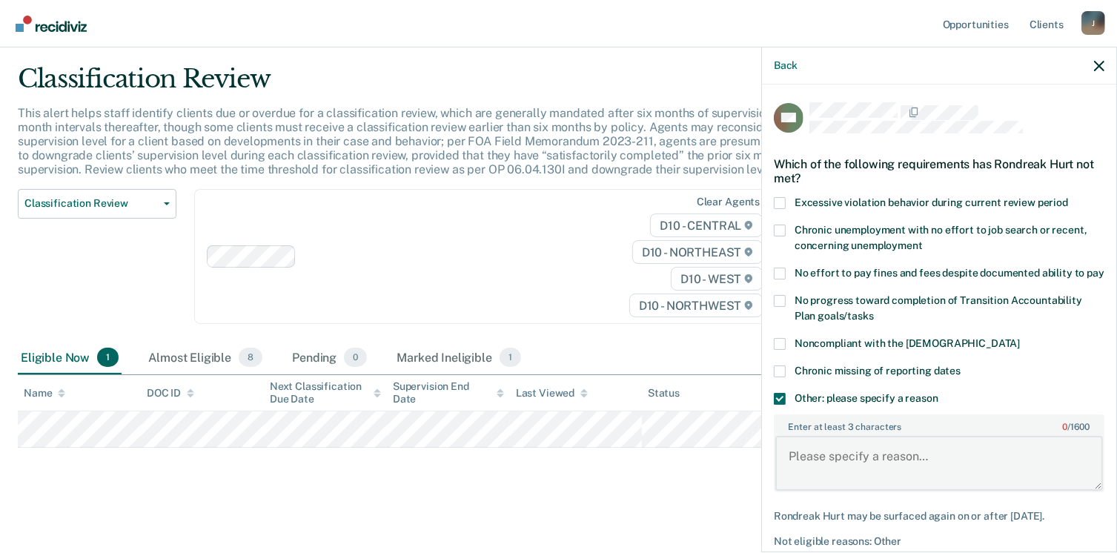
click at [865, 469] on textarea "Enter at least 3 characters 0 / 1600" at bounding box center [939, 463] width 328 height 55
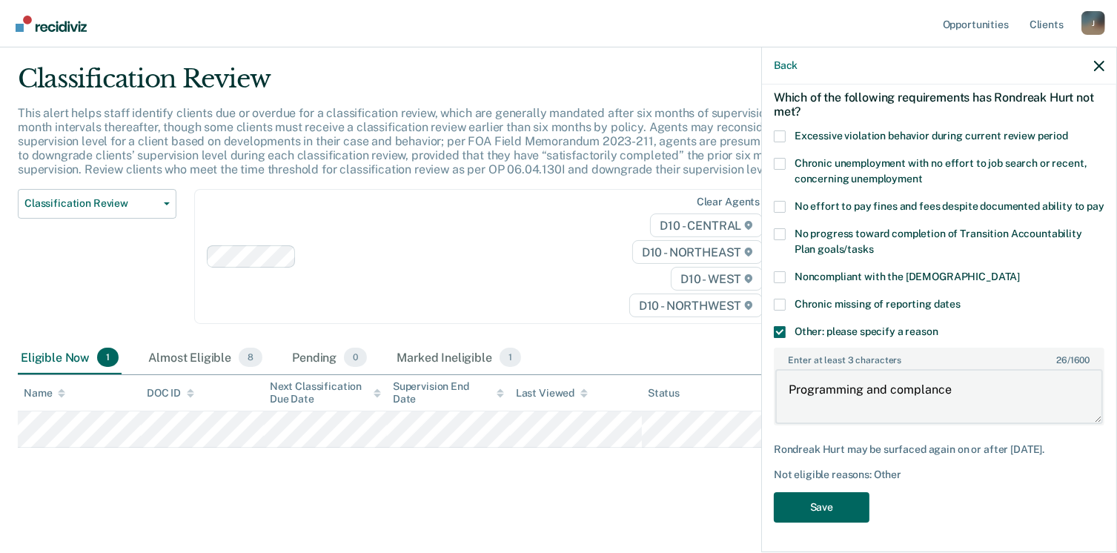
scroll to position [79, 0]
type textarea "Programming and complance"
click at [854, 513] on button "Save" at bounding box center [822, 507] width 96 height 30
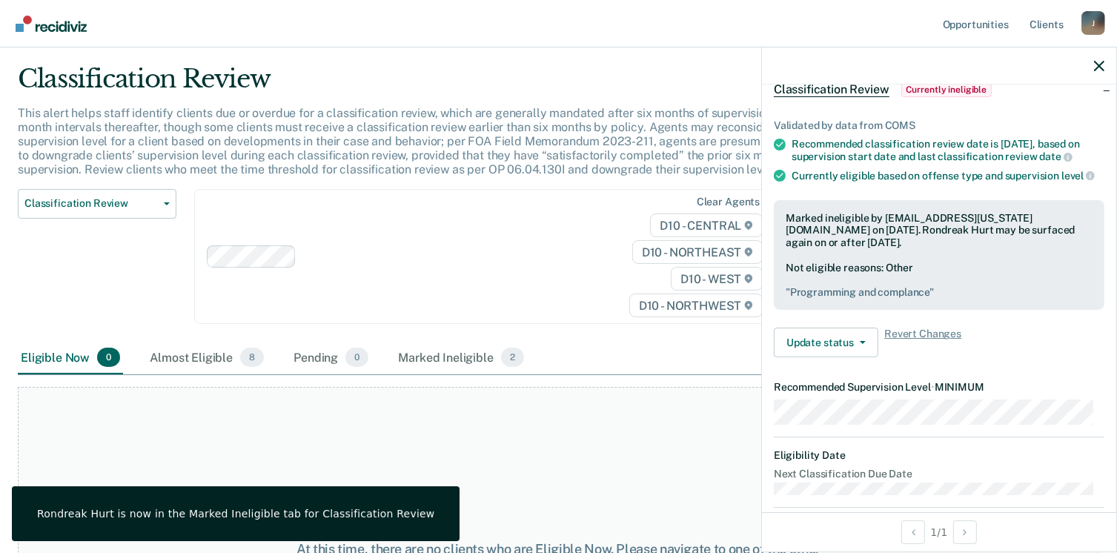
click at [1106, 65] on div at bounding box center [939, 65] width 354 height 37
click at [1096, 66] on icon "button" at bounding box center [1099, 66] width 10 height 10
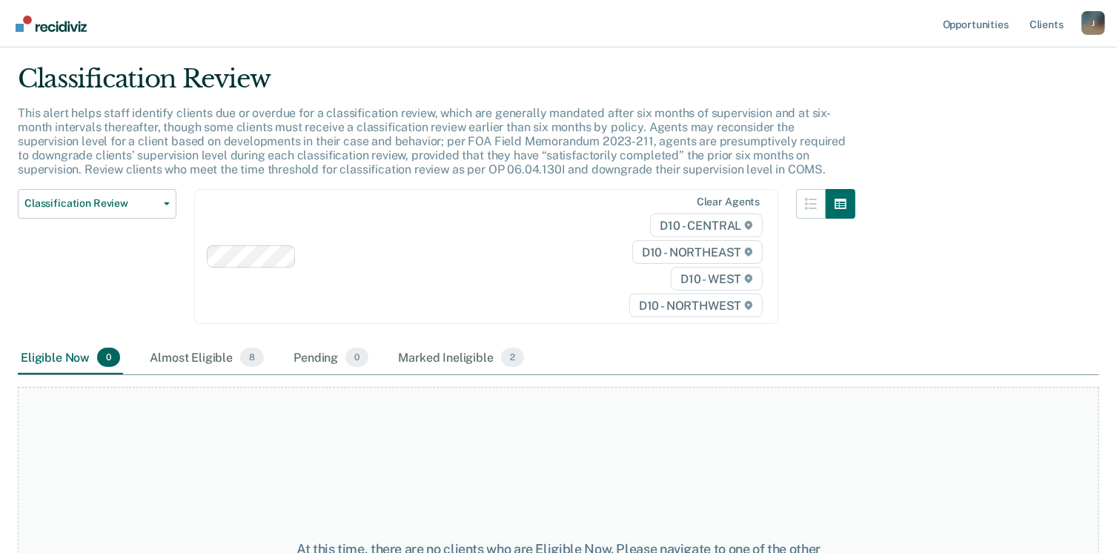
click at [1096, 24] on div "J" at bounding box center [1093, 23] width 24 height 24
click at [726, 21] on nav "Opportunities Client s [EMAIL_ADDRESS][US_STATE][DOMAIN_NAME] J Profile How it …" at bounding box center [558, 23] width 1093 height 47
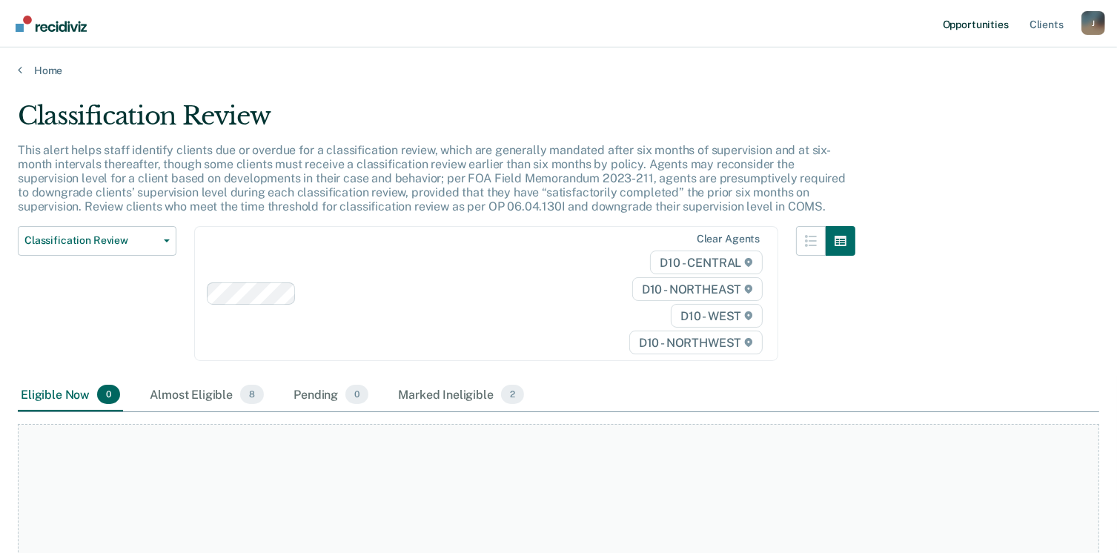
scroll to position [0, 0]
click at [39, 72] on link "Home" at bounding box center [558, 71] width 1081 height 13
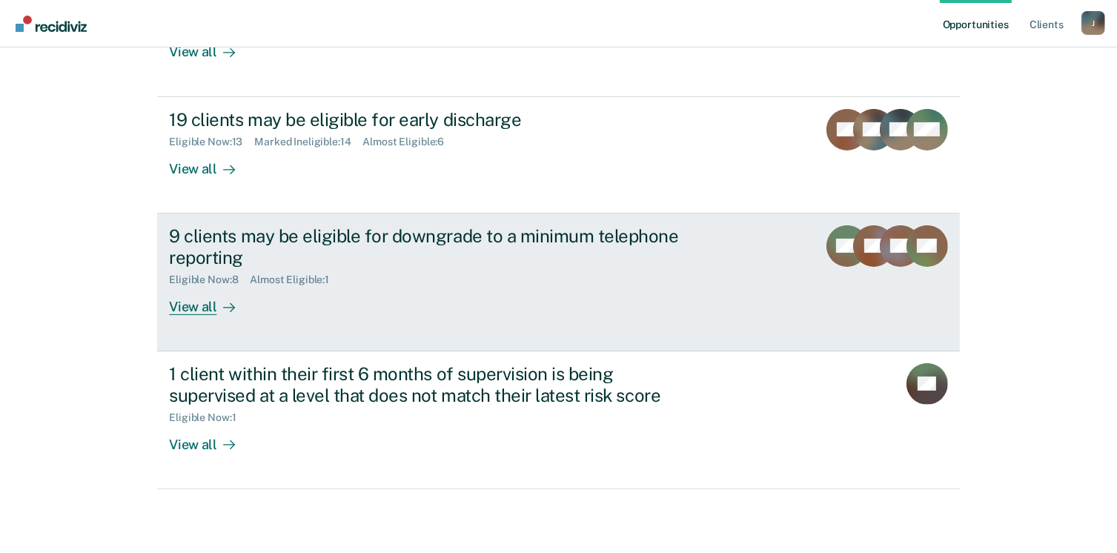
scroll to position [339, 0]
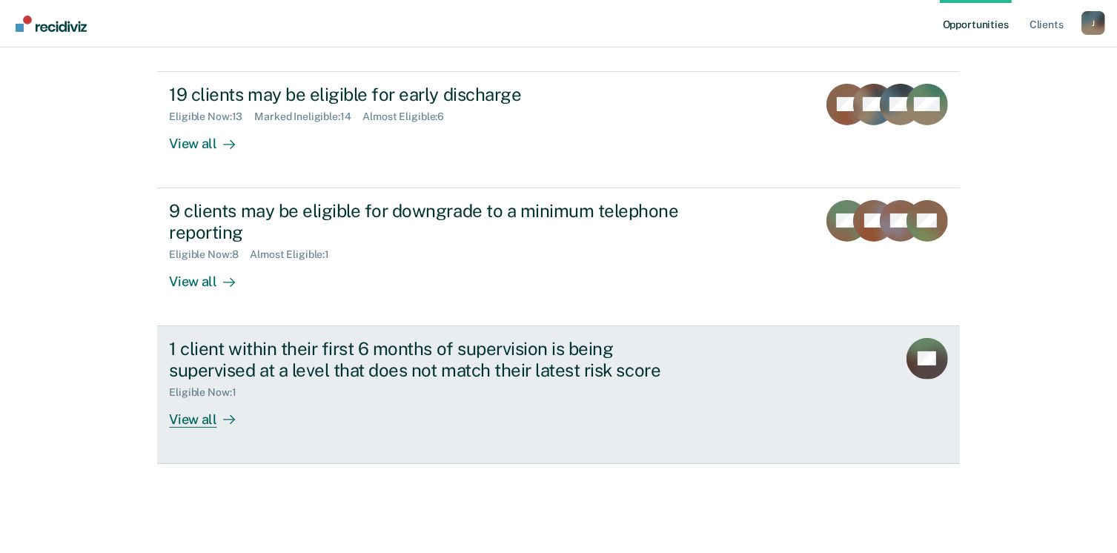
click at [501, 350] on div "1 client within their first 6 months of supervision is being supervised at a le…" at bounding box center [429, 359] width 520 height 43
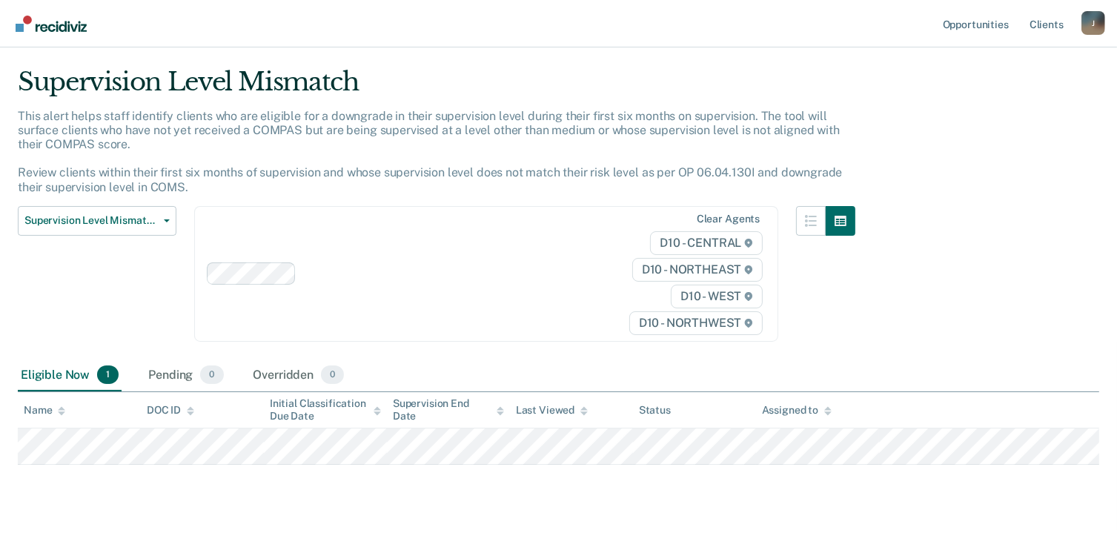
scroll to position [53, 0]
